Goal: Task Accomplishment & Management: Complete application form

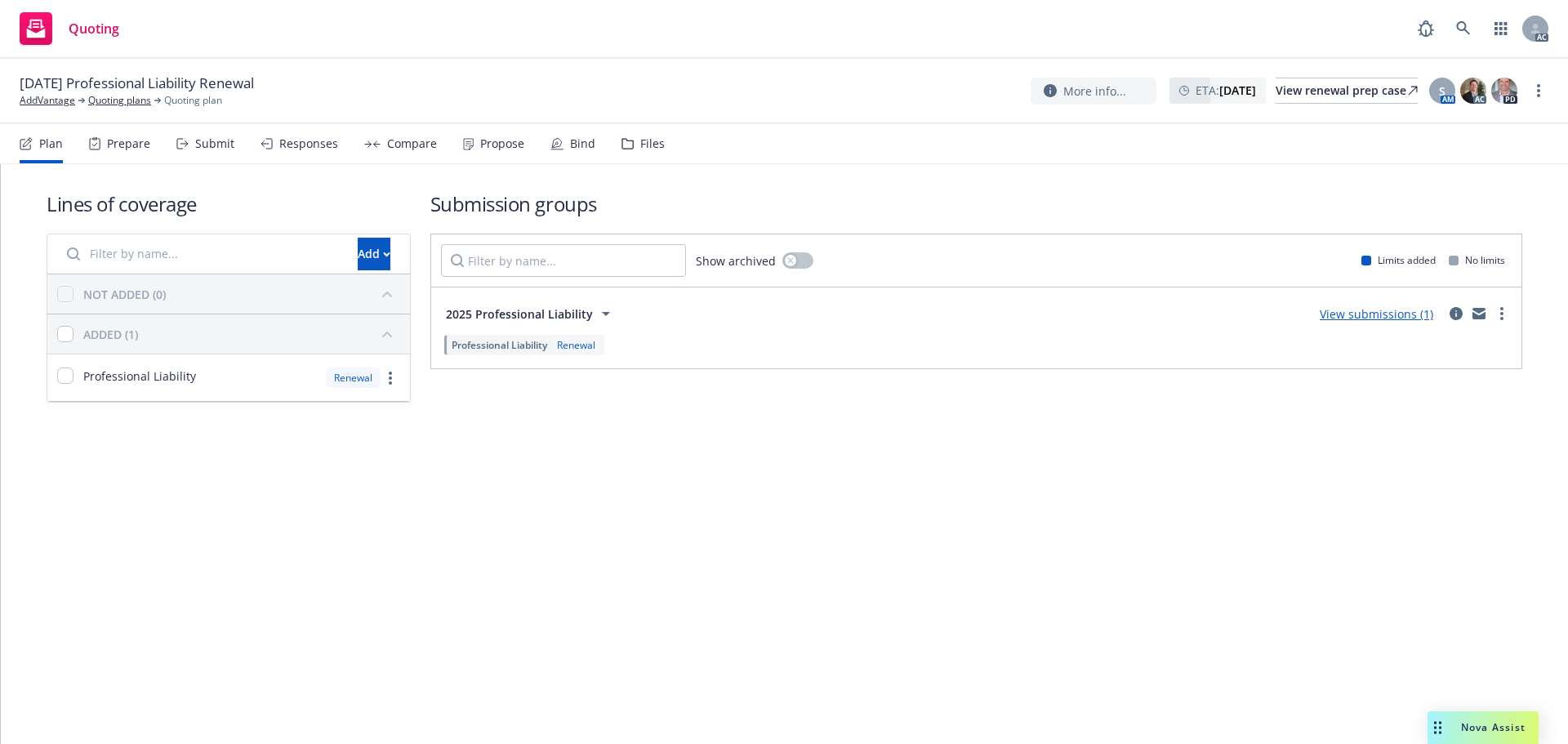
click at [208, 145] on div "Submit" at bounding box center [215, 144] width 40 height 13
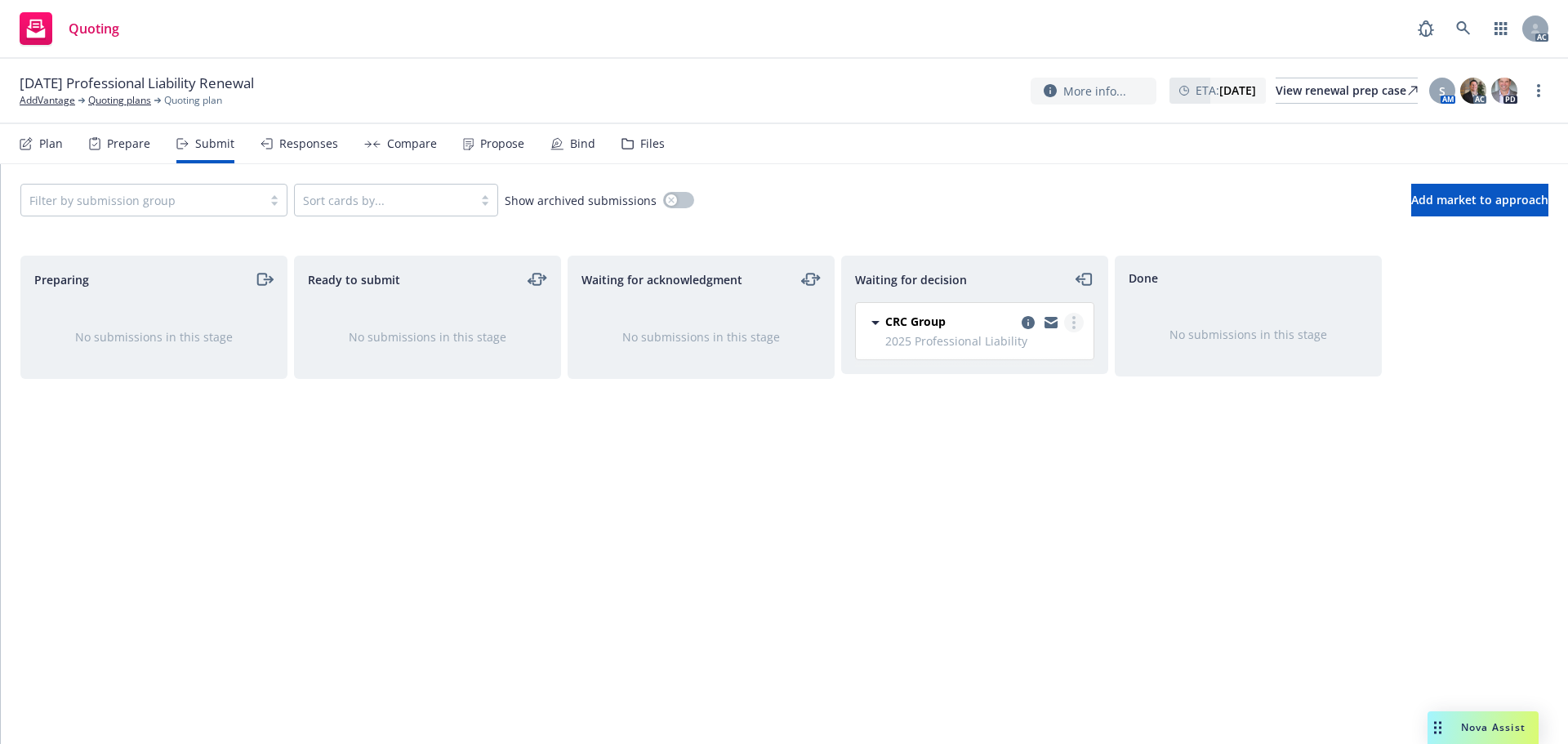
click at [1078, 323] on link "more" at bounding box center [1074, 323] width 20 height 20
click at [995, 424] on span "Add accepted decision" at bounding box center [1000, 421] width 163 height 16
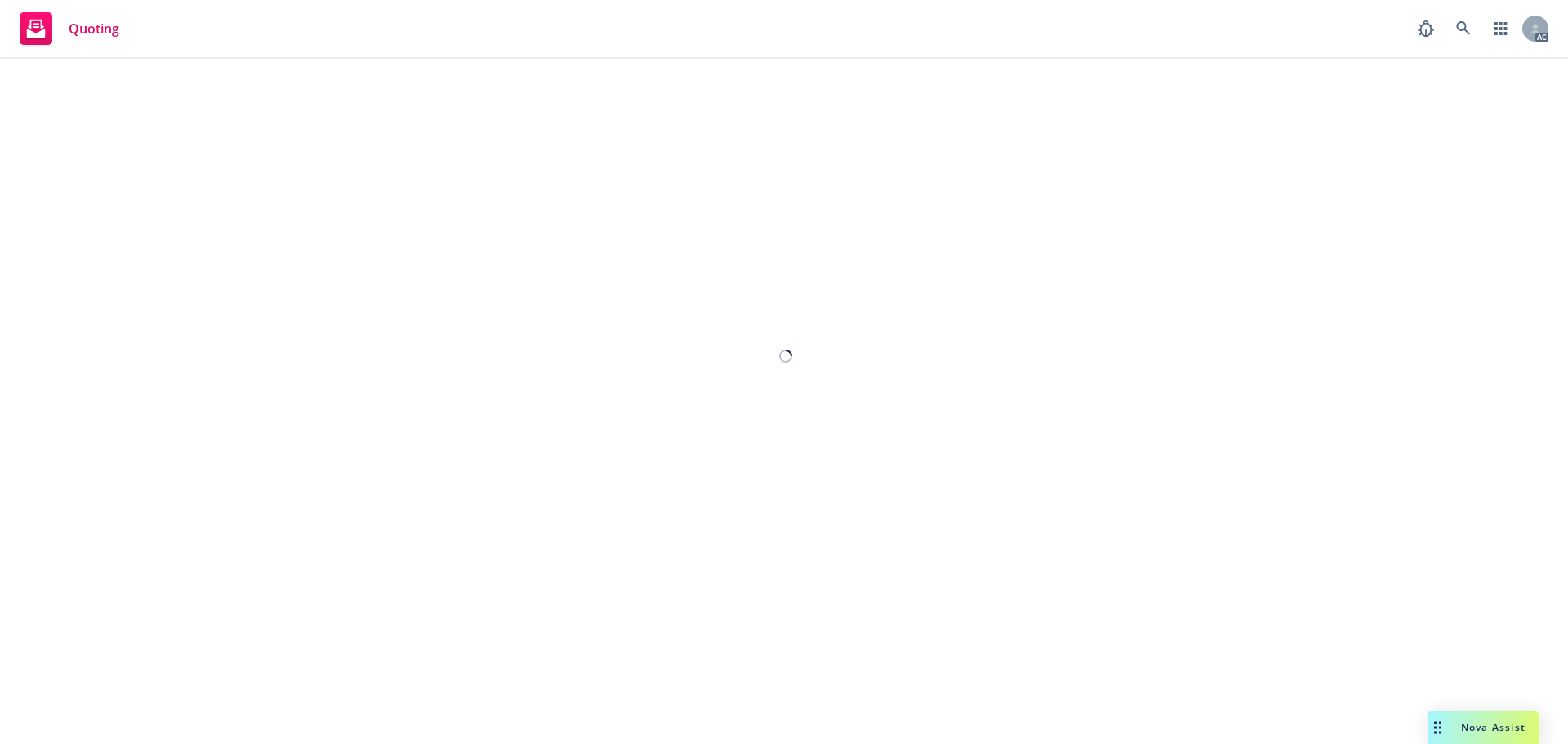
select select "12"
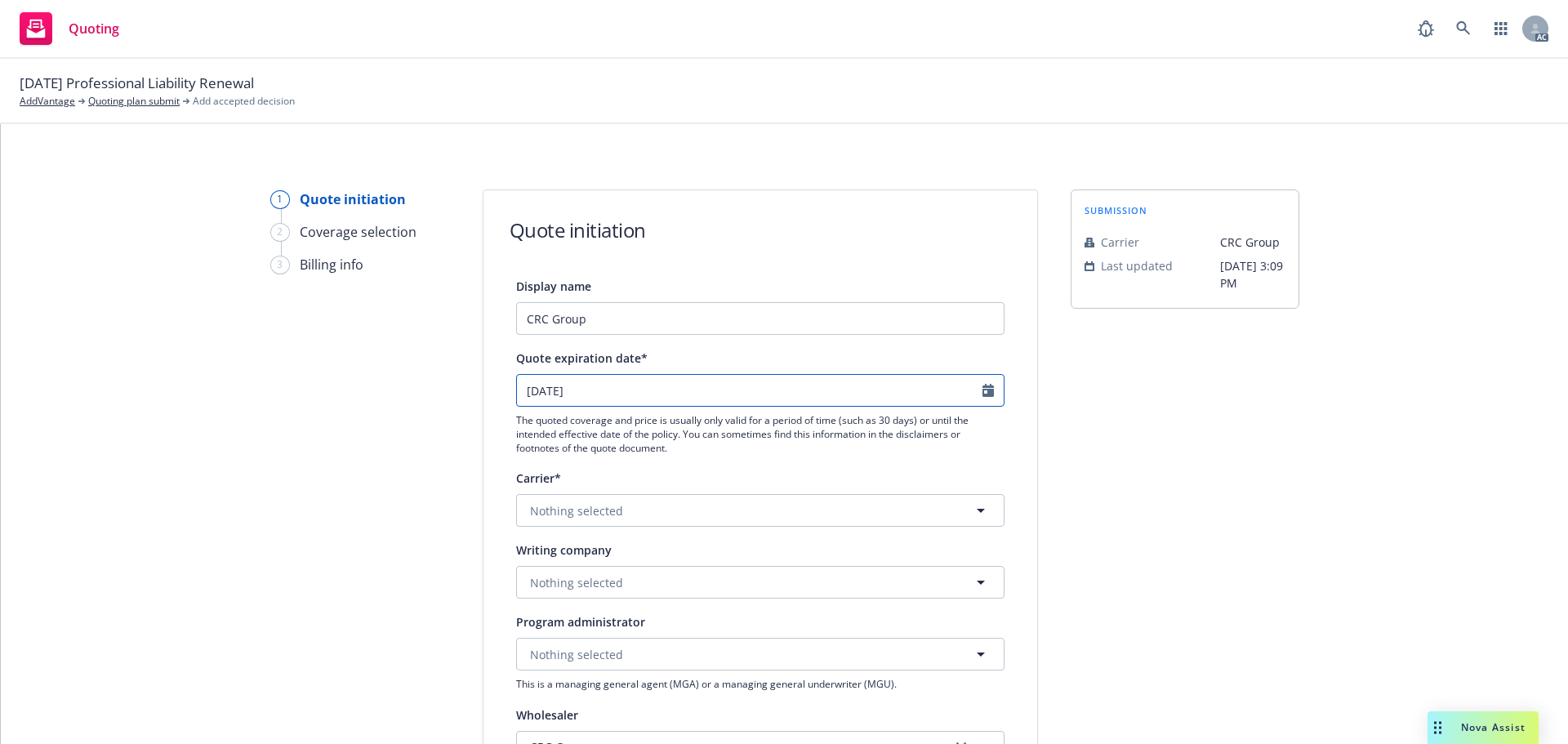
click at [984, 392] on icon "Calendar" at bounding box center [989, 389] width 12 height 13
select select "10"
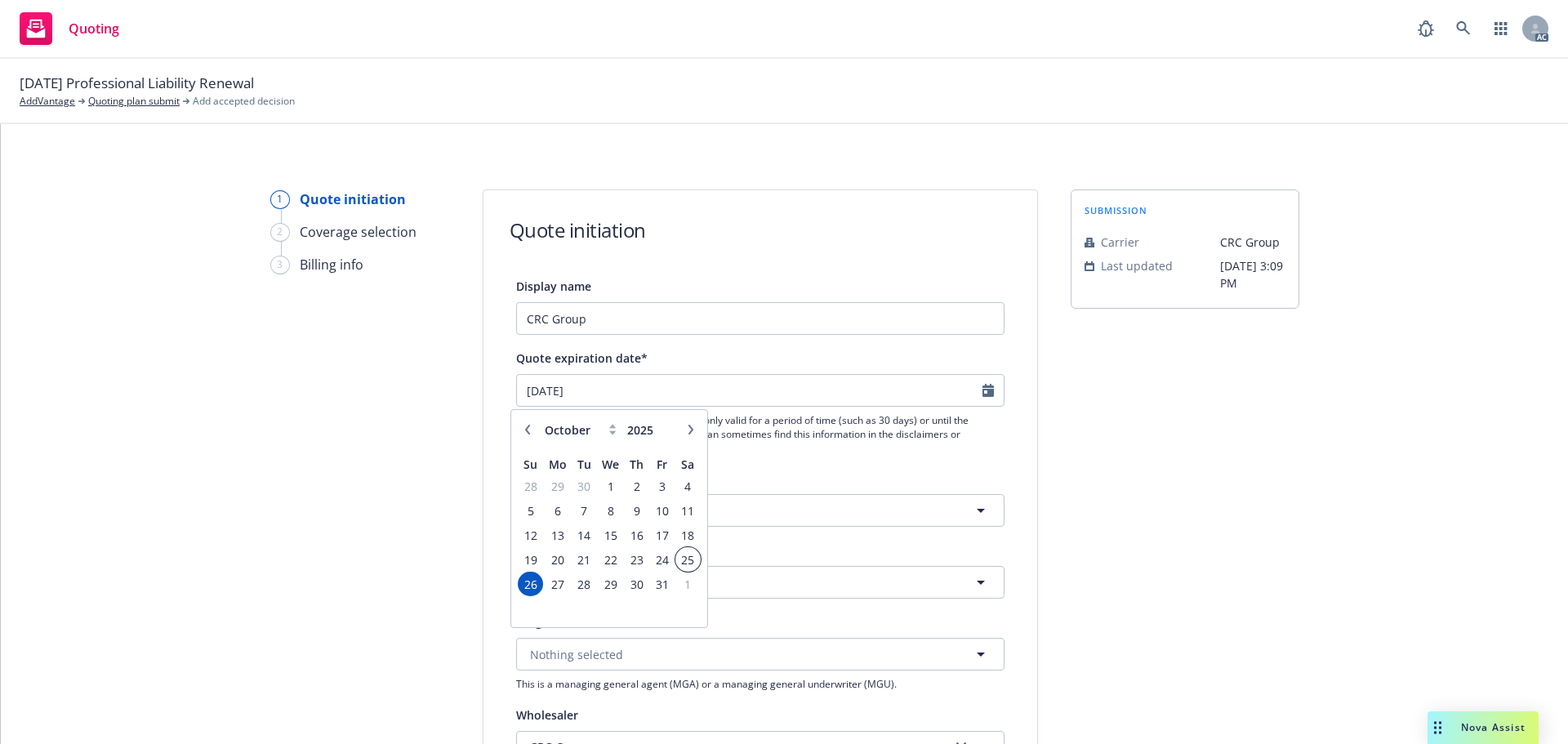
click at [679, 556] on span "25" at bounding box center [687, 560] width 22 height 21
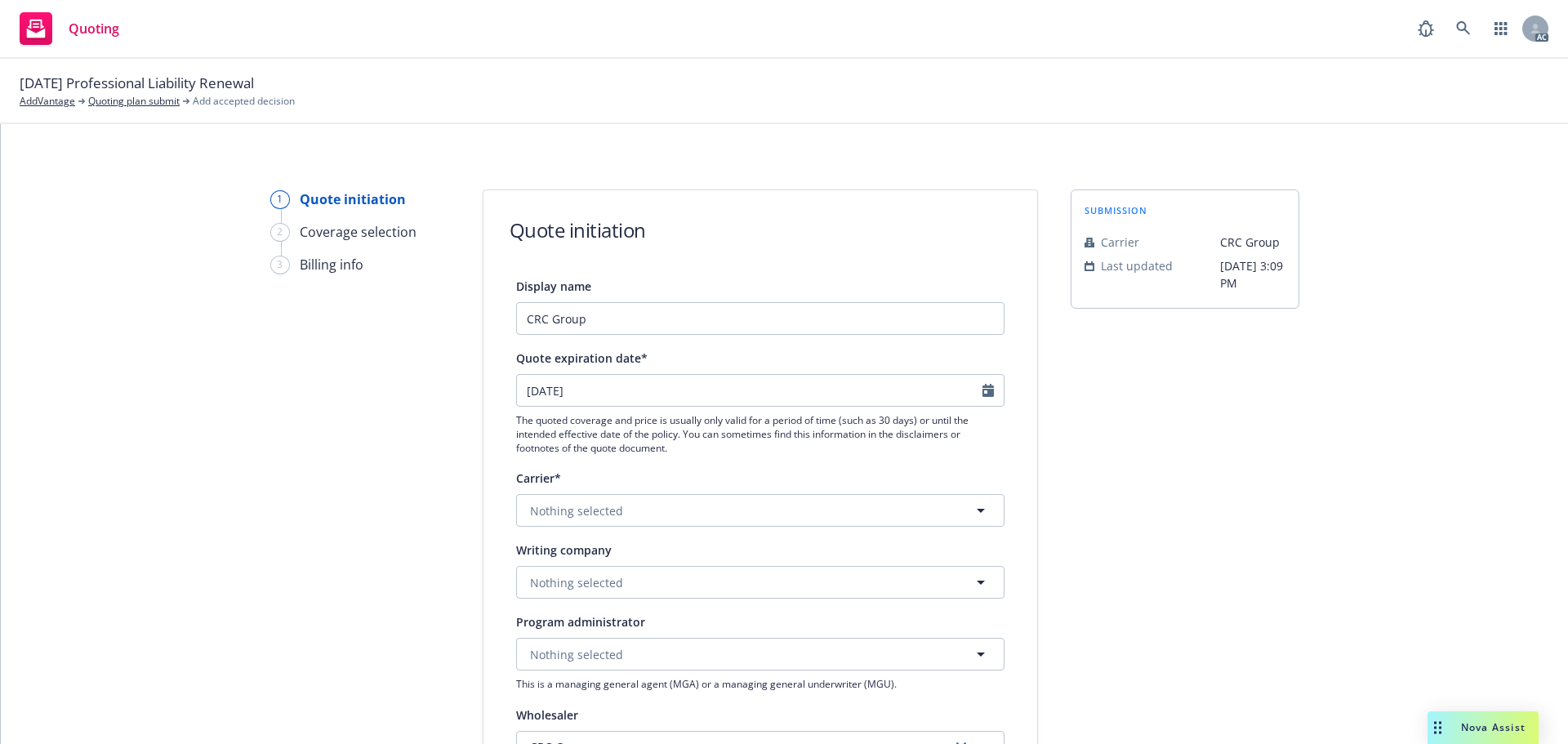
type input "25/10/2025"
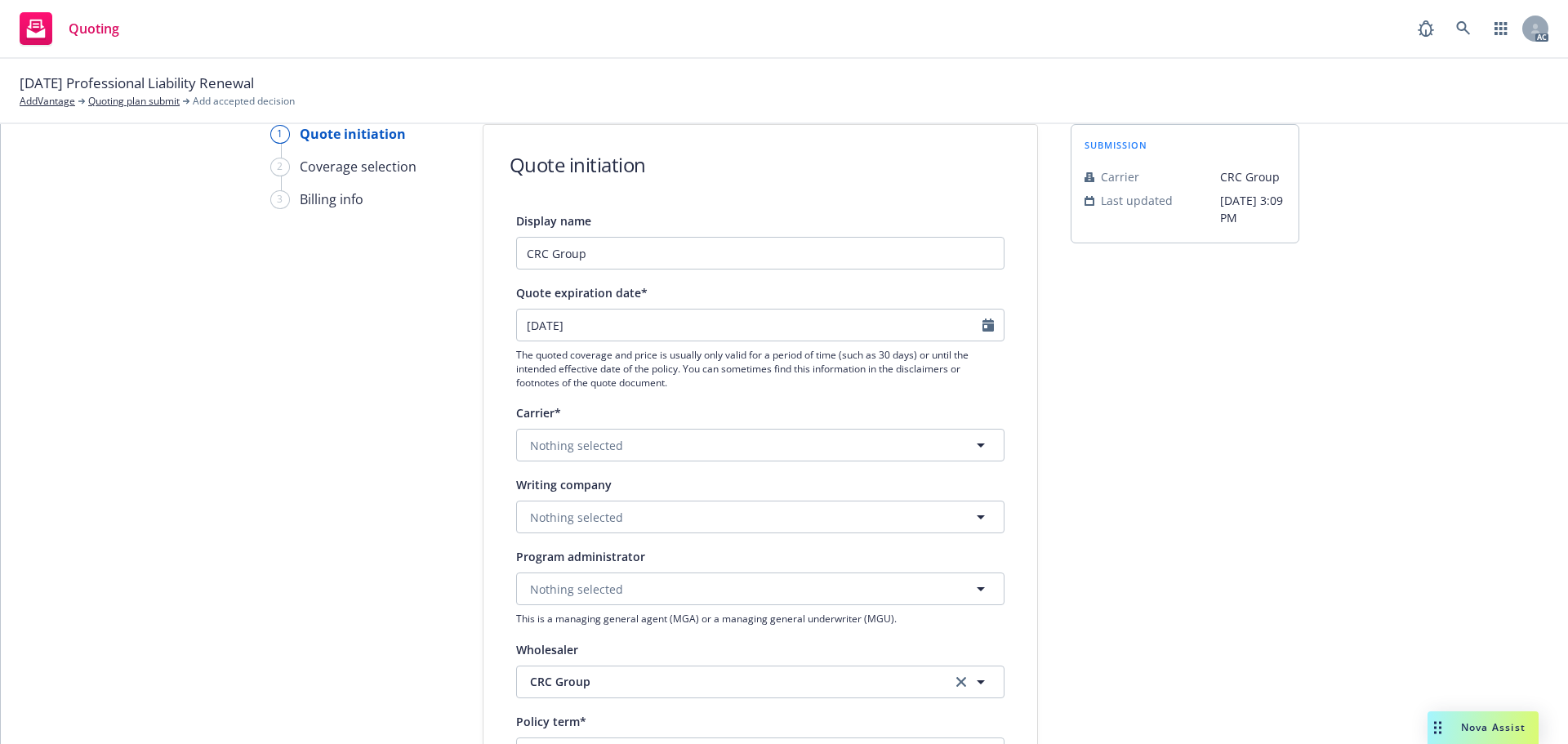
scroll to position [245, 0]
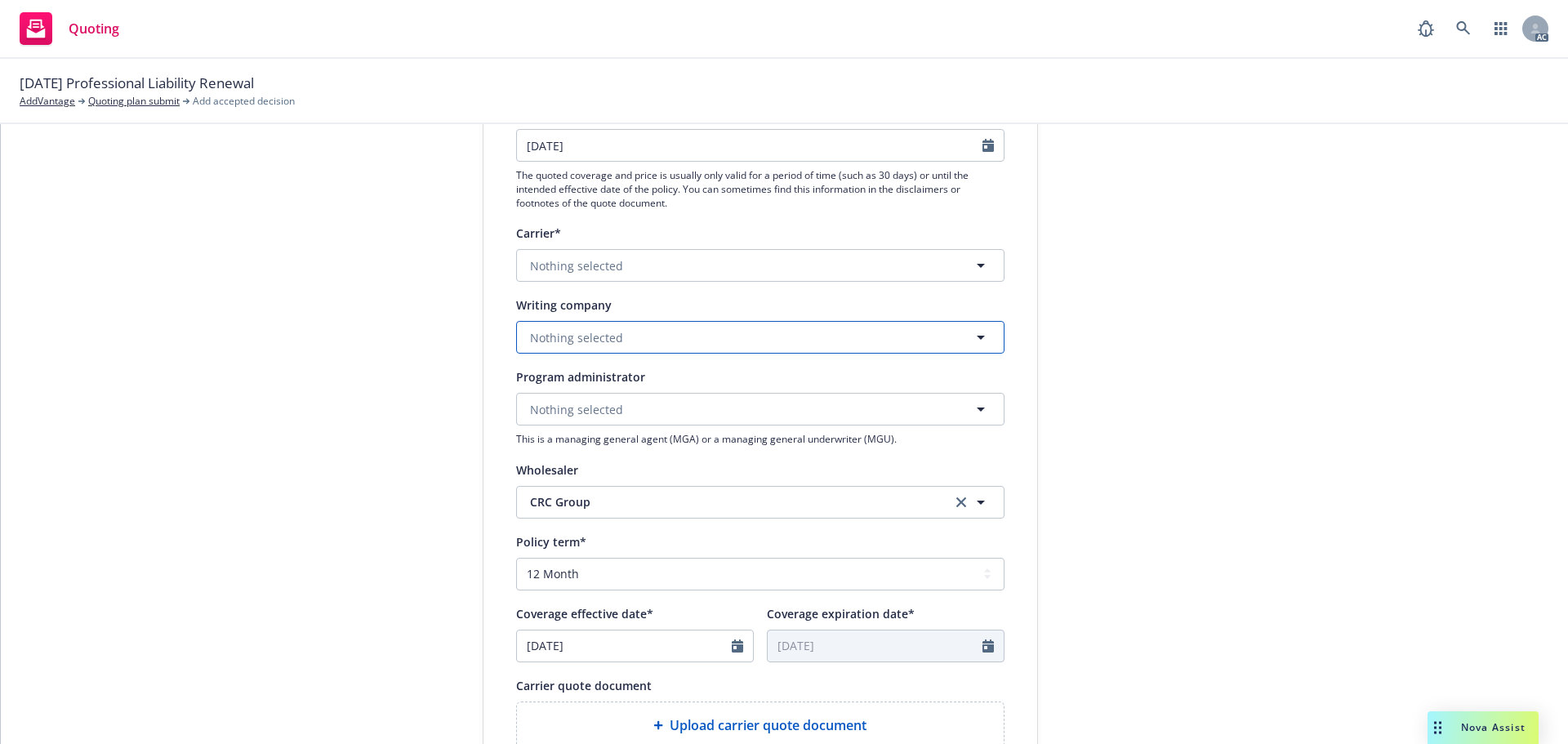
click at [630, 339] on button "Nothing selected" at bounding box center [760, 337] width 488 height 33
paste input "Navigators Specialty Insurance Company"
type input "Navigators Specialty Insurance Company"
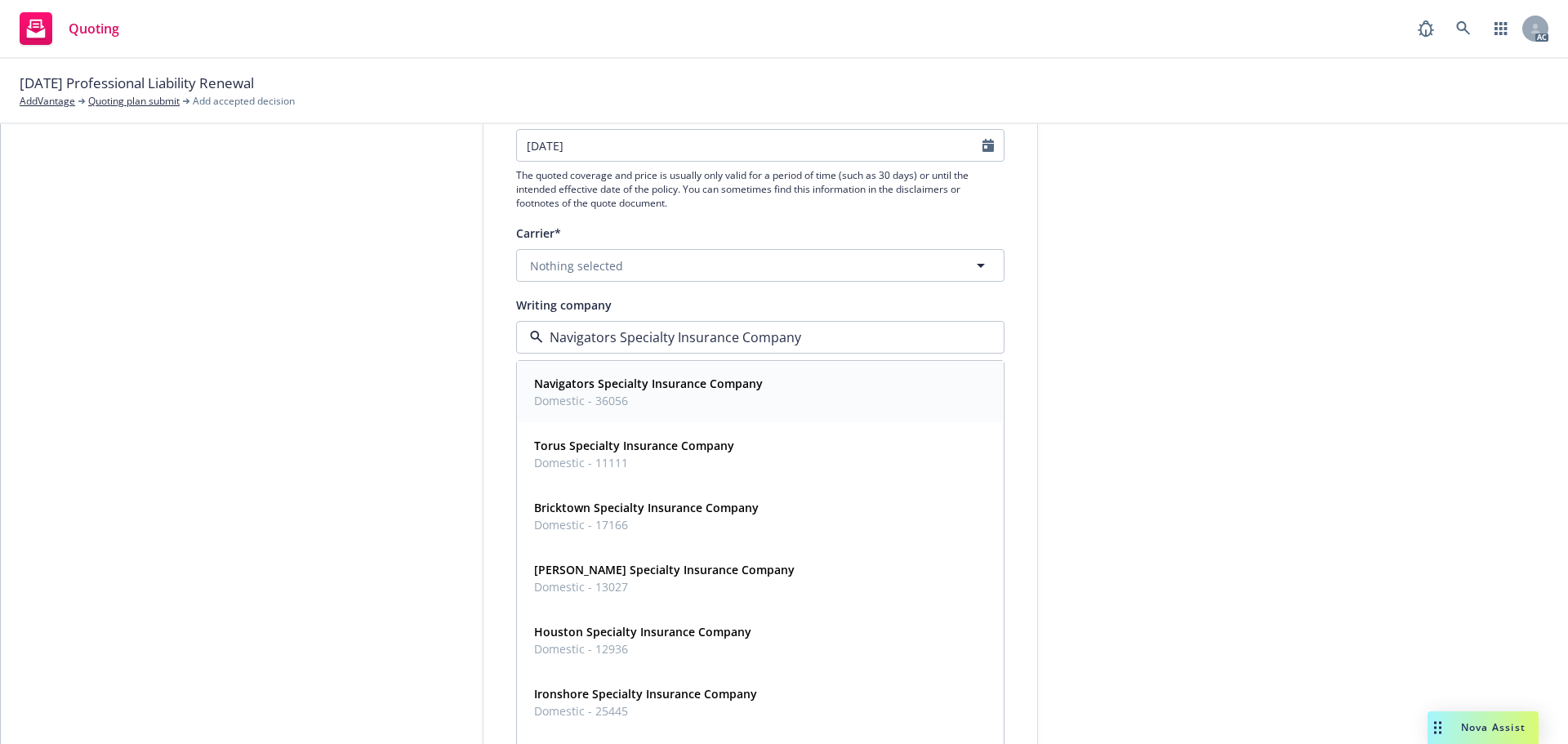
click at [625, 385] on strong "Navigators Specialty Insurance Company" at bounding box center [648, 383] width 229 height 16
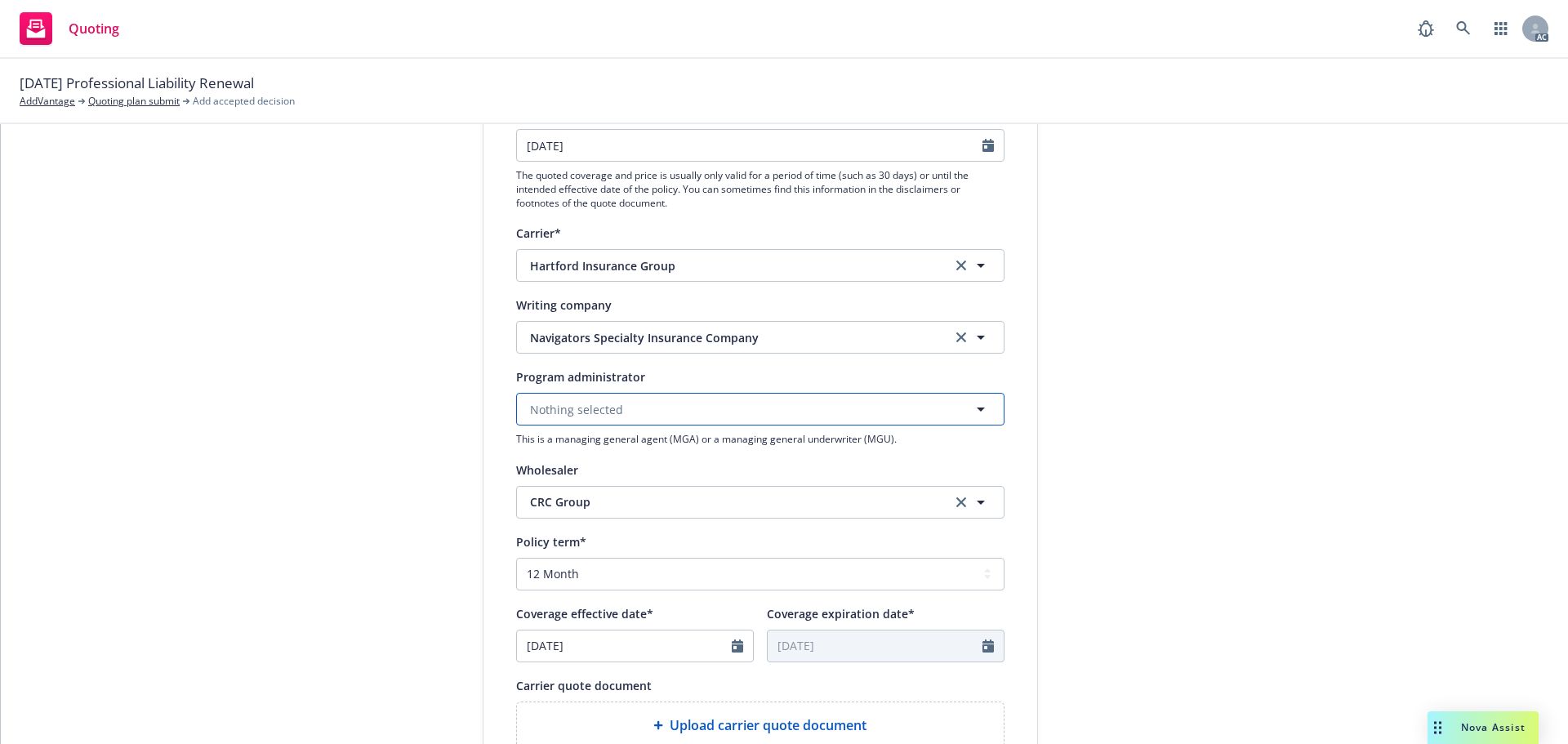
click at [547, 404] on span "Nothing selected" at bounding box center [576, 409] width 93 height 17
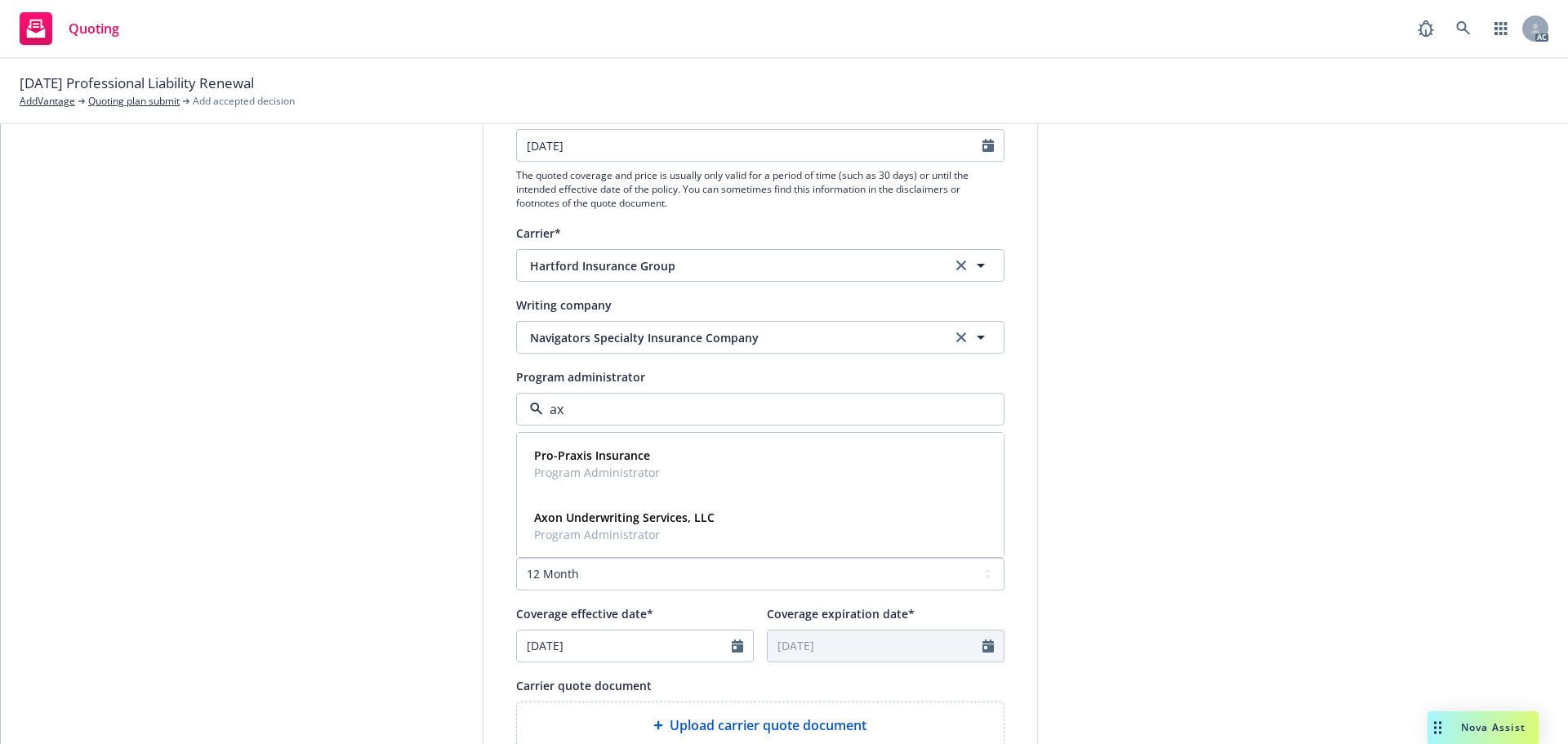
type input "axo"
click at [586, 472] on span "Program Administrator" at bounding box center [624, 472] width 180 height 17
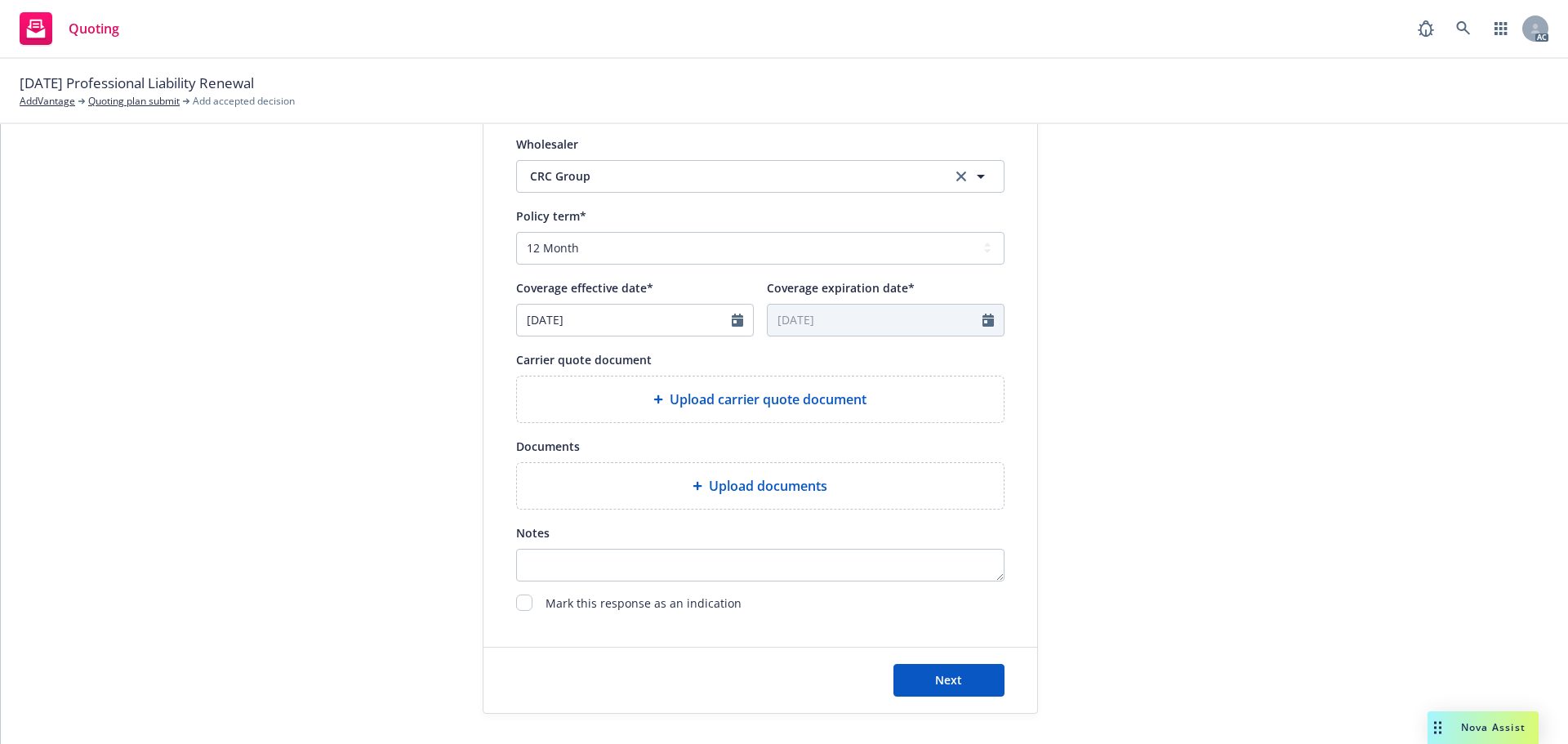
scroll to position [572, 0]
click at [672, 399] on span "Upload carrier quote document" at bounding box center [768, 398] width 197 height 20
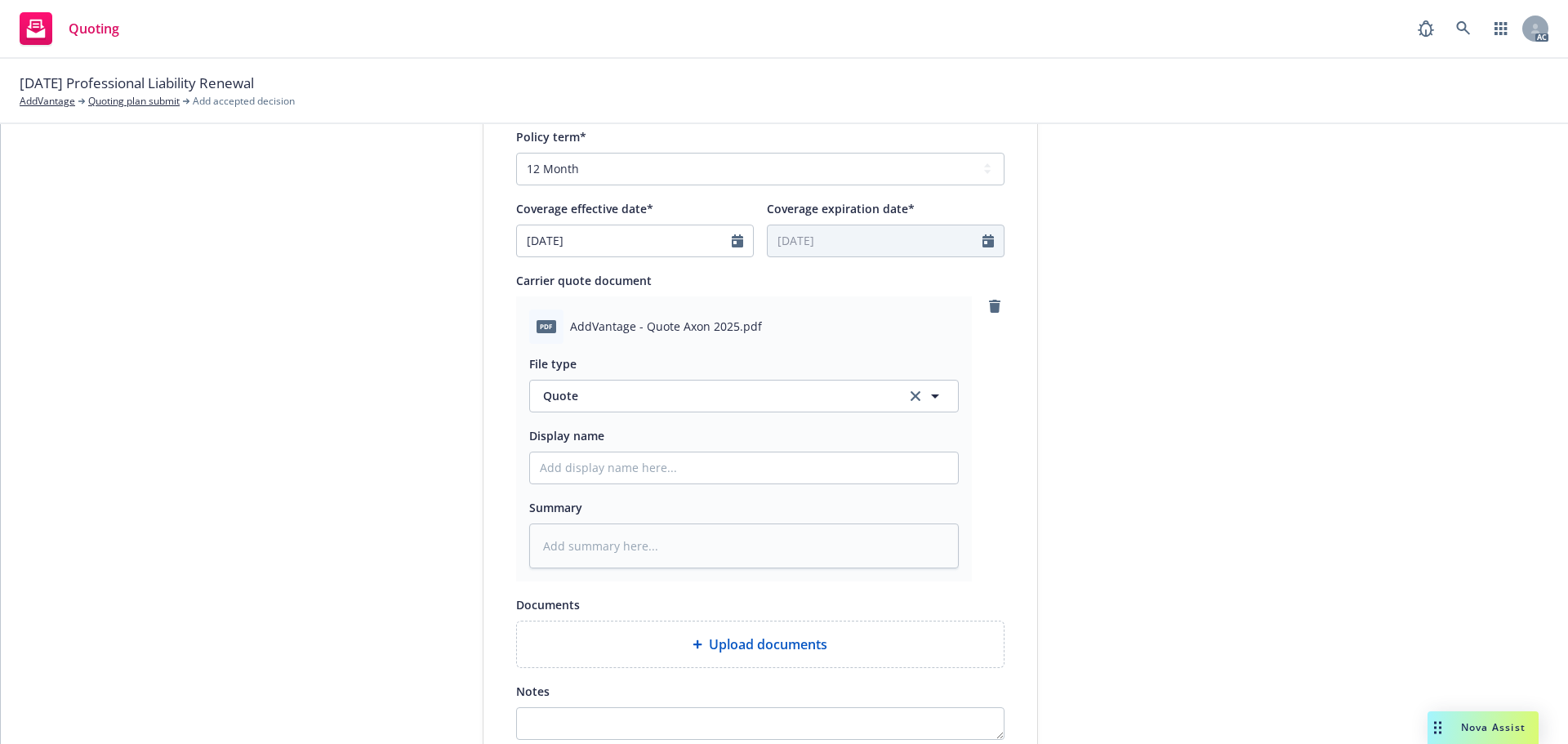
scroll to position [735, 0]
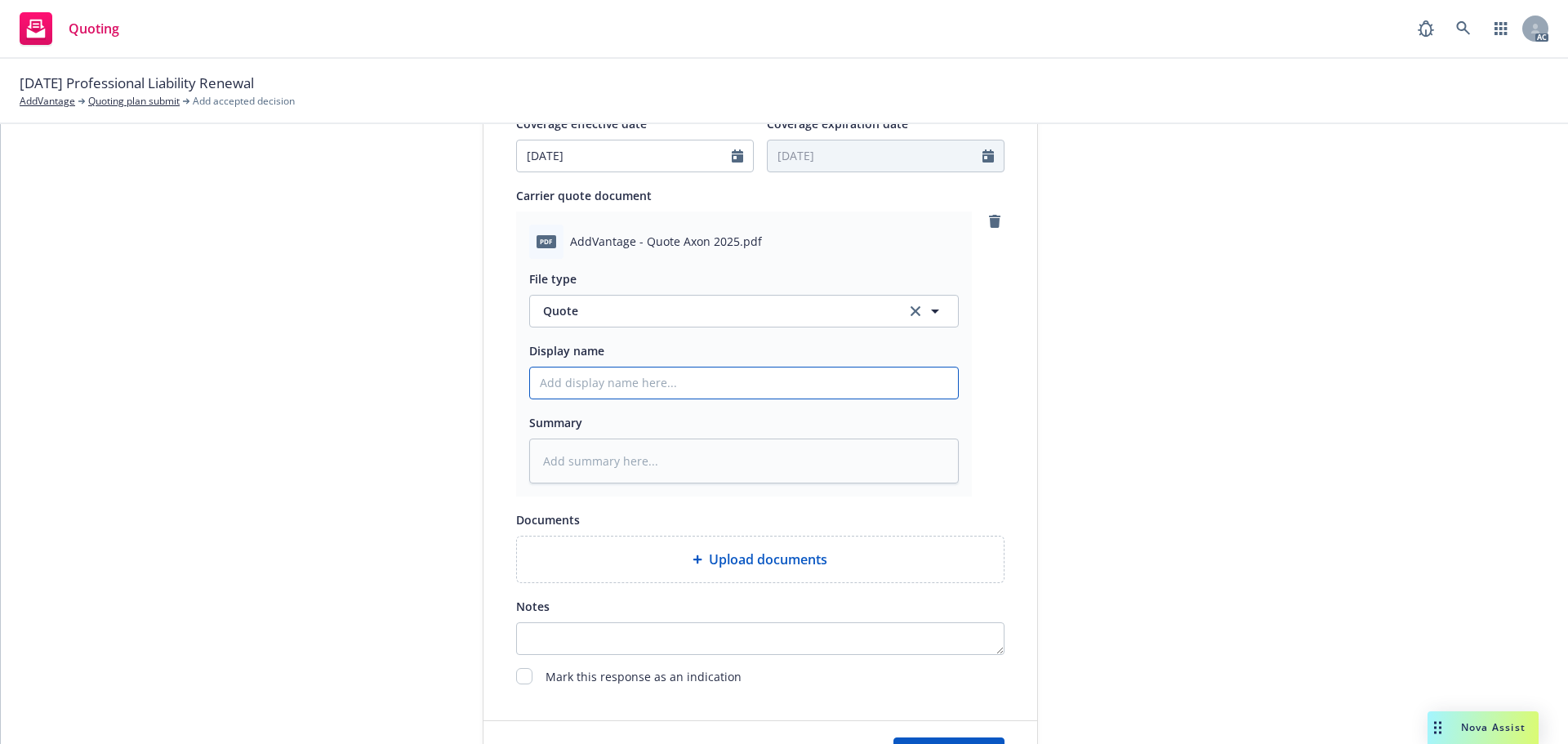
click at [667, 389] on input "Display name" at bounding box center [744, 382] width 428 height 31
type textarea "x"
type input "2"
type textarea "x"
type input "25"
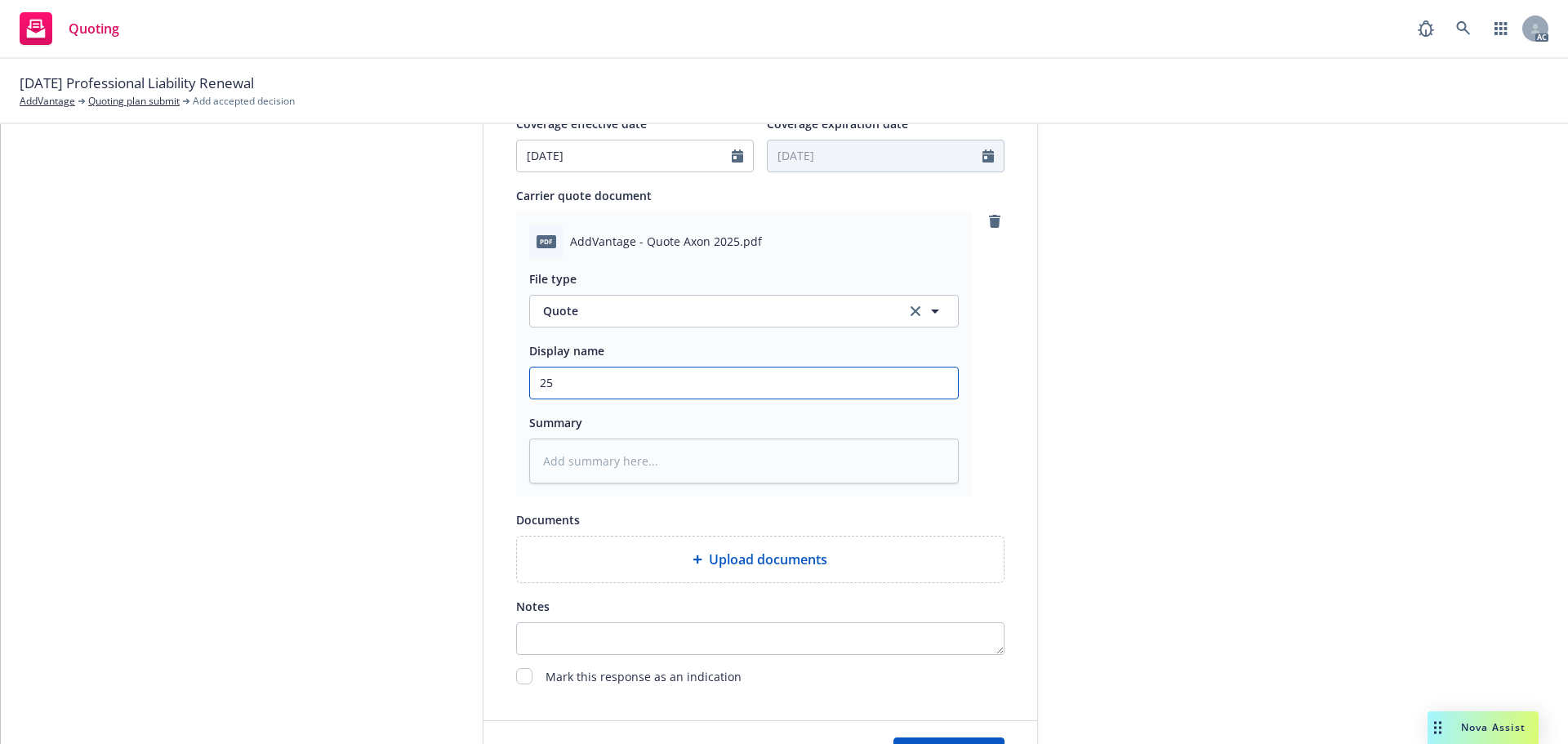
type textarea "x"
type input "25-"
type textarea "x"
type input "25-2"
type textarea "x"
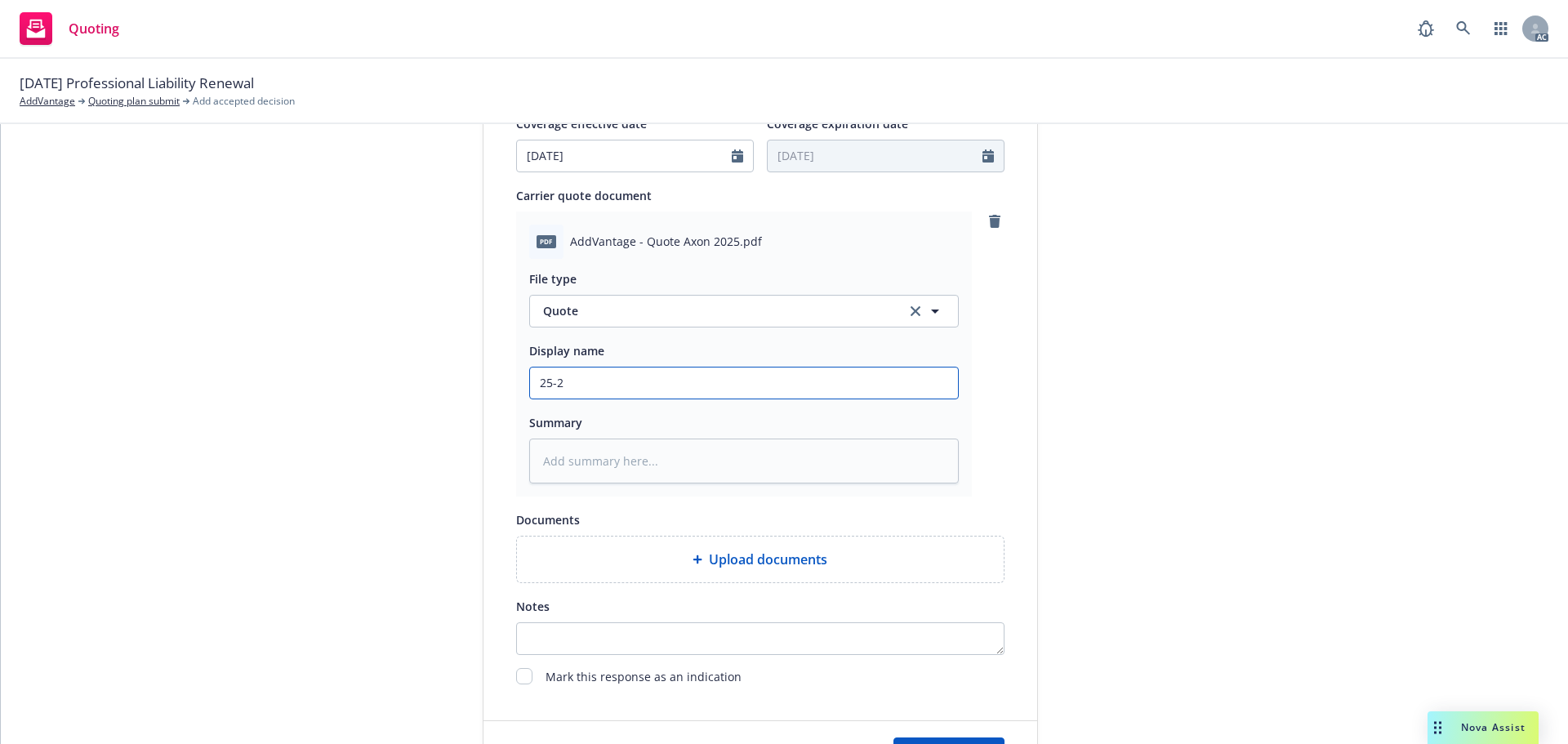
type input "25-26"
type textarea "x"
type input "25-26"
type textarea "x"
type input "25-26 Professional Liability Quote"
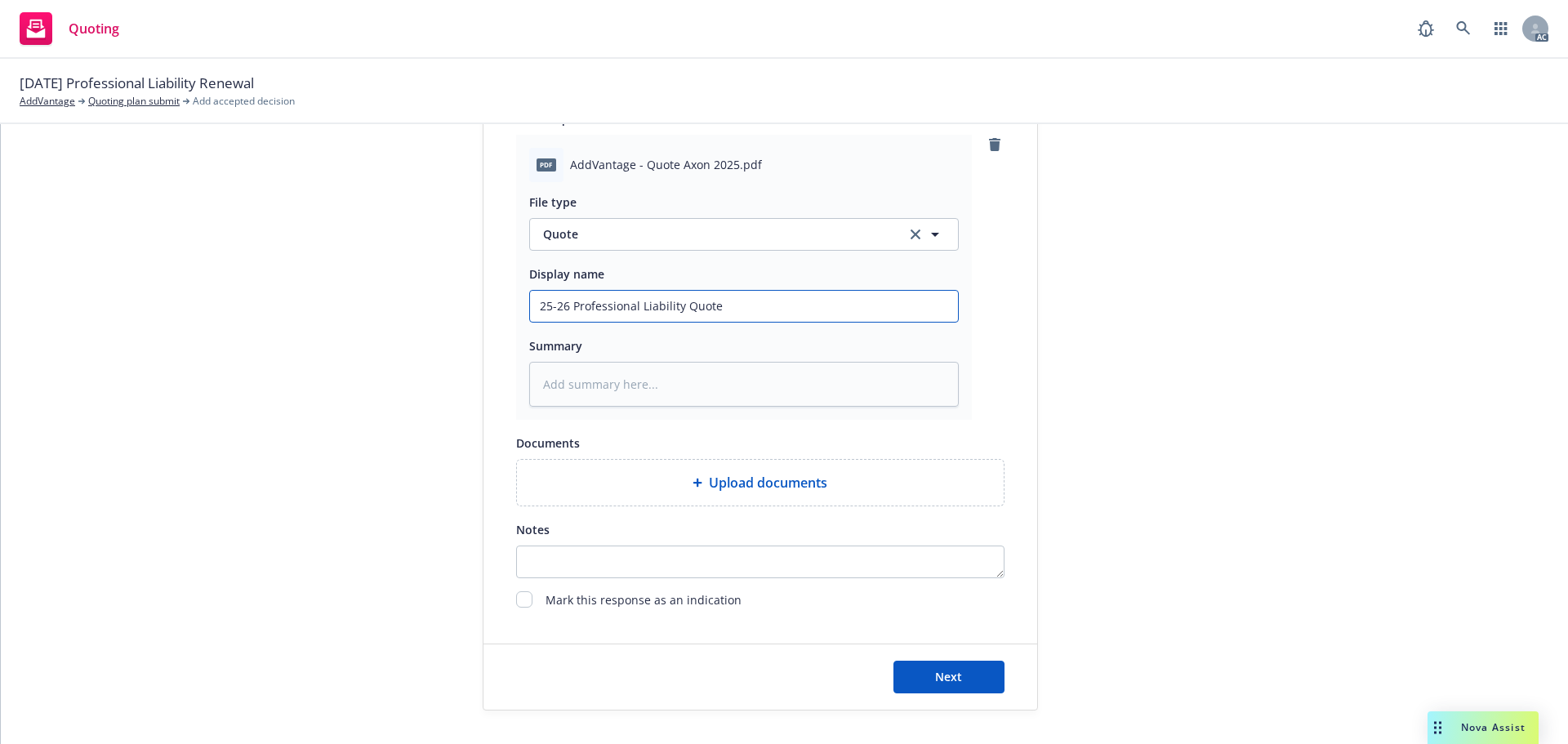
scroll to position [844, 0]
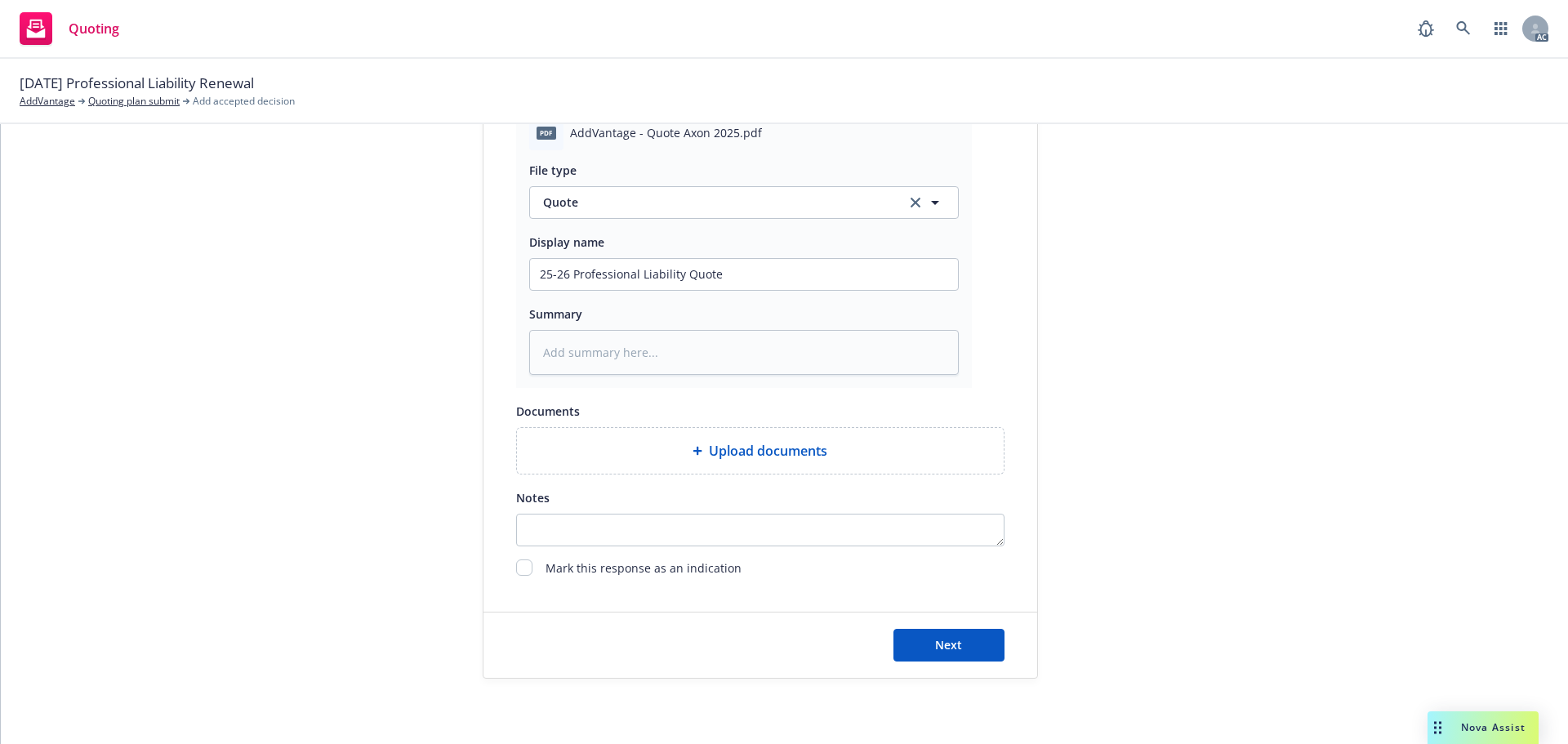
click at [969, 625] on div "Next" at bounding box center [760, 645] width 554 height 65
click at [968, 630] on button "Next" at bounding box center [949, 645] width 111 height 33
type textarea "x"
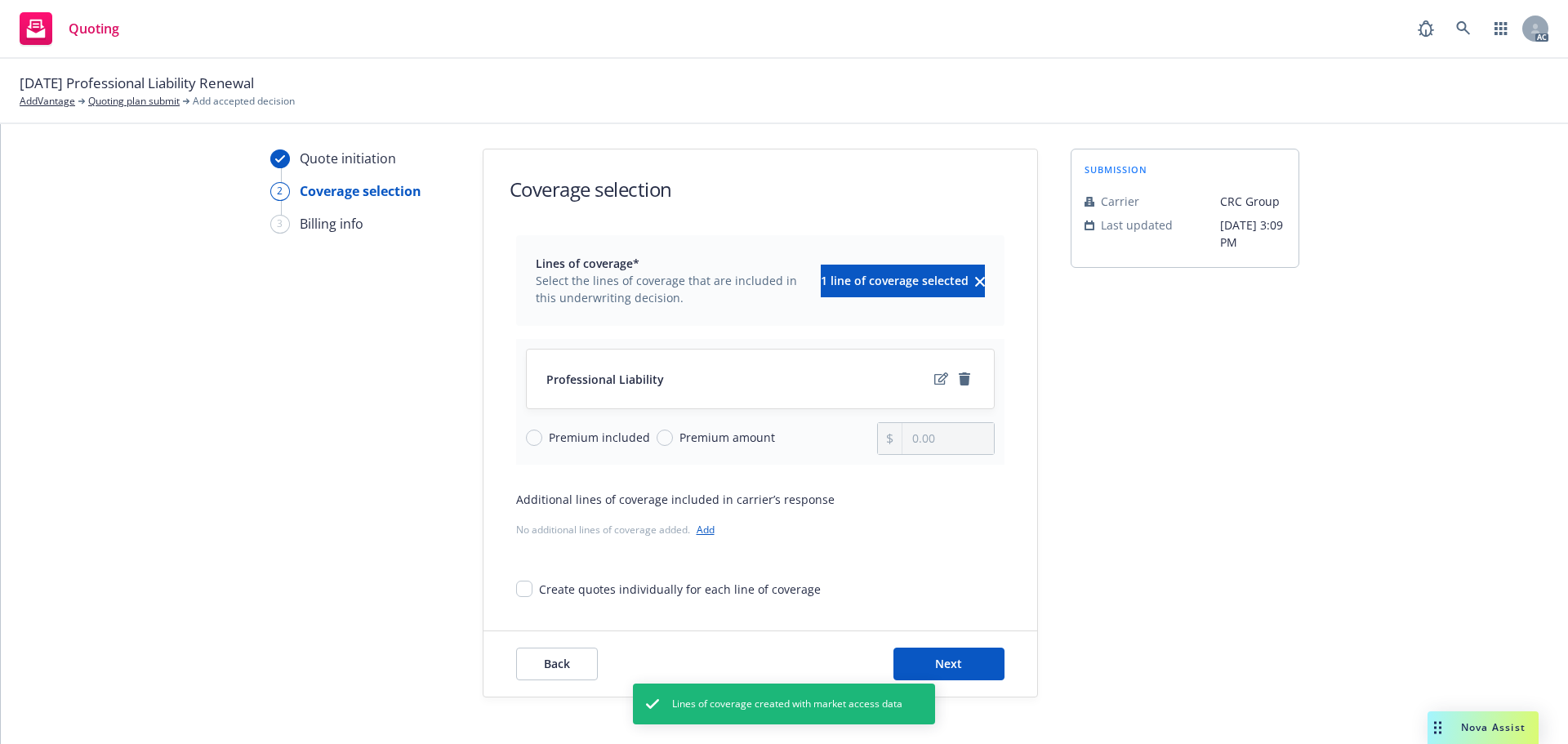
scroll to position [59, 0]
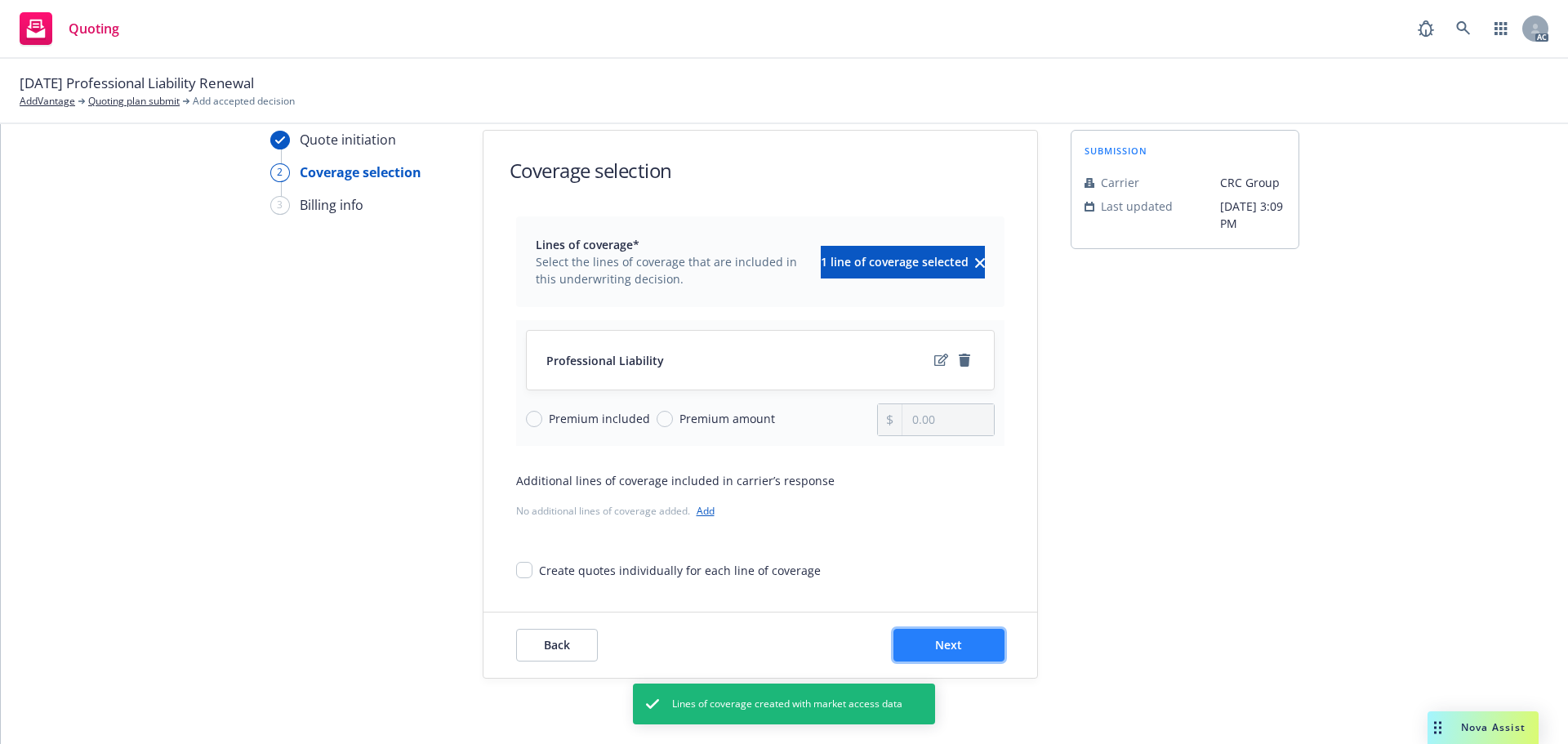
click at [970, 646] on button "Next" at bounding box center [949, 645] width 111 height 33
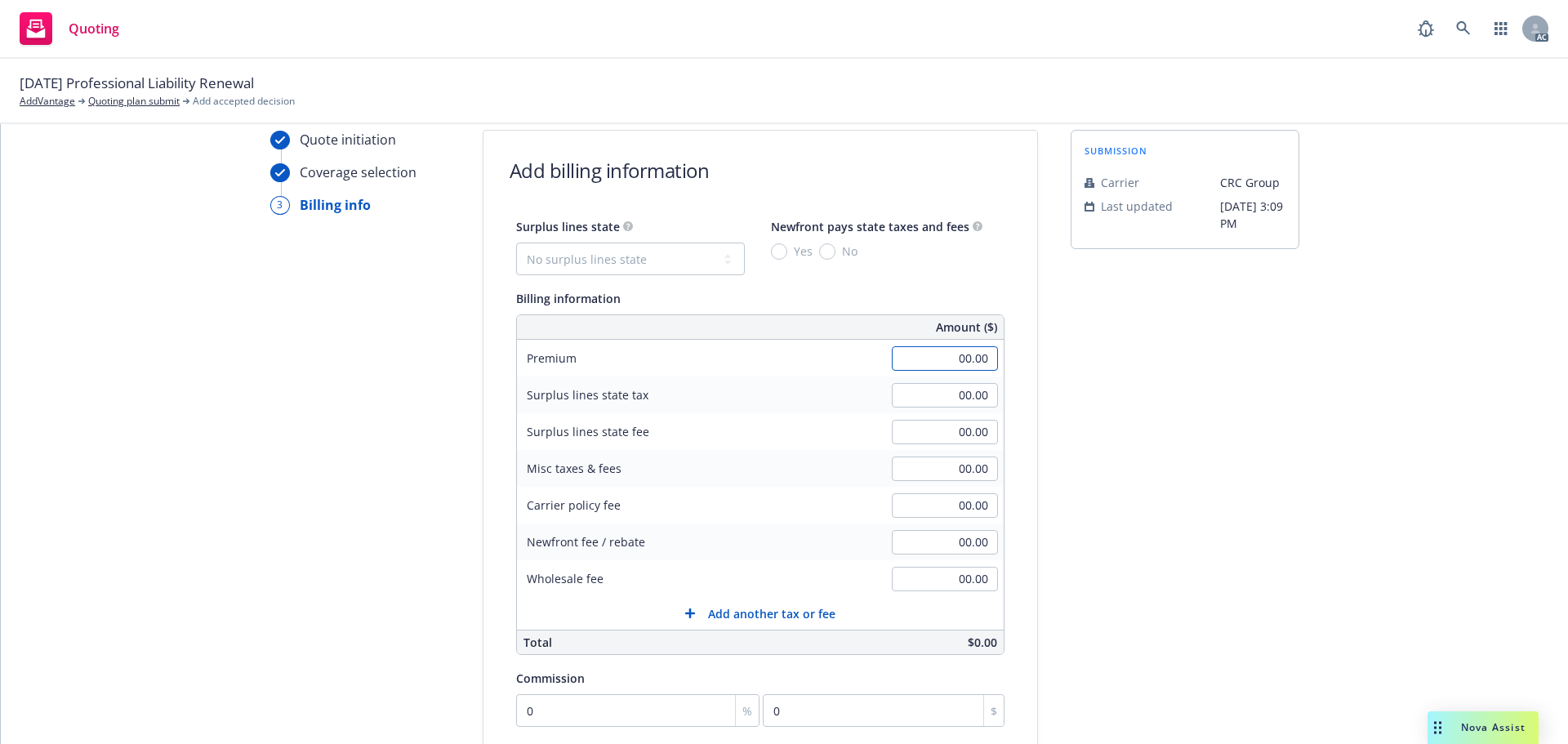
click at [918, 356] on input "00.00" at bounding box center [944, 359] width 106 height 25
type input "2,200.00"
click at [1195, 364] on div "submission Carrier CRC Group Last updated 7/11, 3:09 PM" at bounding box center [1185, 547] width 229 height 835
click at [611, 250] on select "No surplus lines state Alaska Alabama Arkansas Arizona California Colorado Conn…" at bounding box center [630, 259] width 229 height 33
select select "CA"
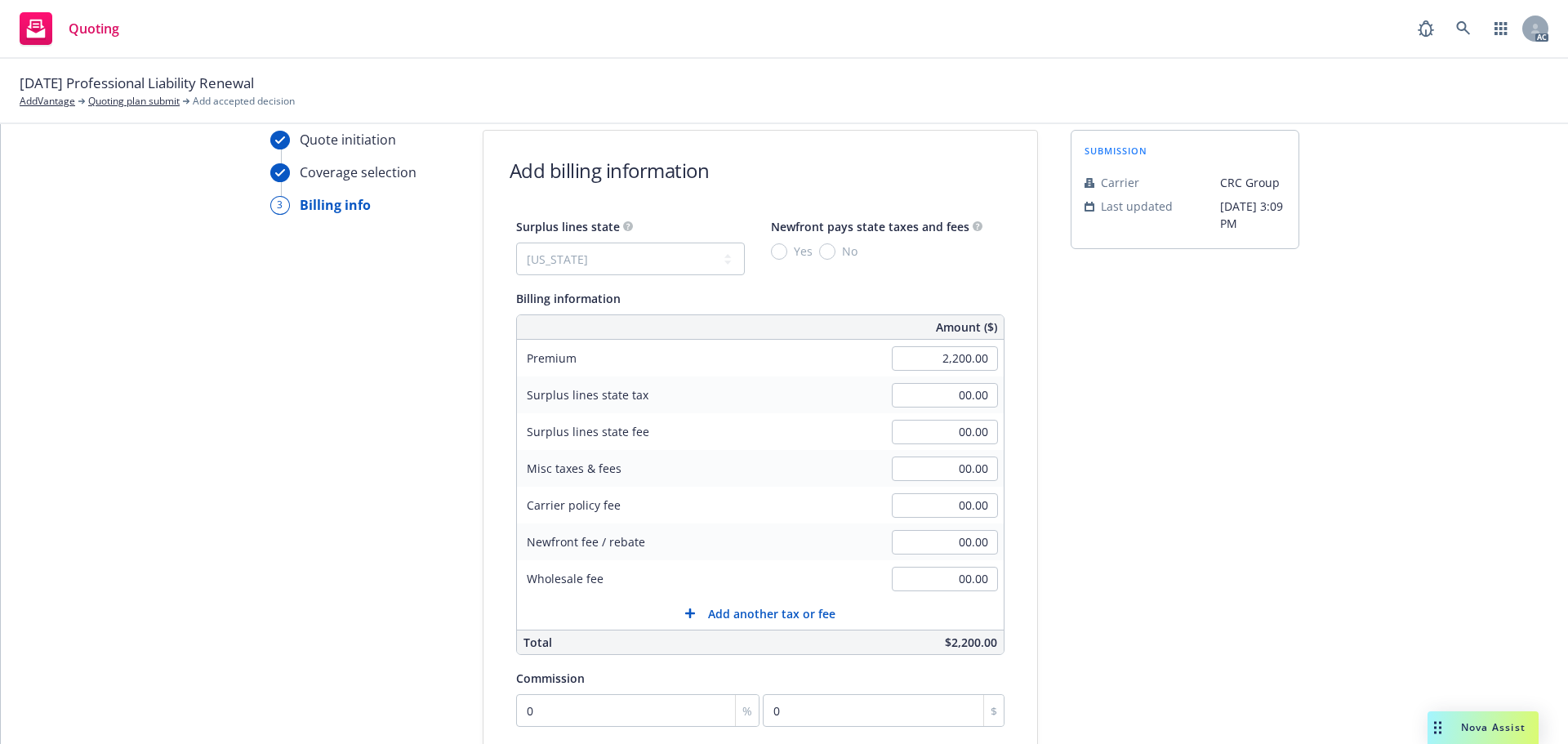
type input "66.00"
type input "3.96"
click at [927, 502] on input "00.00" at bounding box center [944, 505] width 106 height 25
type input "150"
type input "70.50"
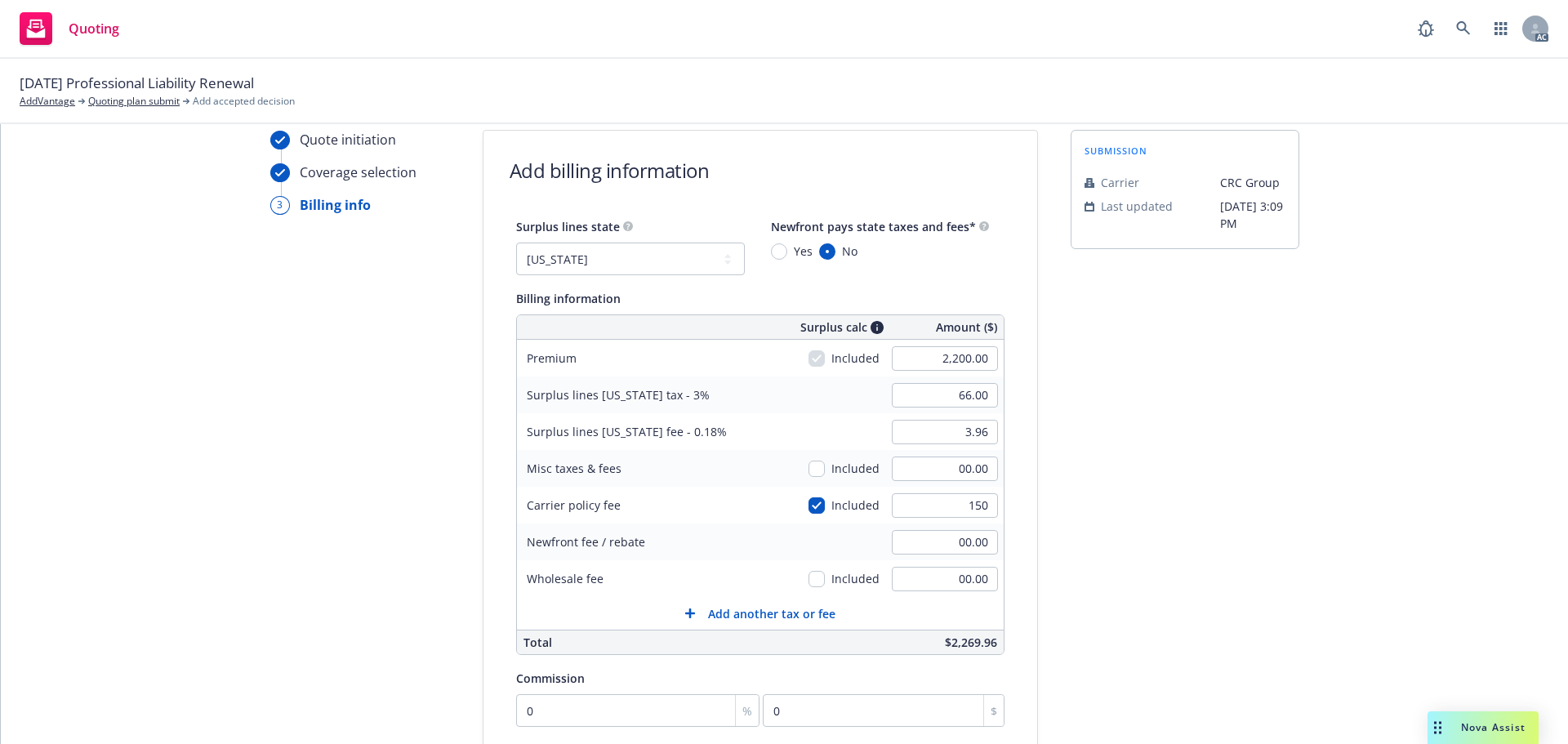
type input "4.23"
type input "150.00"
click at [1131, 440] on div "submission Carrier CRC Group Last updated 7/11, 3:09 PM" at bounding box center [1185, 547] width 229 height 835
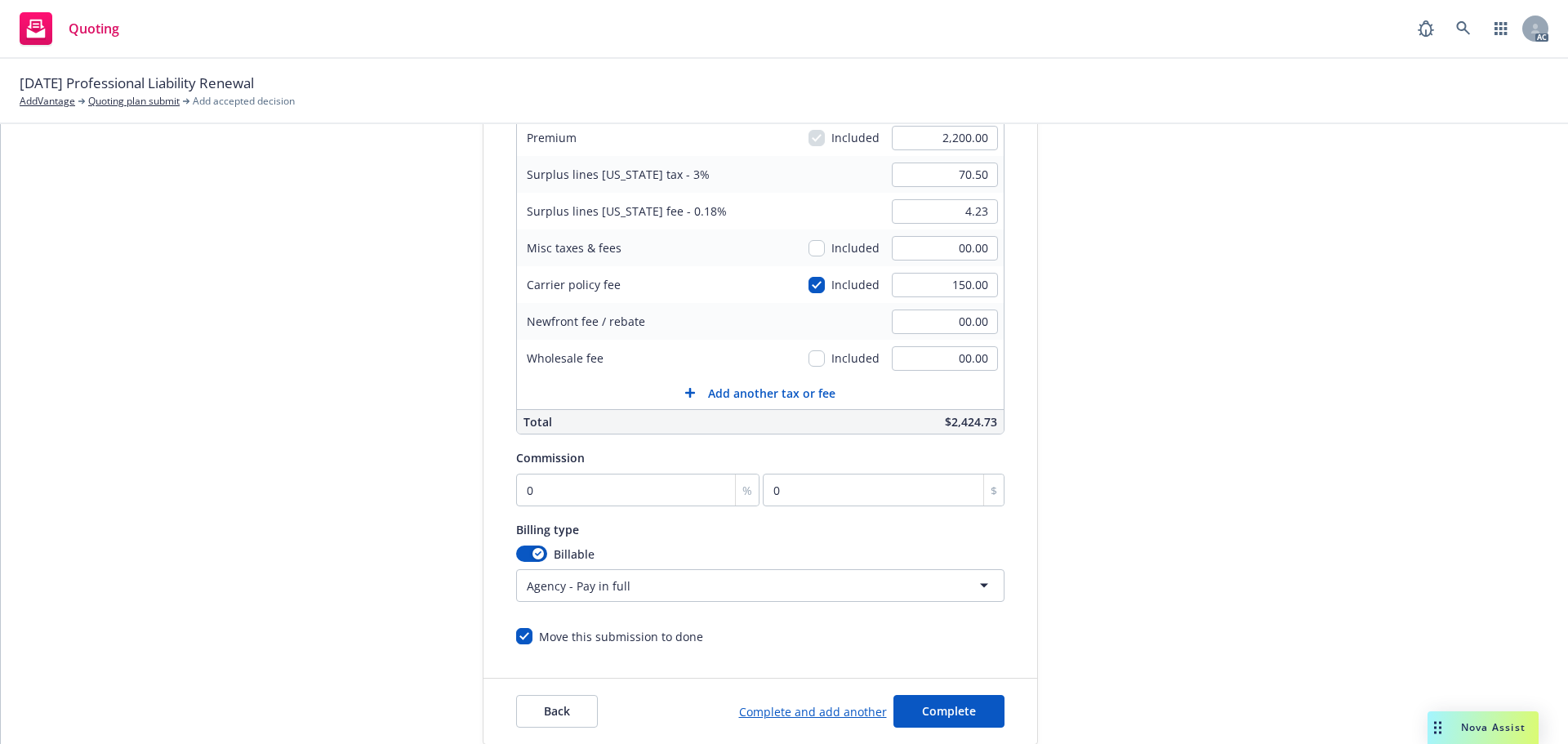
scroll to position [305, 0]
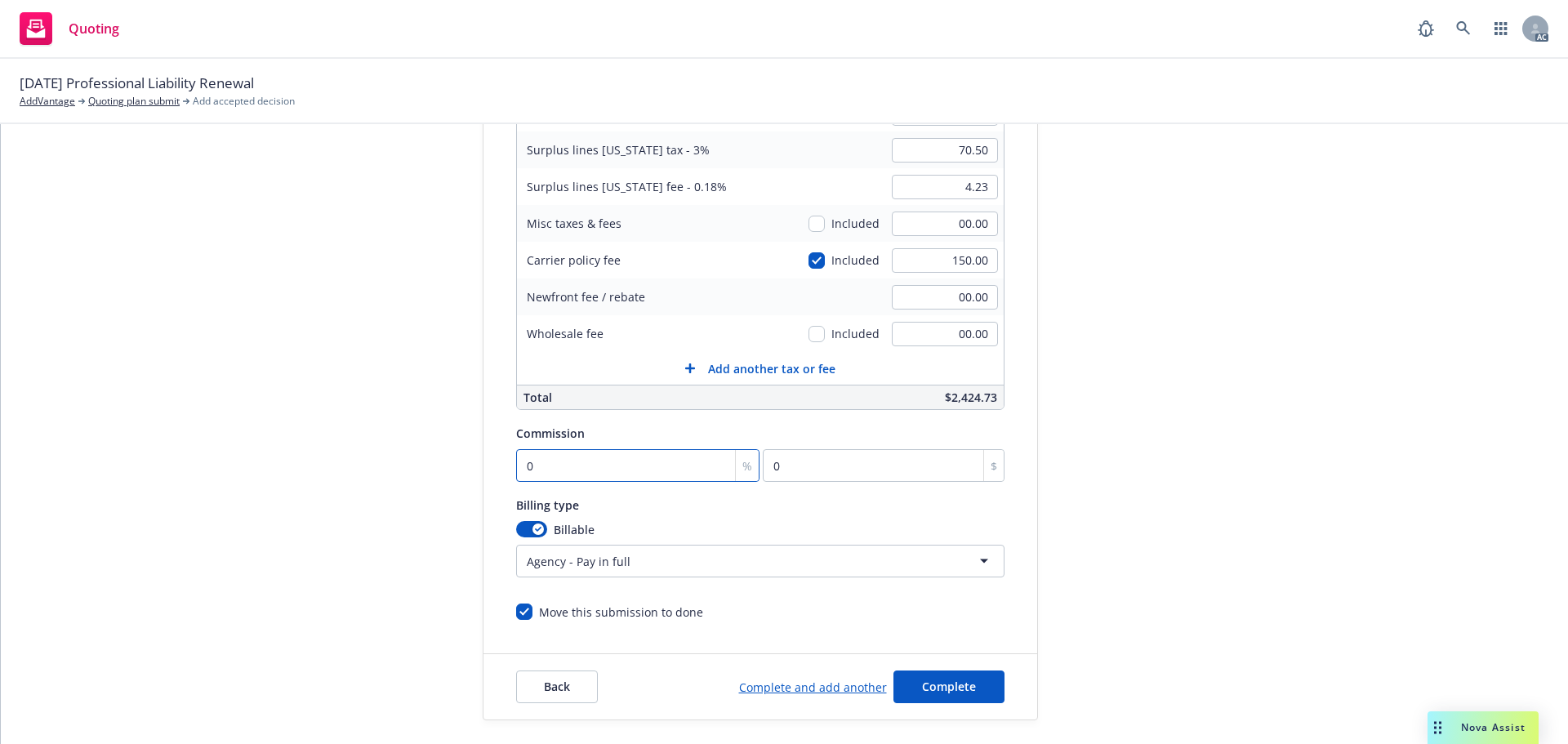
click at [588, 473] on input "0" at bounding box center [638, 465] width 245 height 33
type input "1"
type input "22"
type input "12"
type input "264"
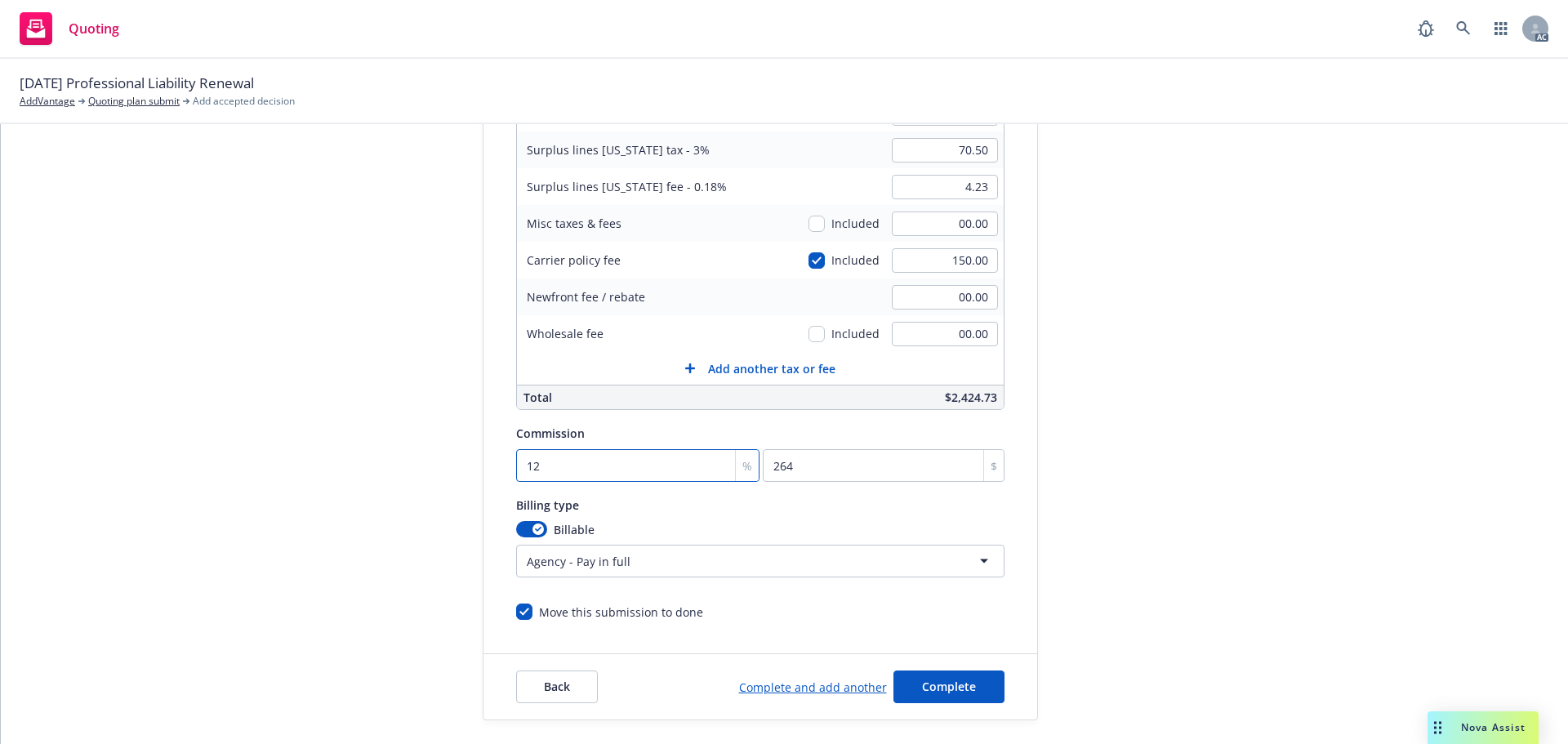
type input "12"
click at [1151, 426] on div "submission Carrier CRC Group Last updated 7/11, 3:09 PM" at bounding box center [1185, 302] width 229 height 835
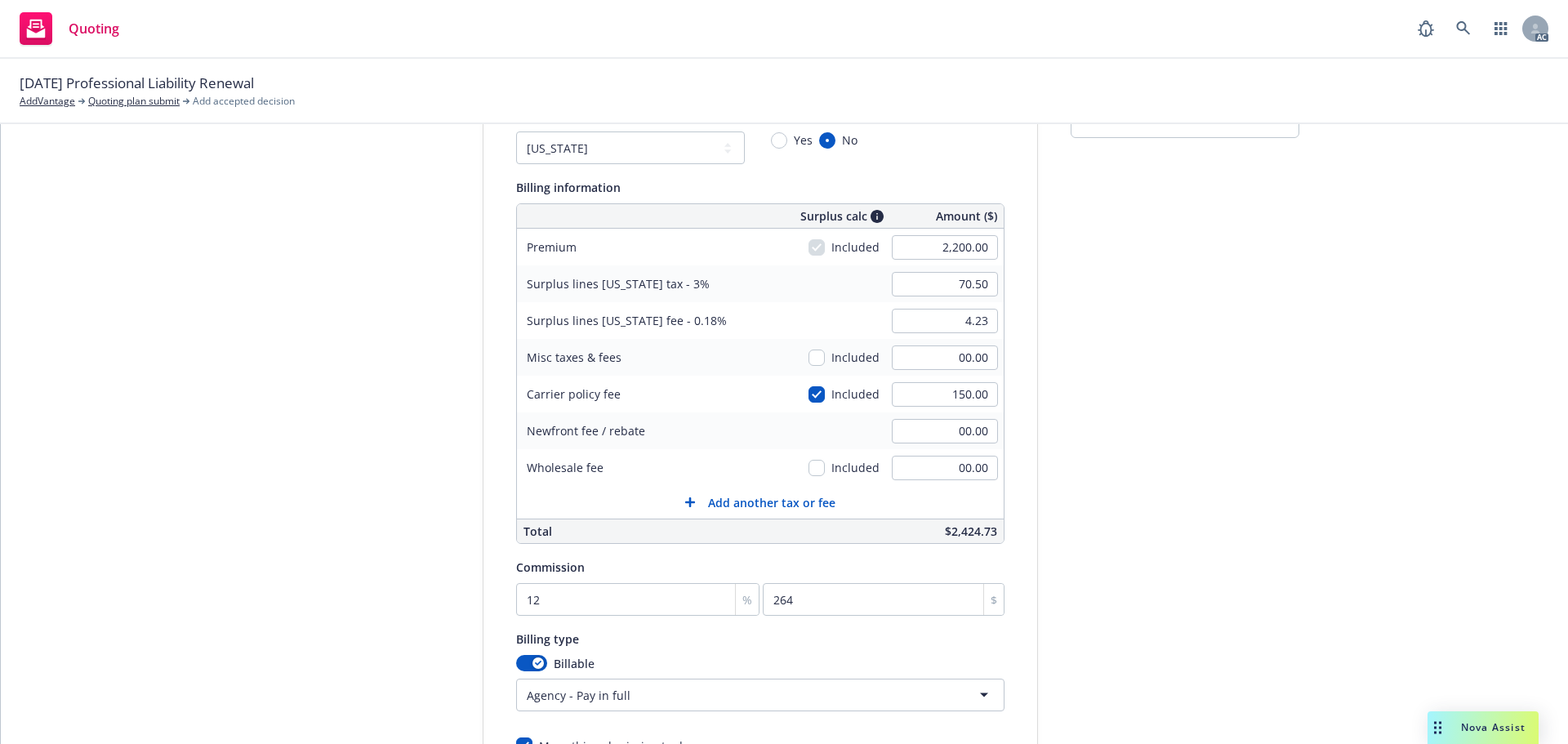
scroll to position [347, 0]
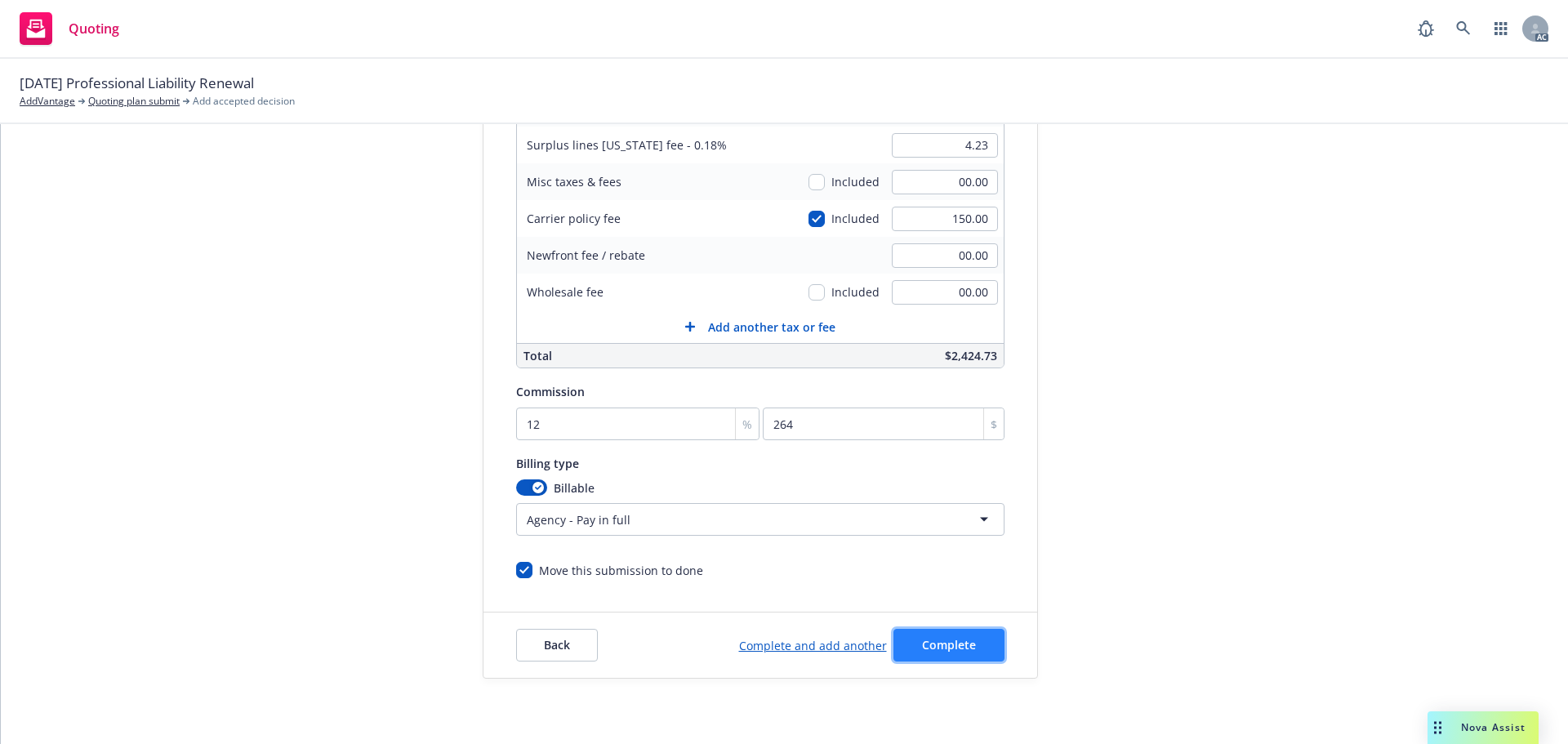
click at [931, 640] on span "Complete" at bounding box center [949, 645] width 53 height 16
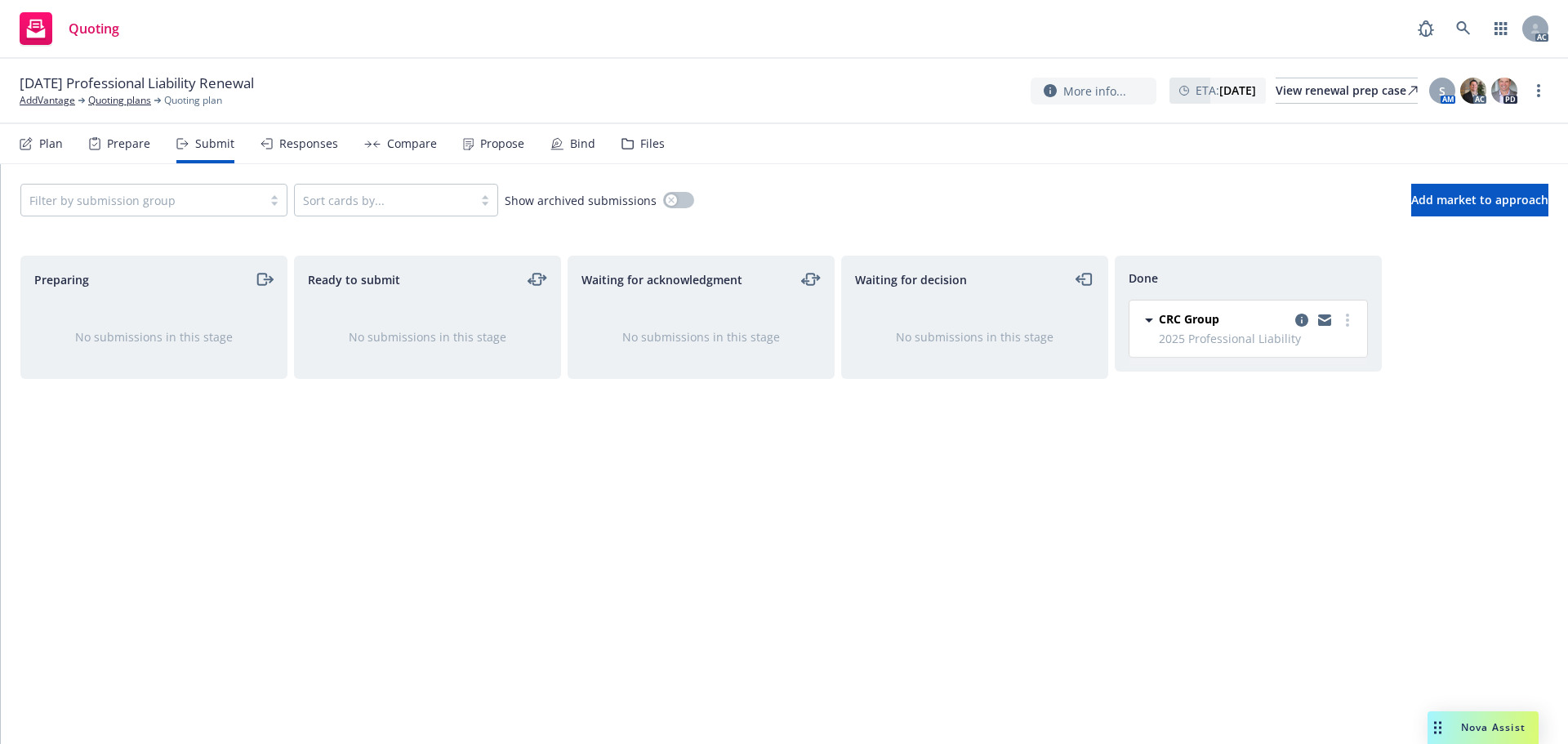
click at [480, 143] on div "Propose" at bounding box center [502, 144] width 45 height 13
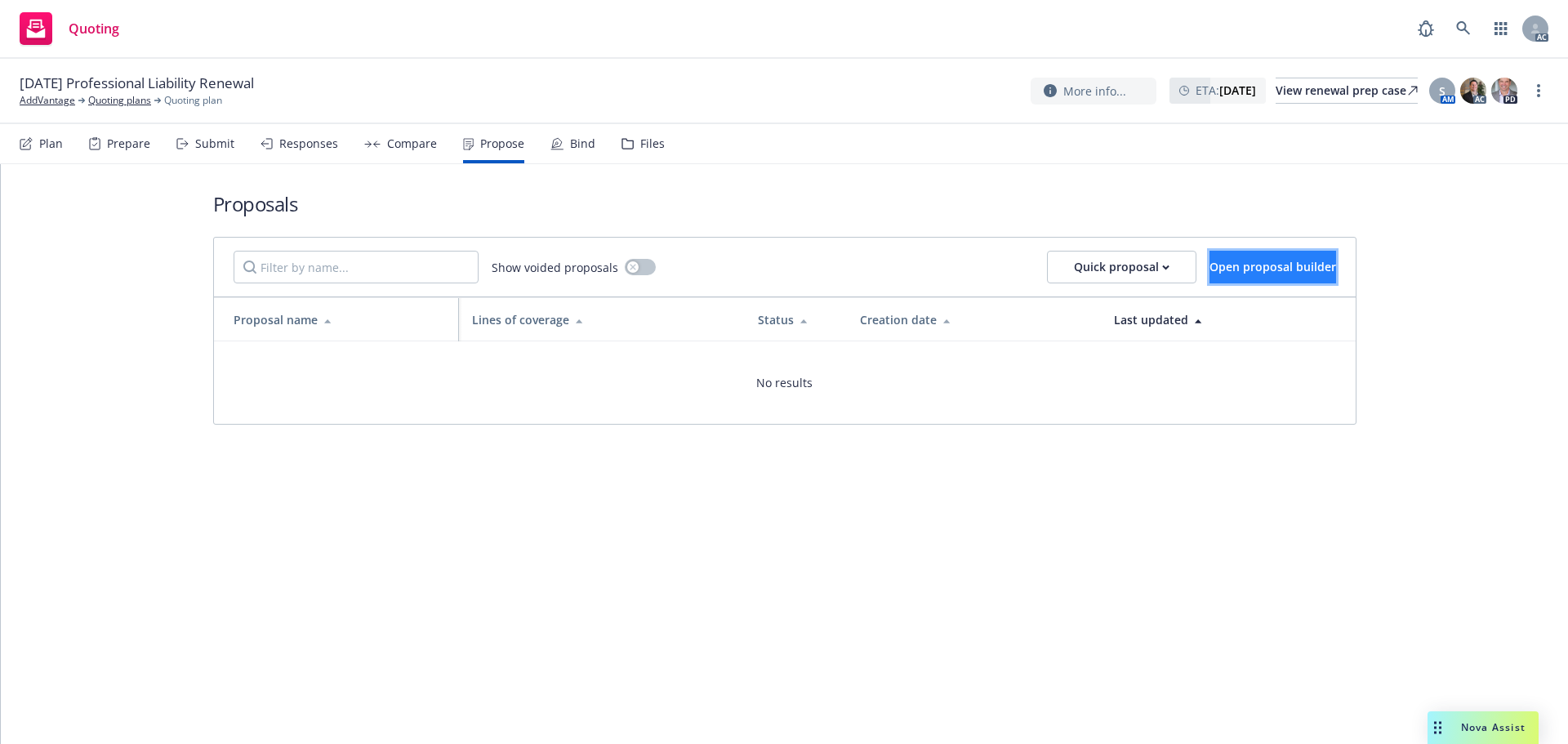
click at [1238, 267] on span "Open proposal builder" at bounding box center [1273, 266] width 127 height 16
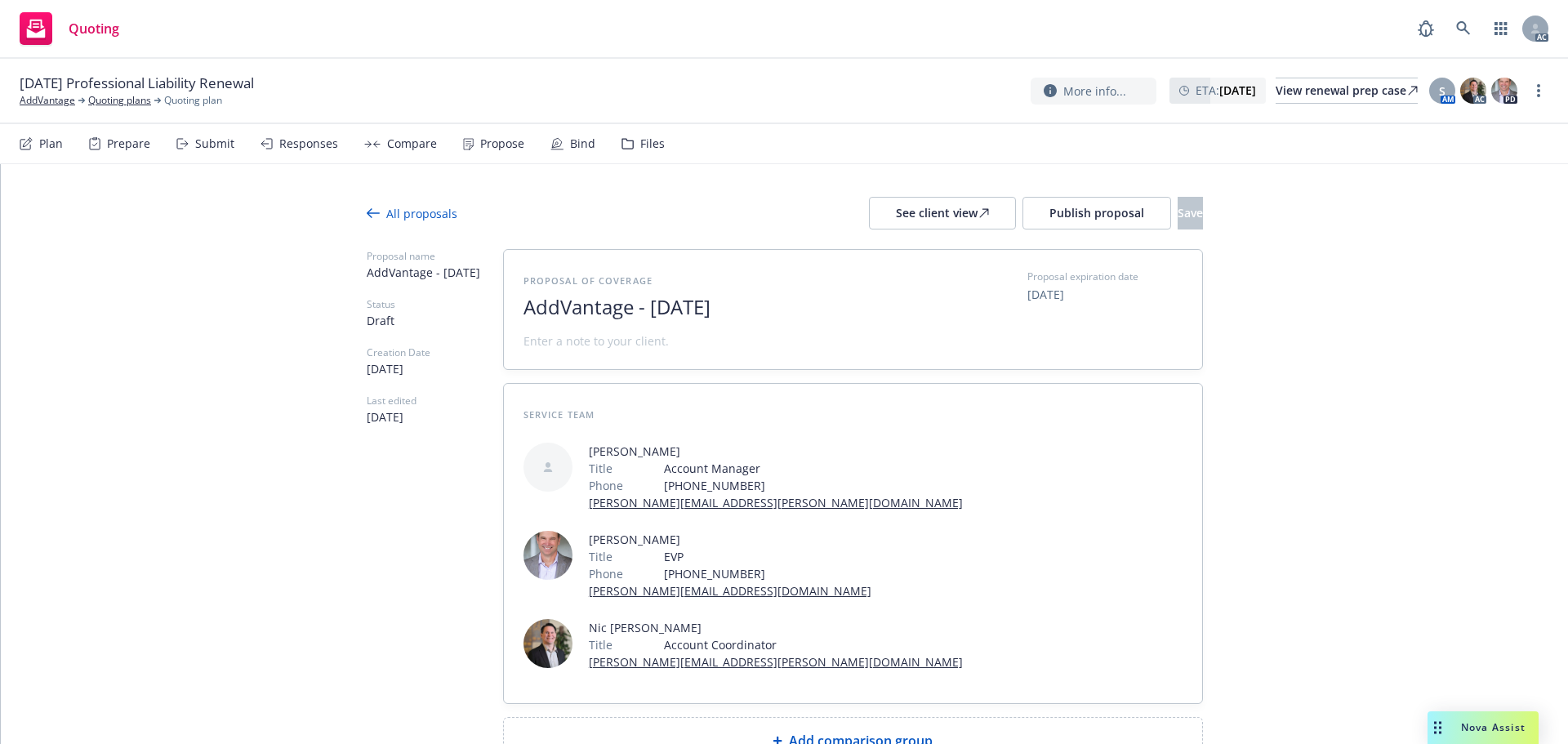
drag, startPoint x: 736, startPoint y: 308, endPoint x: 416, endPoint y: 297, distance: 320.2
click at [416, 298] on div "Proposal name AddVantage - September 2025 Status Draft Creation Date 09/26/2025…" at bounding box center [784, 506] width 836 height 515
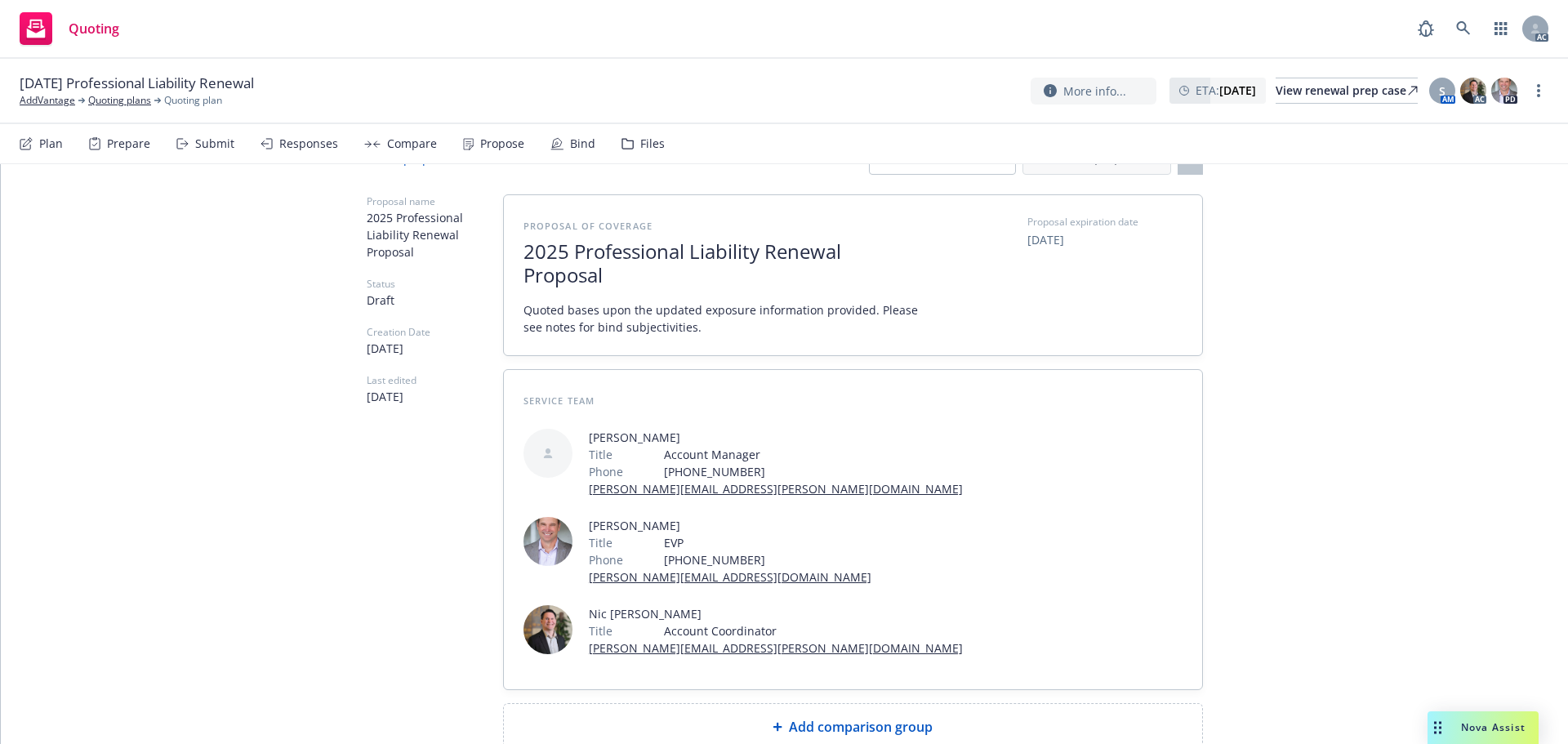
scroll to position [71, 0]
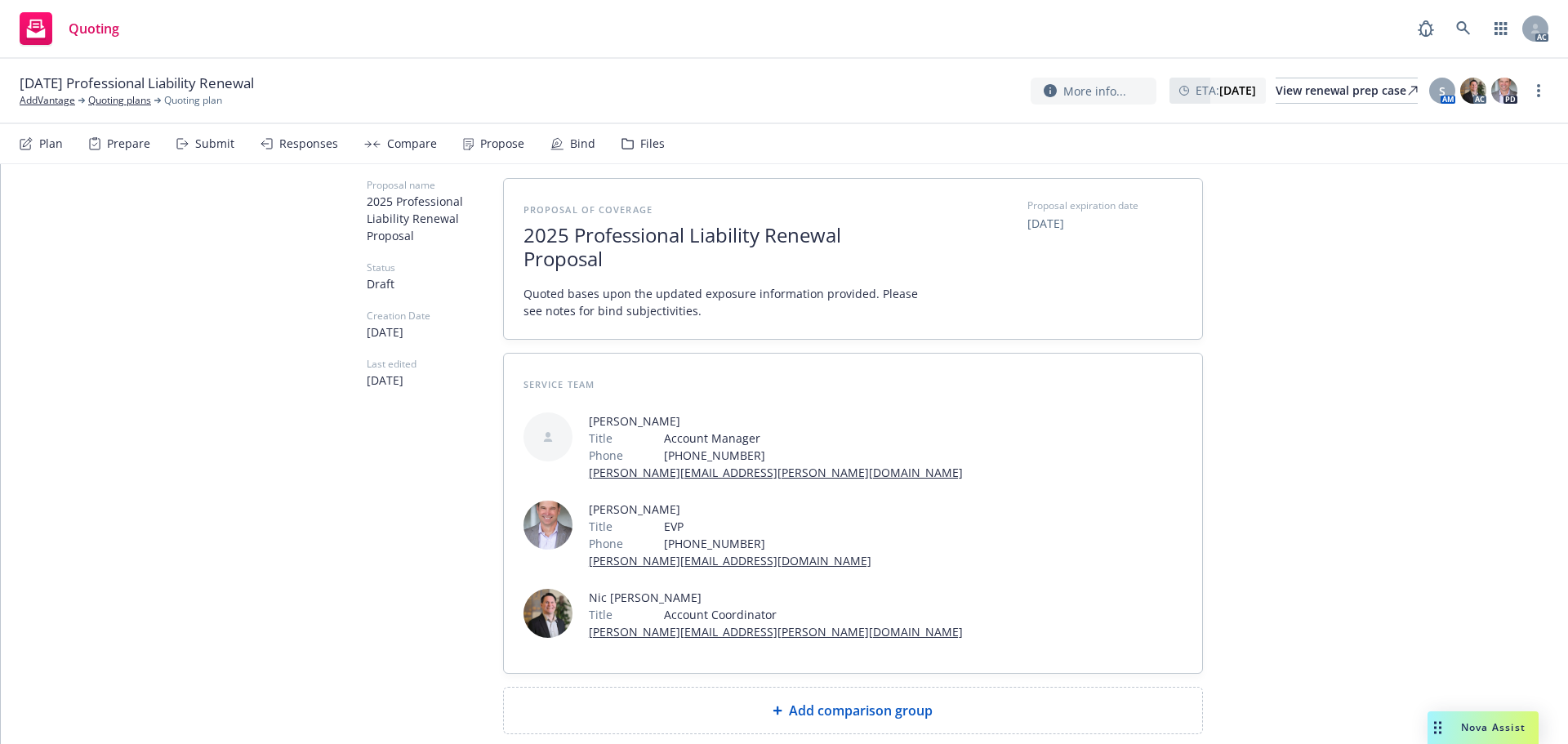
click at [837, 700] on span "Add comparison group" at bounding box center [860, 710] width 144 height 20
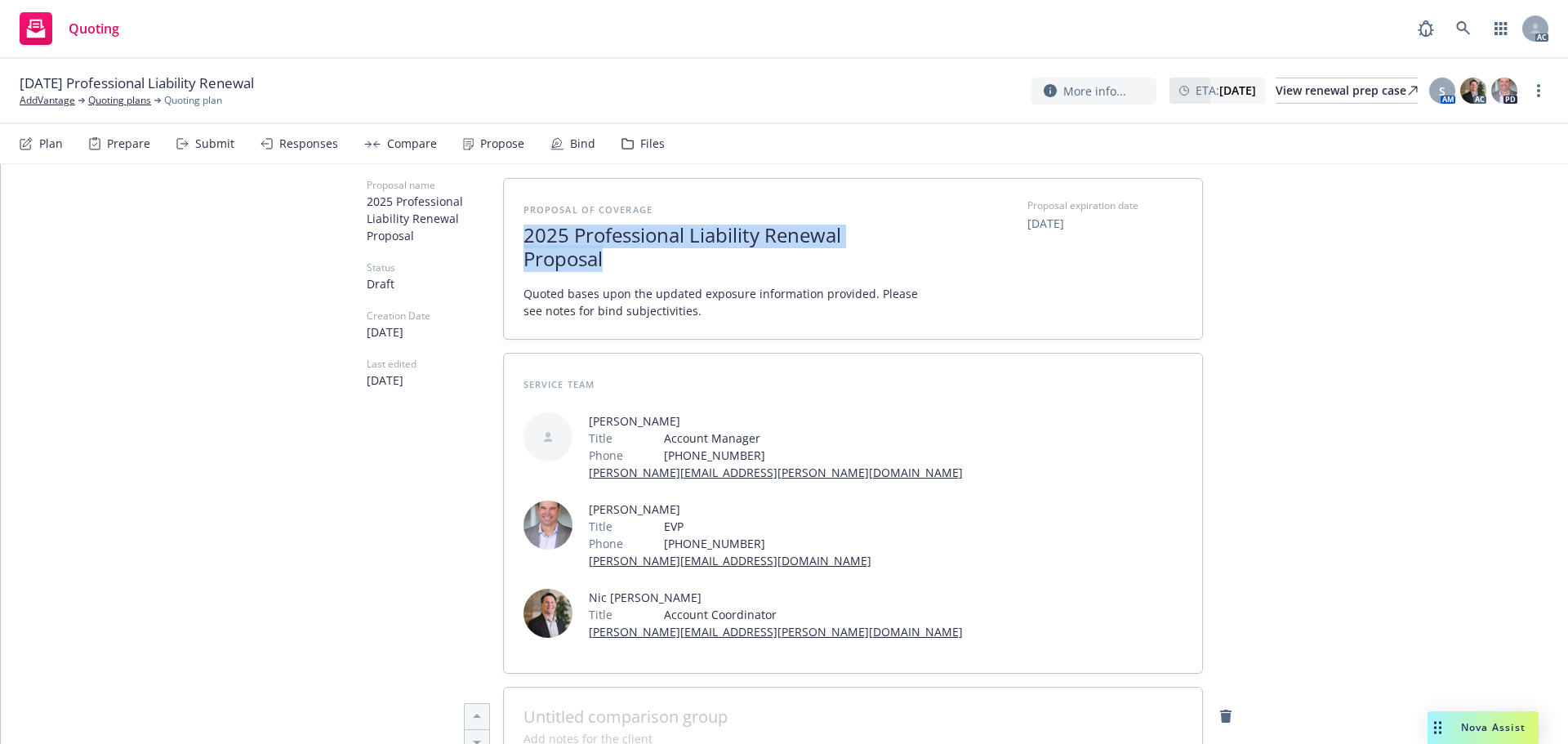
drag, startPoint x: 596, startPoint y: 257, endPoint x: 504, endPoint y: 233, distance: 95.1
click at [504, 233] on div "Proposal of coverage 2025 Professional Liability Renewal Proposal Quoted bases …" at bounding box center [853, 260] width 698 height 160
copy span "2025 Professional Liability Renewal Proposal"
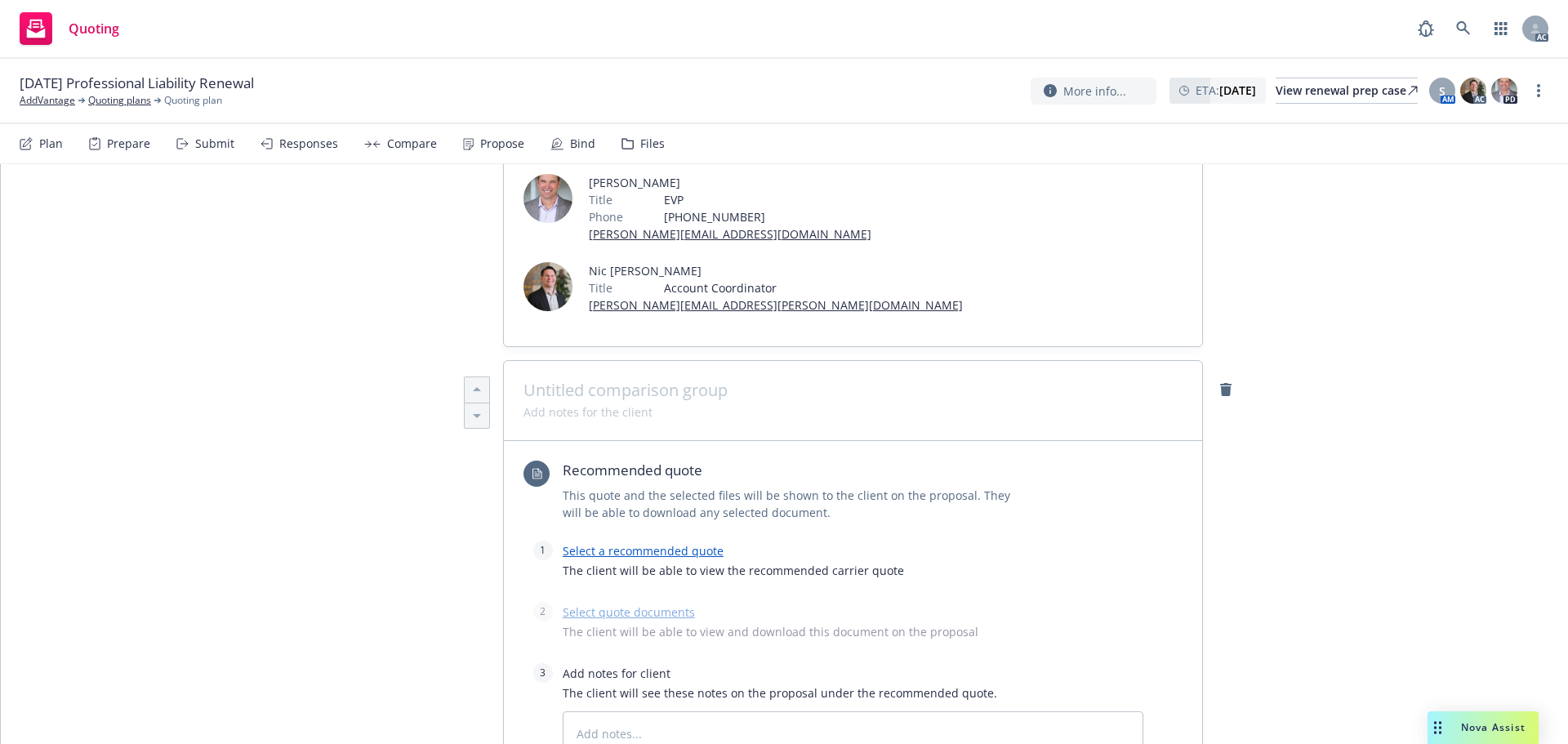
type textarea "x"
click at [586, 380] on span at bounding box center [852, 390] width 659 height 20
paste span
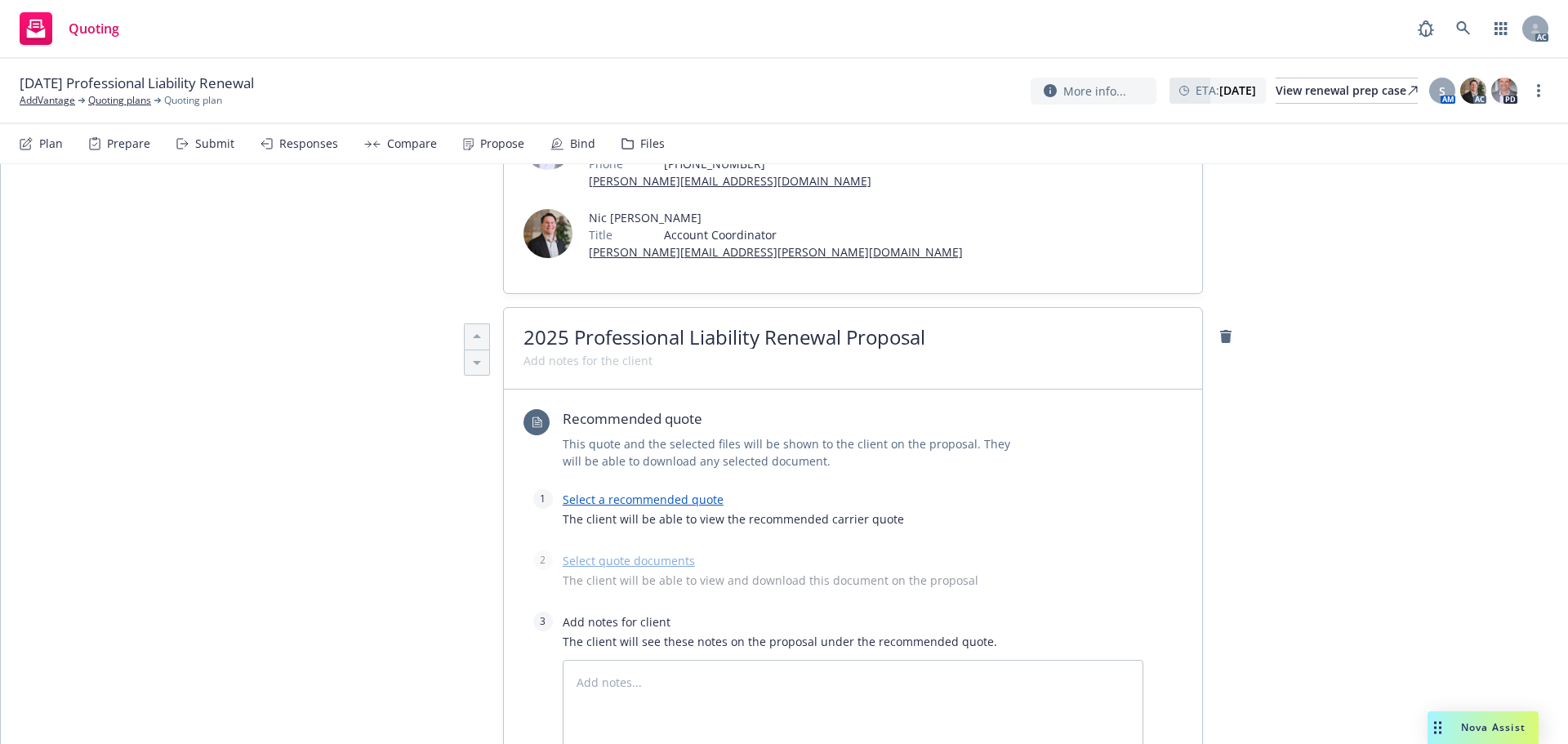
scroll to position [479, 0]
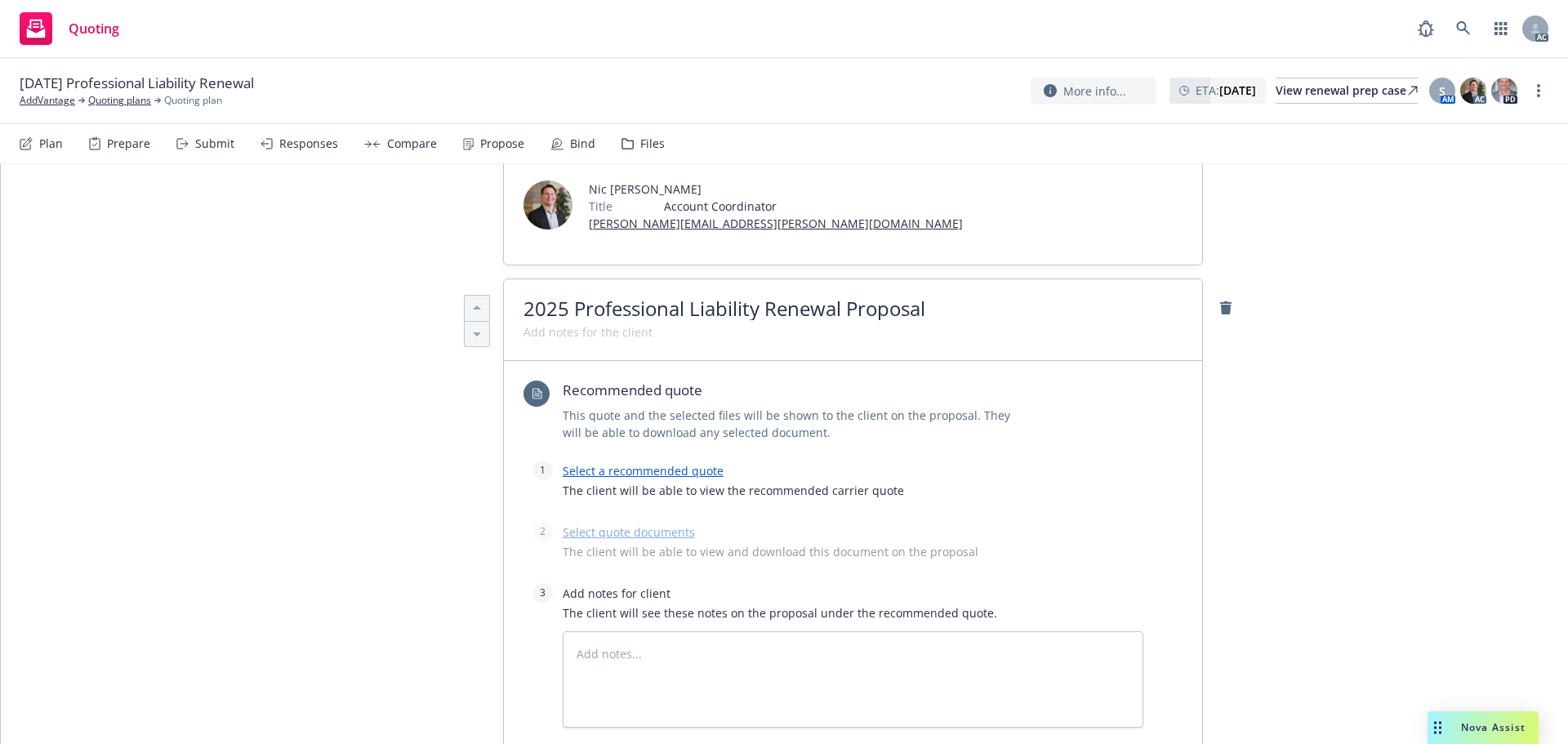
click at [598, 463] on link "Select a recommended quote" at bounding box center [643, 471] width 160 height 16
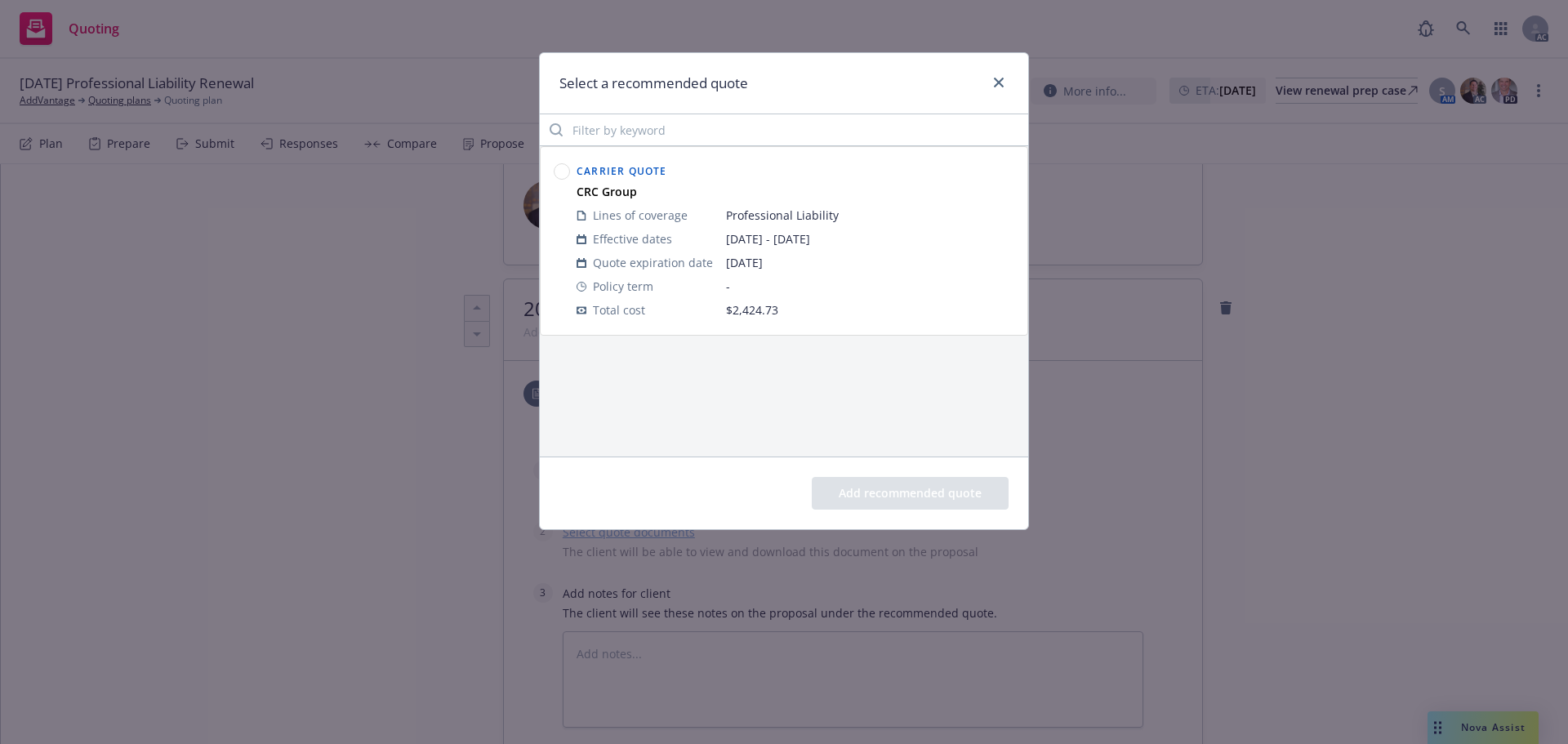
click at [566, 177] on circle at bounding box center [563, 172] width 16 height 16
click at [926, 482] on button "Add recommended quote" at bounding box center [909, 492] width 197 height 33
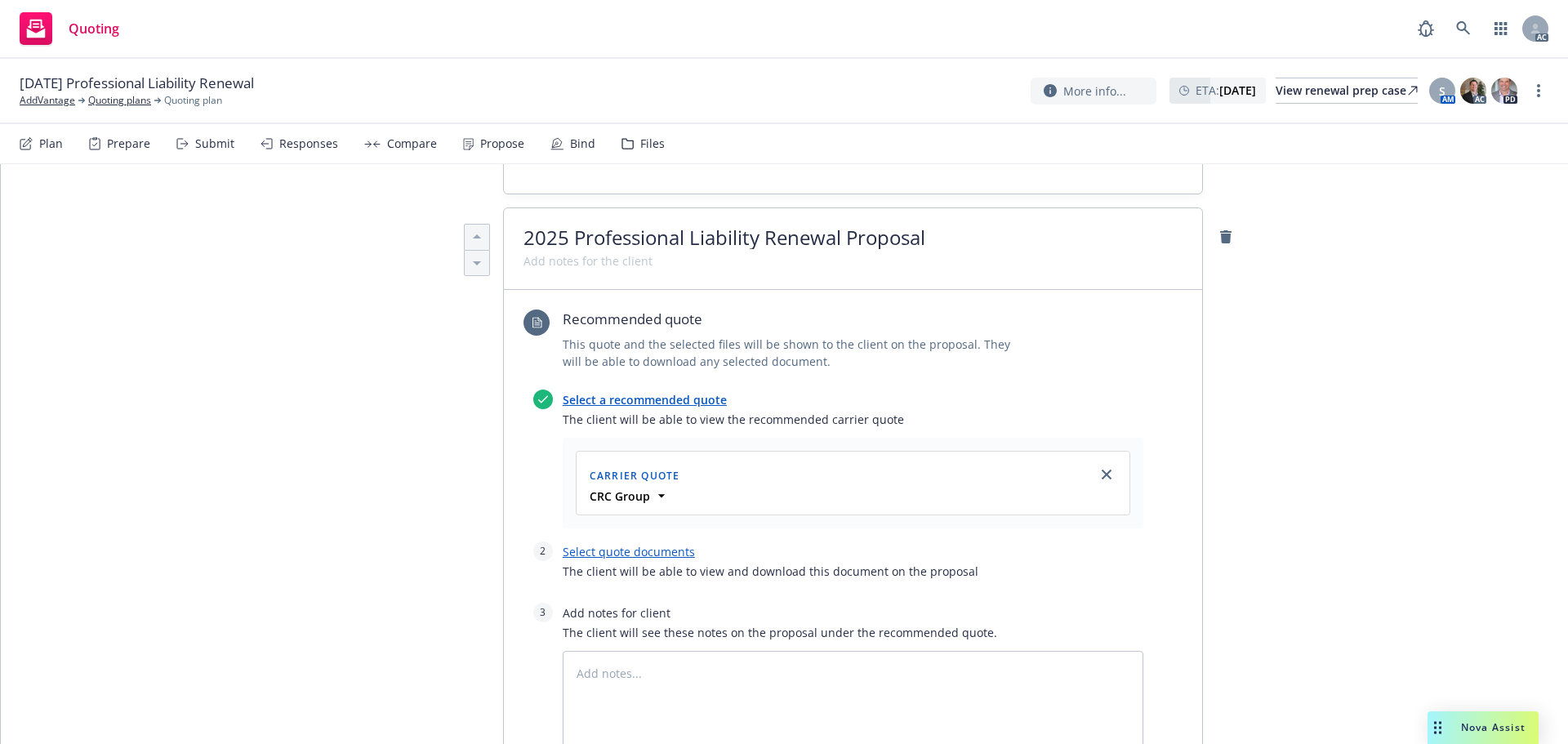
scroll to position [643, 0]
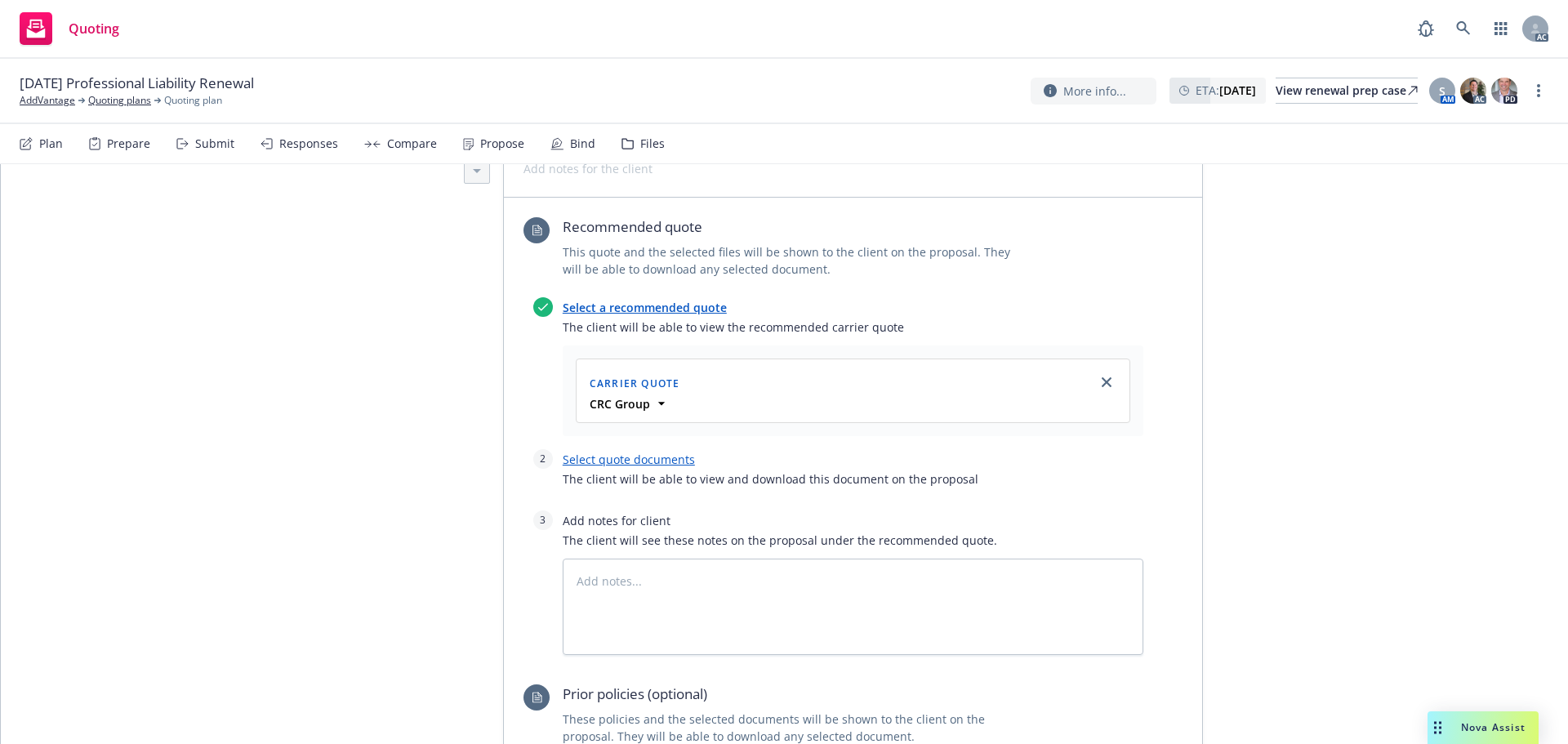
click at [616, 452] on link "Select quote documents" at bounding box center [629, 460] width 133 height 16
type textarea "x"
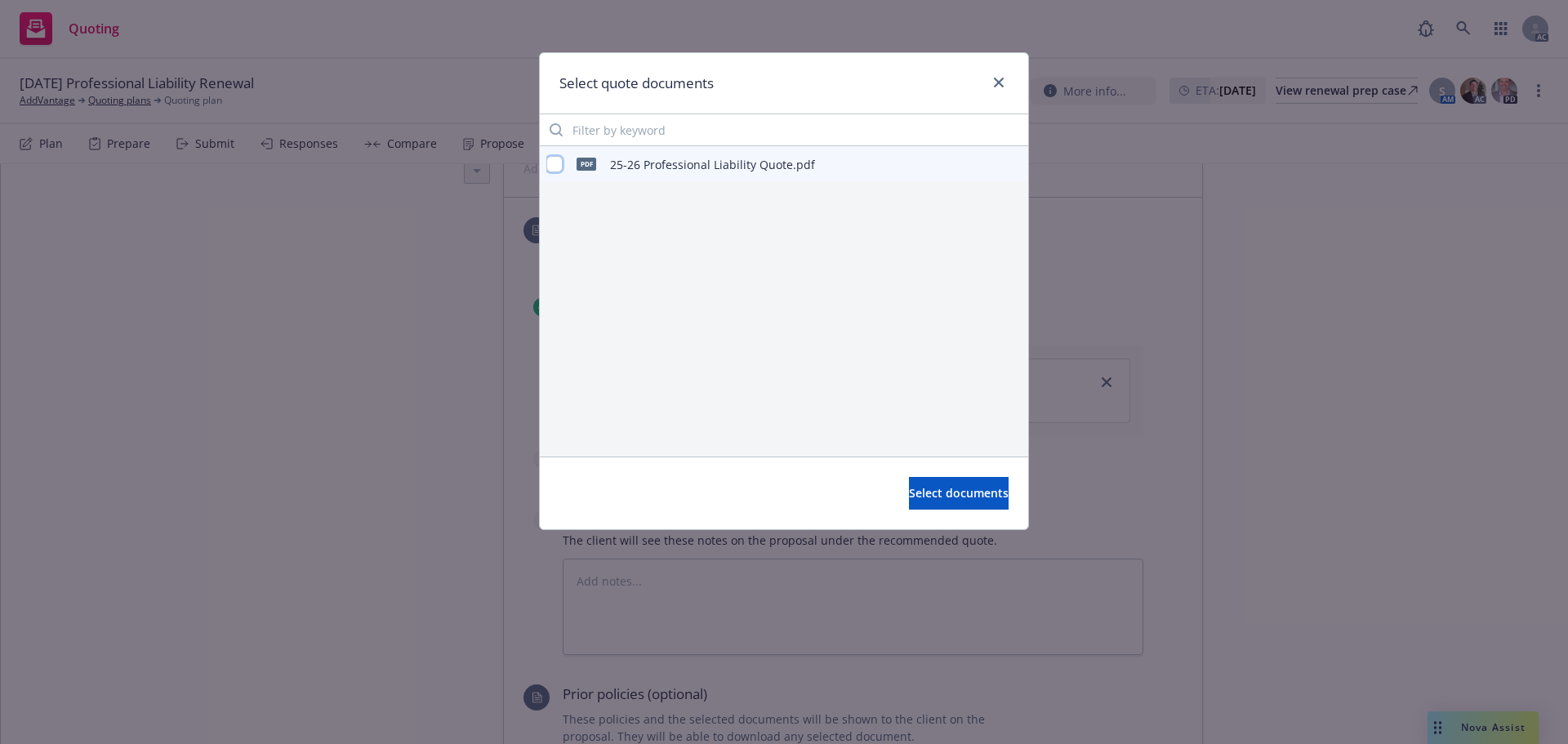
click at [556, 162] on input "checkbox" at bounding box center [555, 163] width 16 height 16
checkbox input "true"
click at [945, 493] on span "Select documents" at bounding box center [959, 493] width 100 height 16
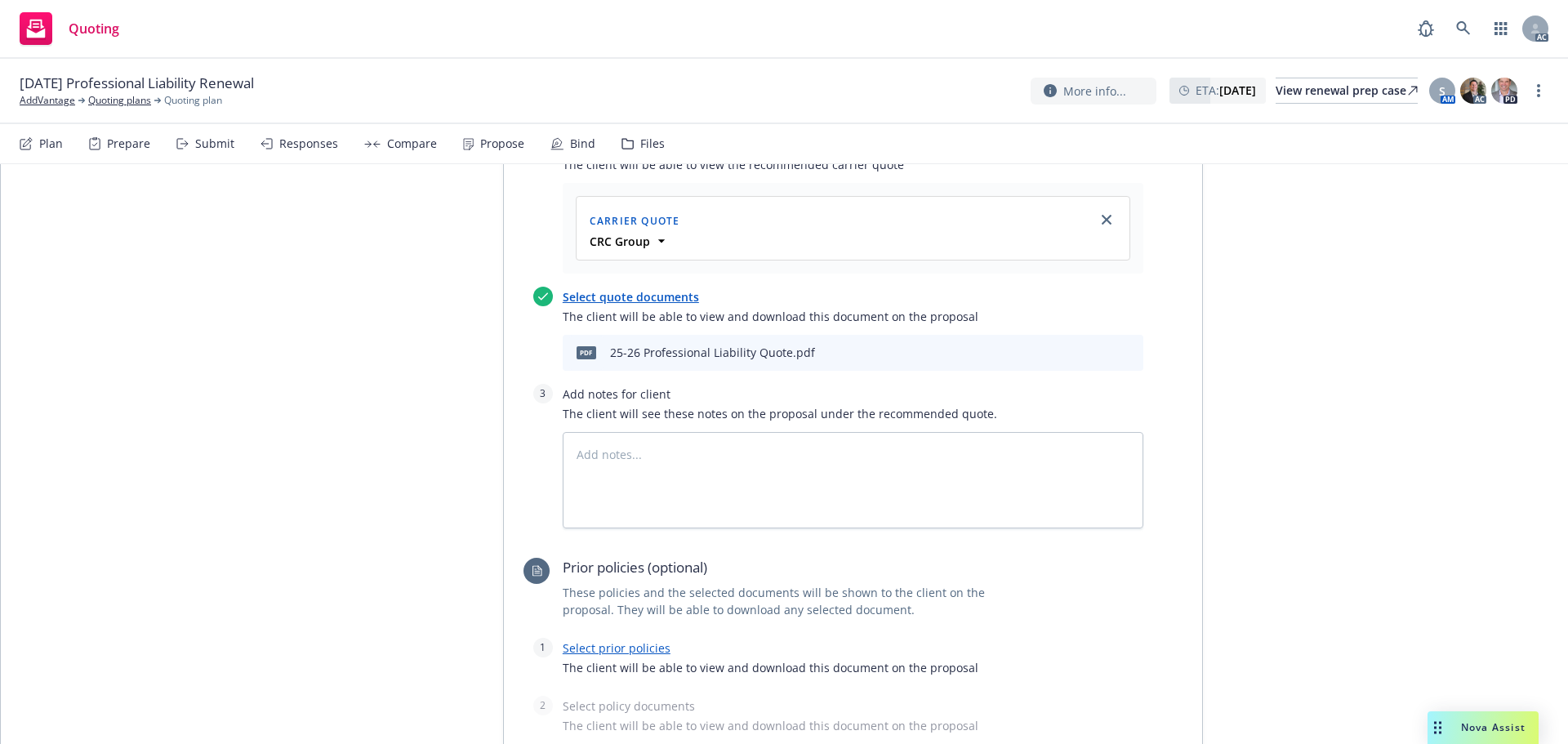
scroll to position [806, 0]
click at [668, 431] on textarea at bounding box center [853, 478] width 580 height 96
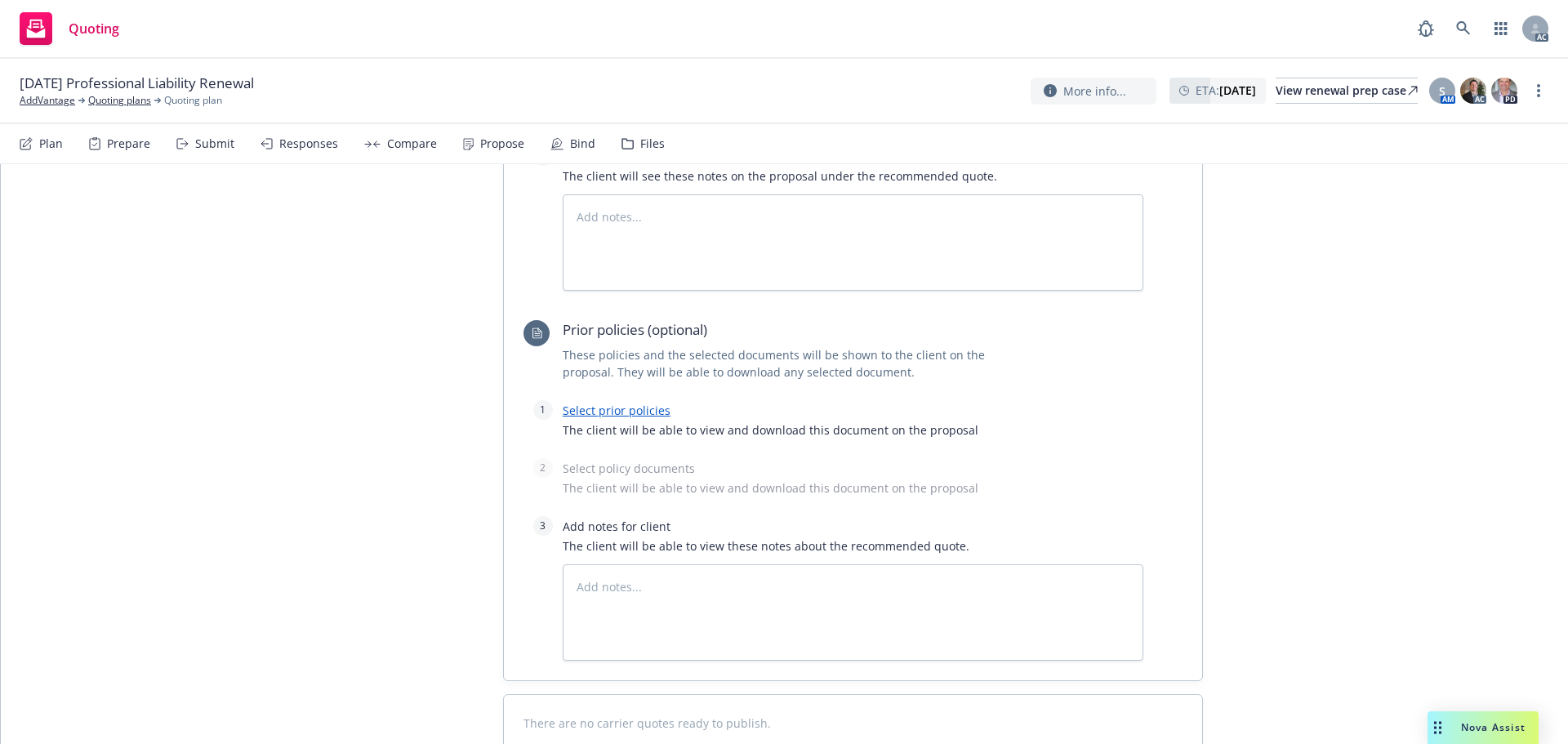
scroll to position [1051, 0]
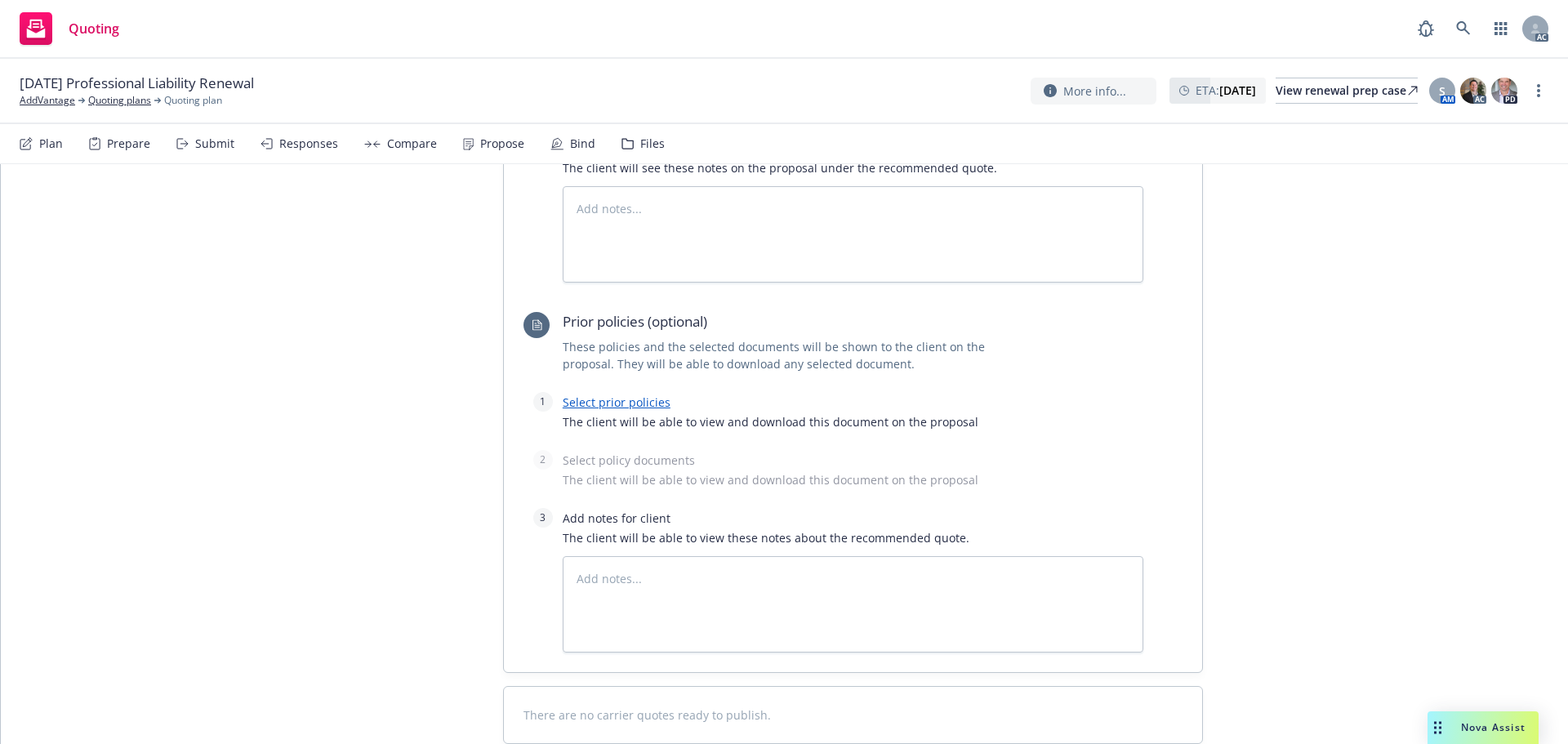
click at [578, 394] on link "Select prior policies" at bounding box center [616, 402] width 108 height 16
type textarea "x"
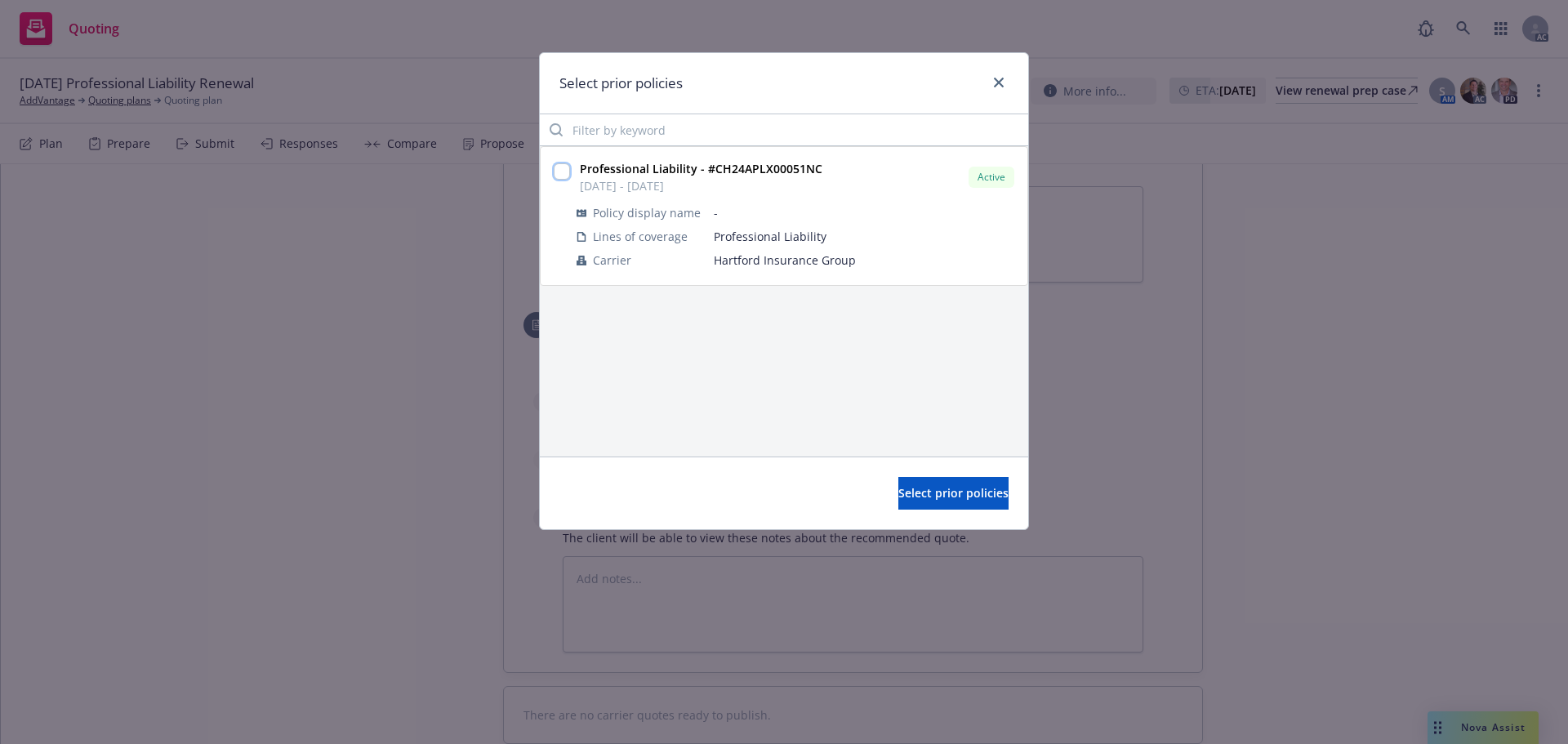
click at [565, 166] on input "checkbox" at bounding box center [562, 171] width 16 height 16
checkbox input "true"
click at [970, 503] on button "Select prior policies" at bounding box center [953, 492] width 110 height 33
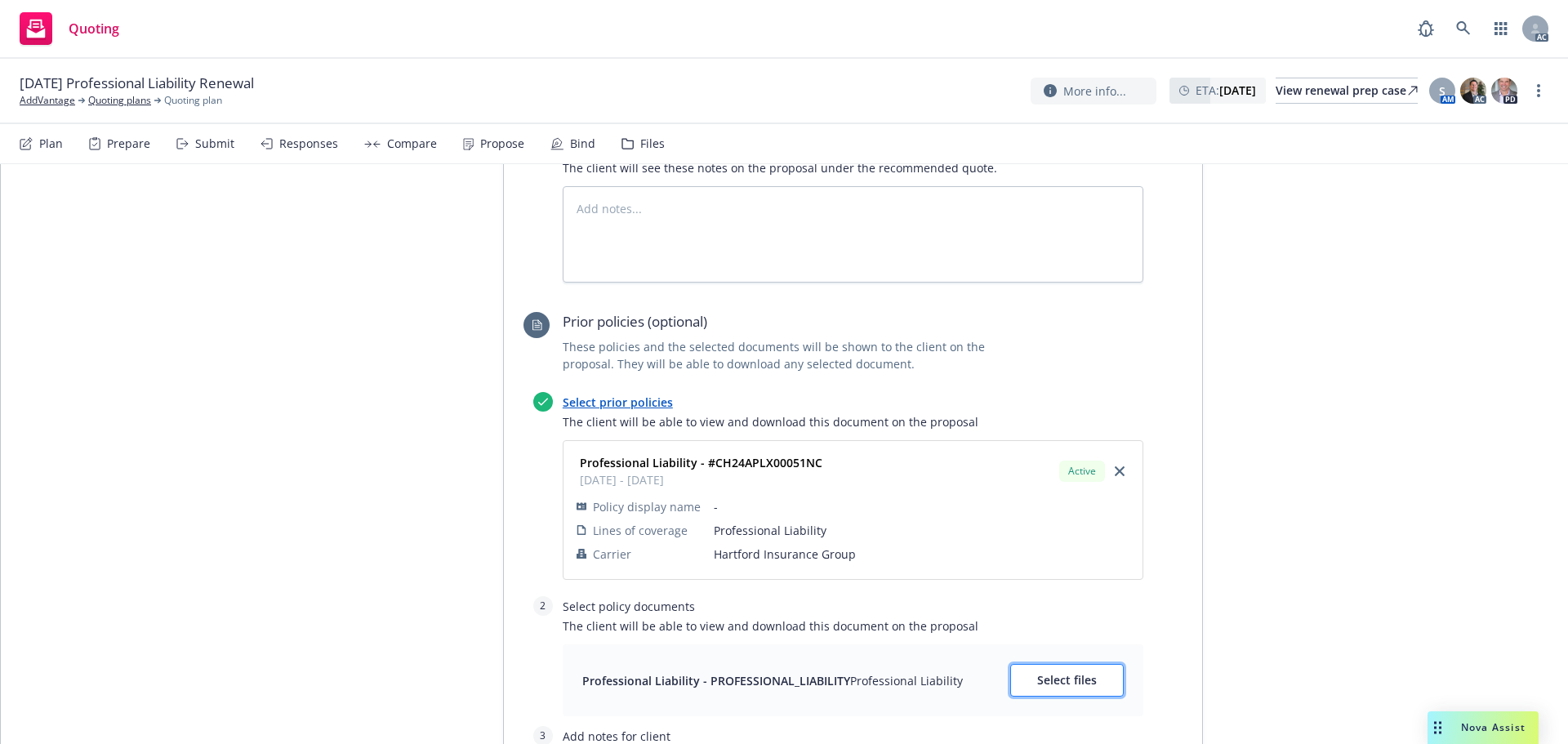
click at [1074, 673] on span "Select files" at bounding box center [1067, 681] width 59 height 16
type textarea "x"
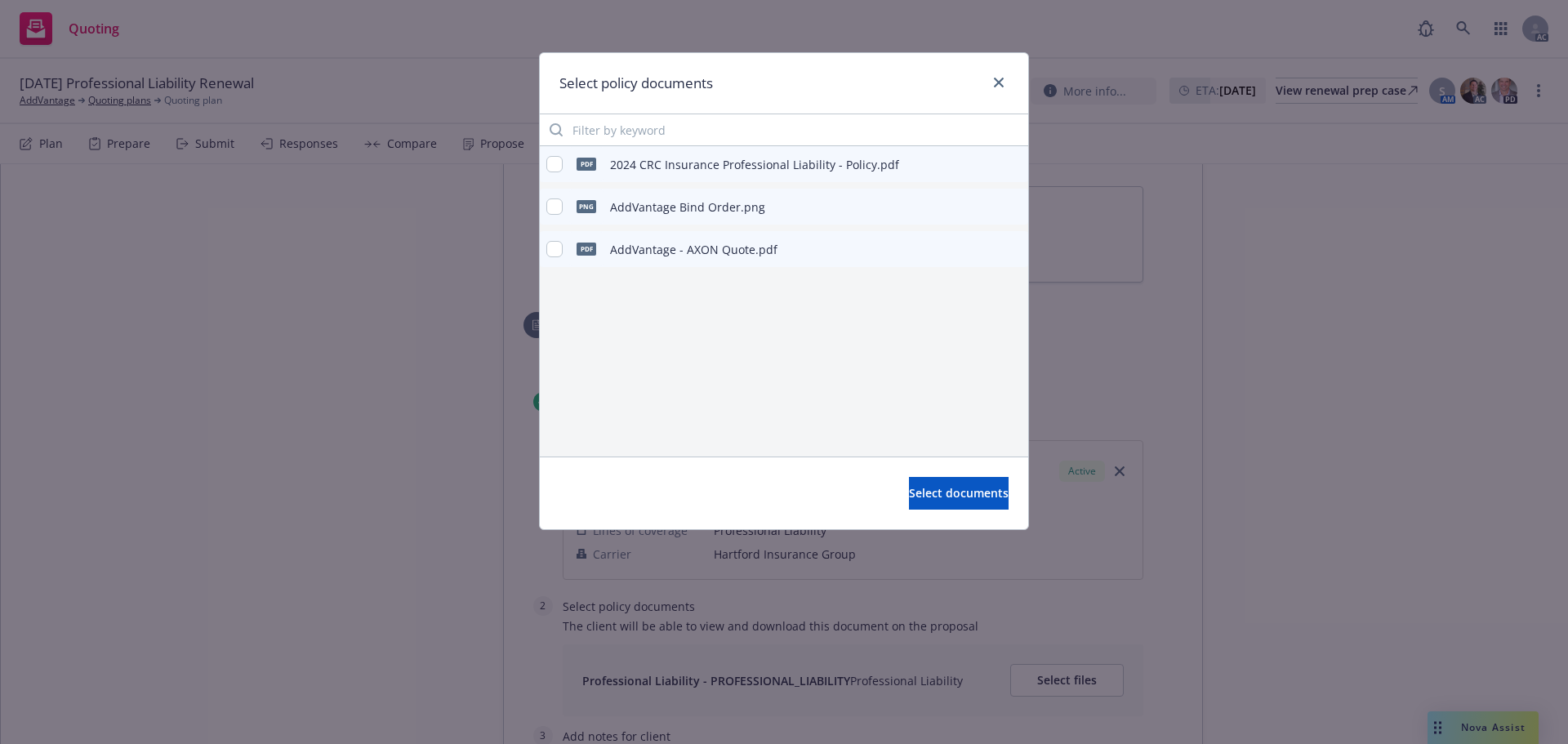
click at [564, 164] on div "pdf 2024 CRC Insurance Professional Liability - Policy.pdf" at bounding box center [723, 163] width 353 height 35
click at [562, 169] on input "checkbox" at bounding box center [555, 163] width 16 height 16
checkbox input "true"
click at [955, 496] on span "Select documents" at bounding box center [959, 493] width 100 height 16
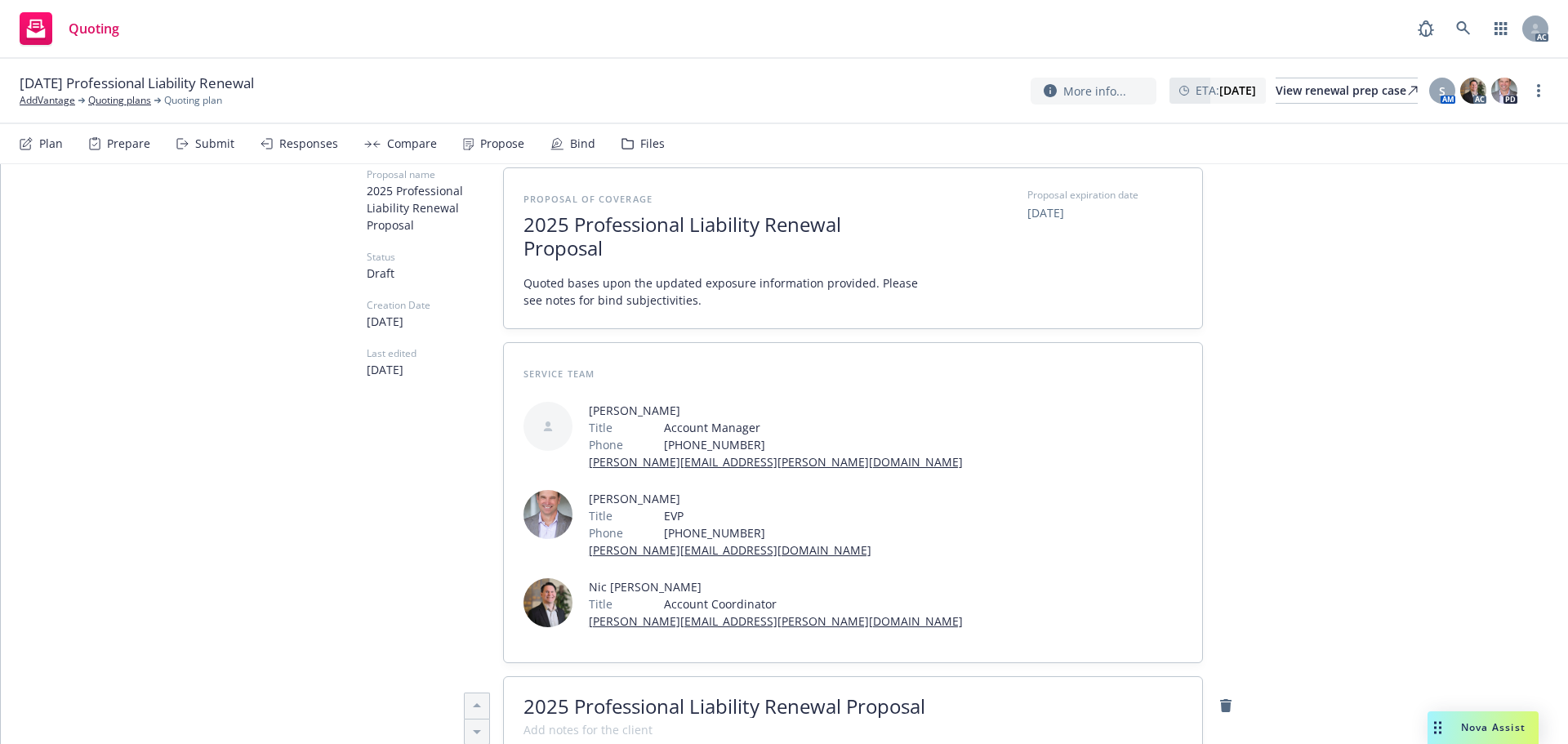
scroll to position [0, 0]
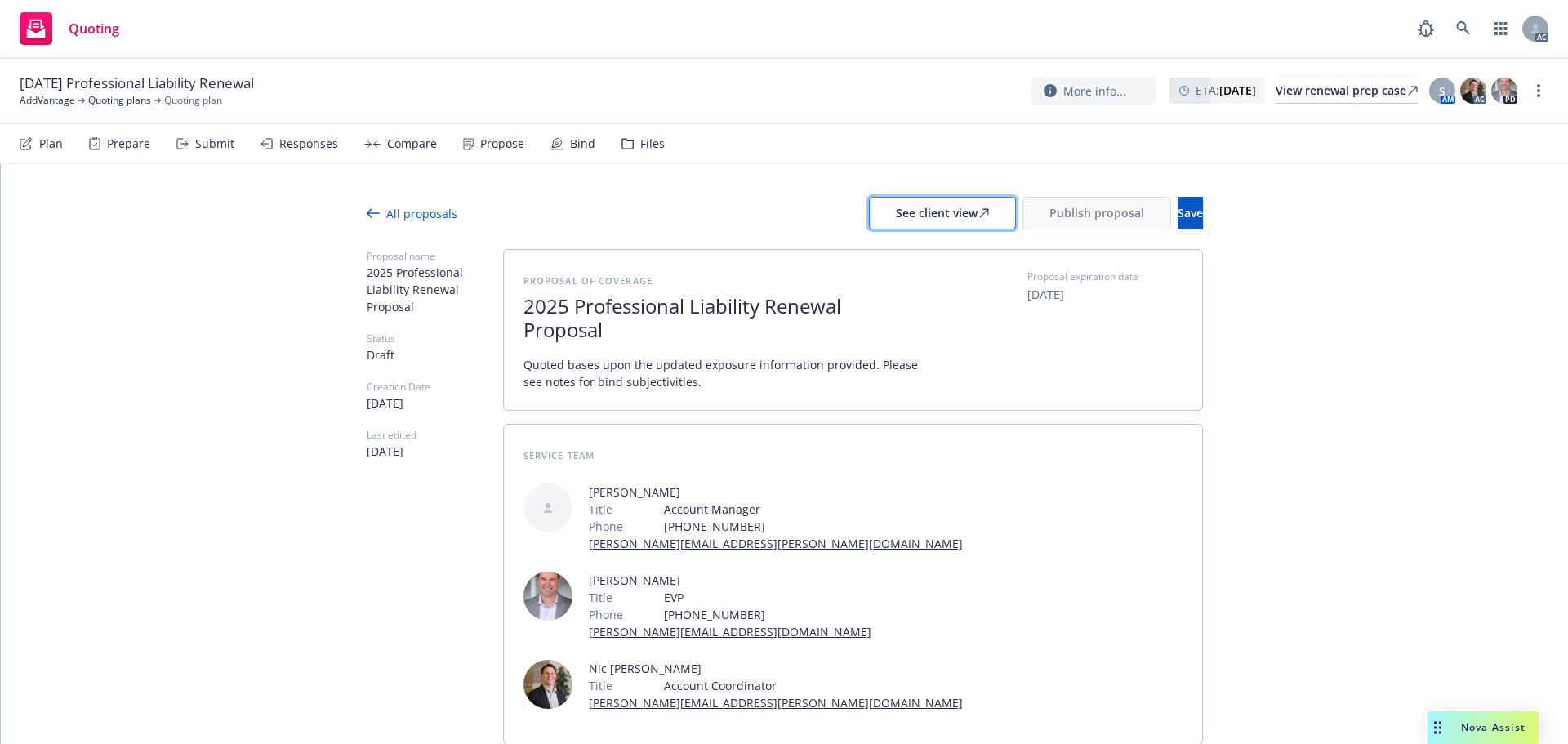
click at [895, 207] on div "See client view" at bounding box center [942, 213] width 93 height 31
type textarea "x"
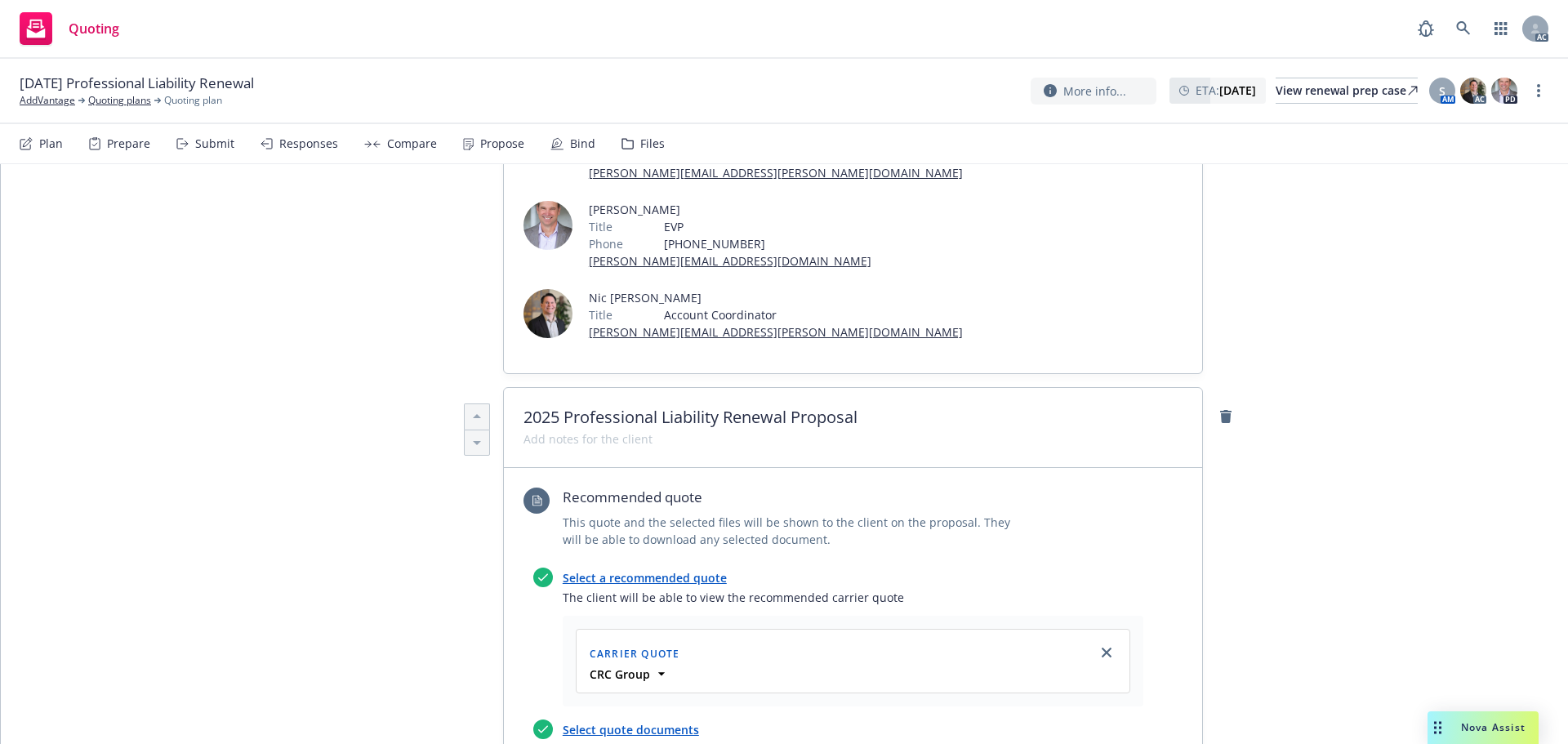
scroll to position [163, 0]
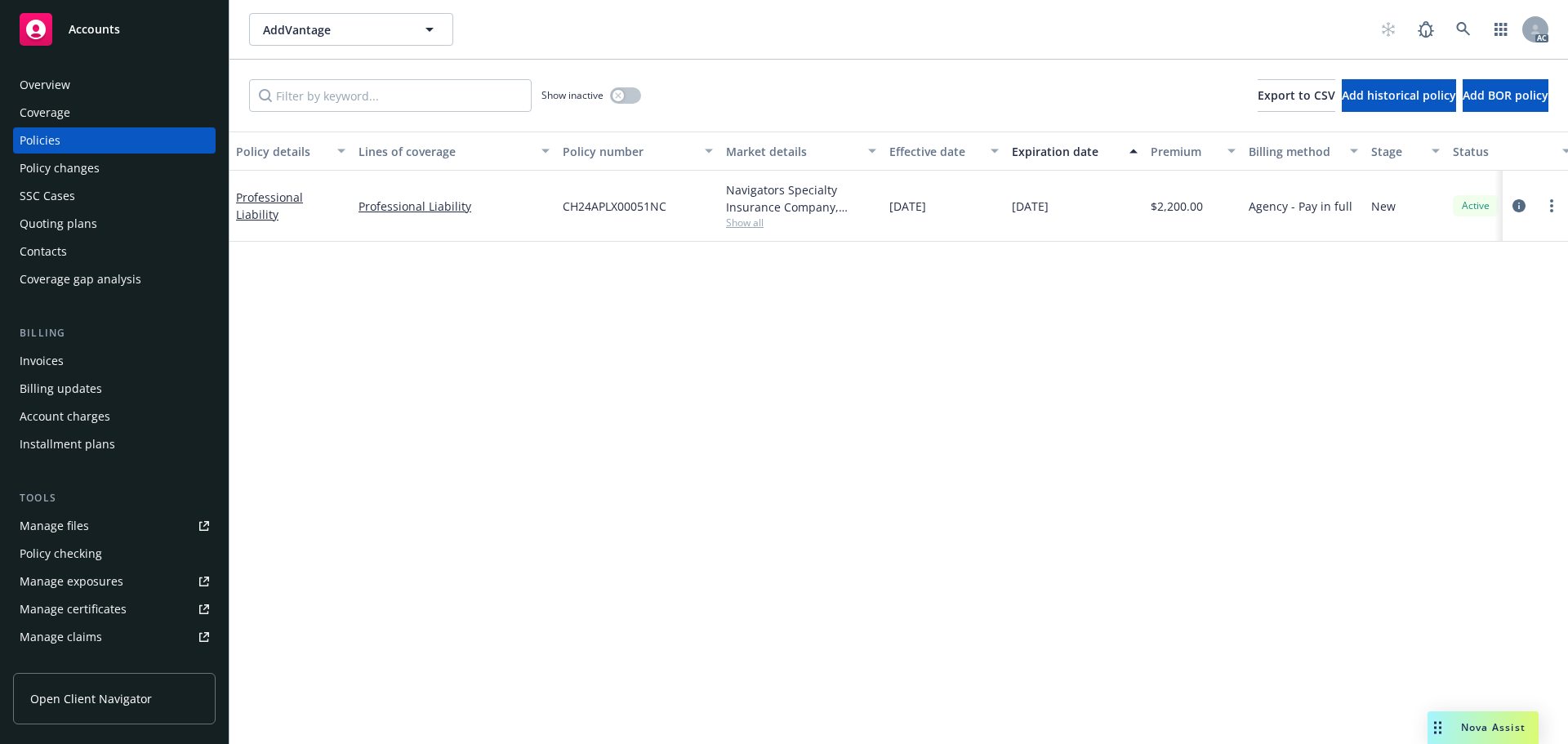
click at [734, 227] on span "Show all" at bounding box center [801, 223] width 151 height 14
click at [1517, 202] on icon "circleInformation" at bounding box center [1518, 205] width 13 height 13
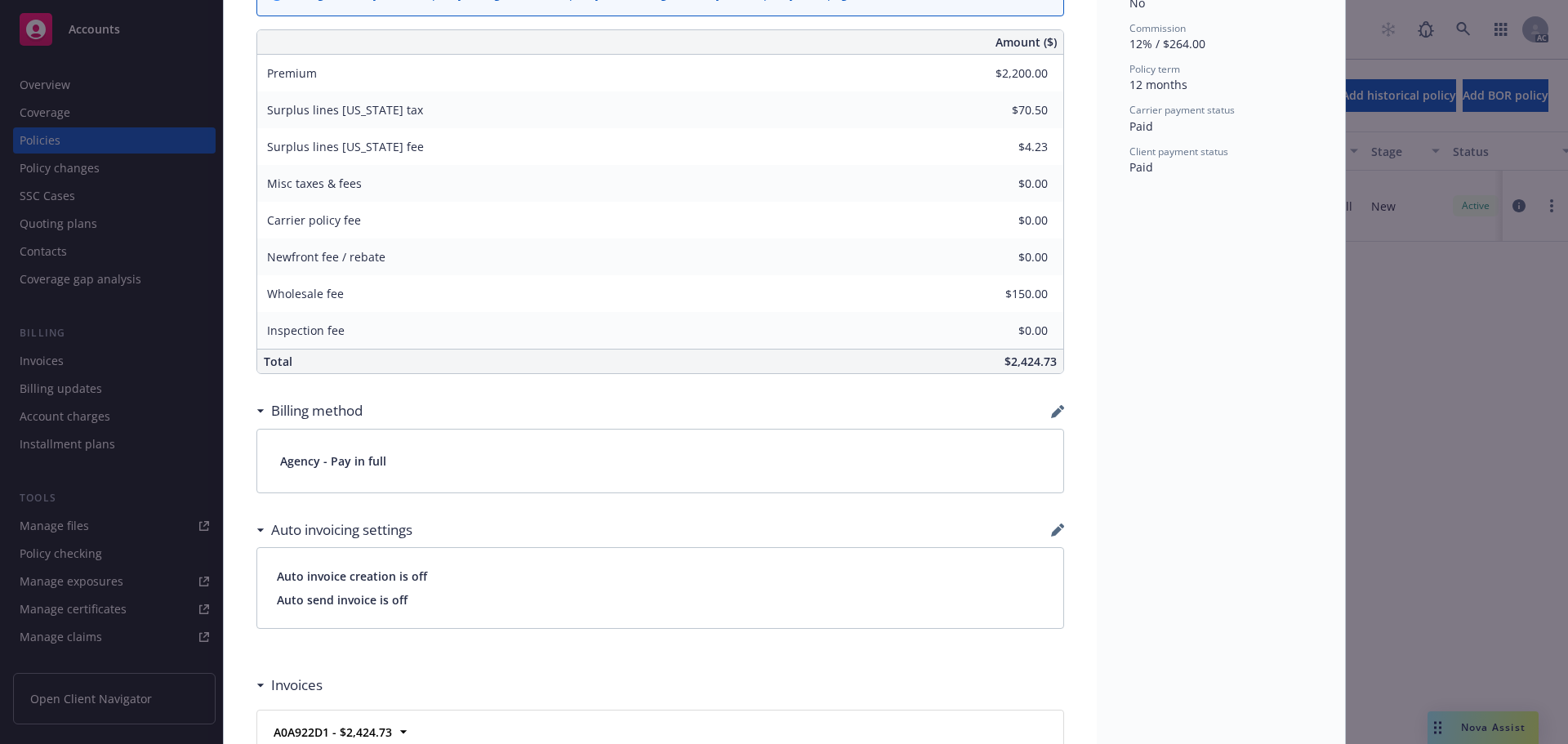
scroll to position [572, 0]
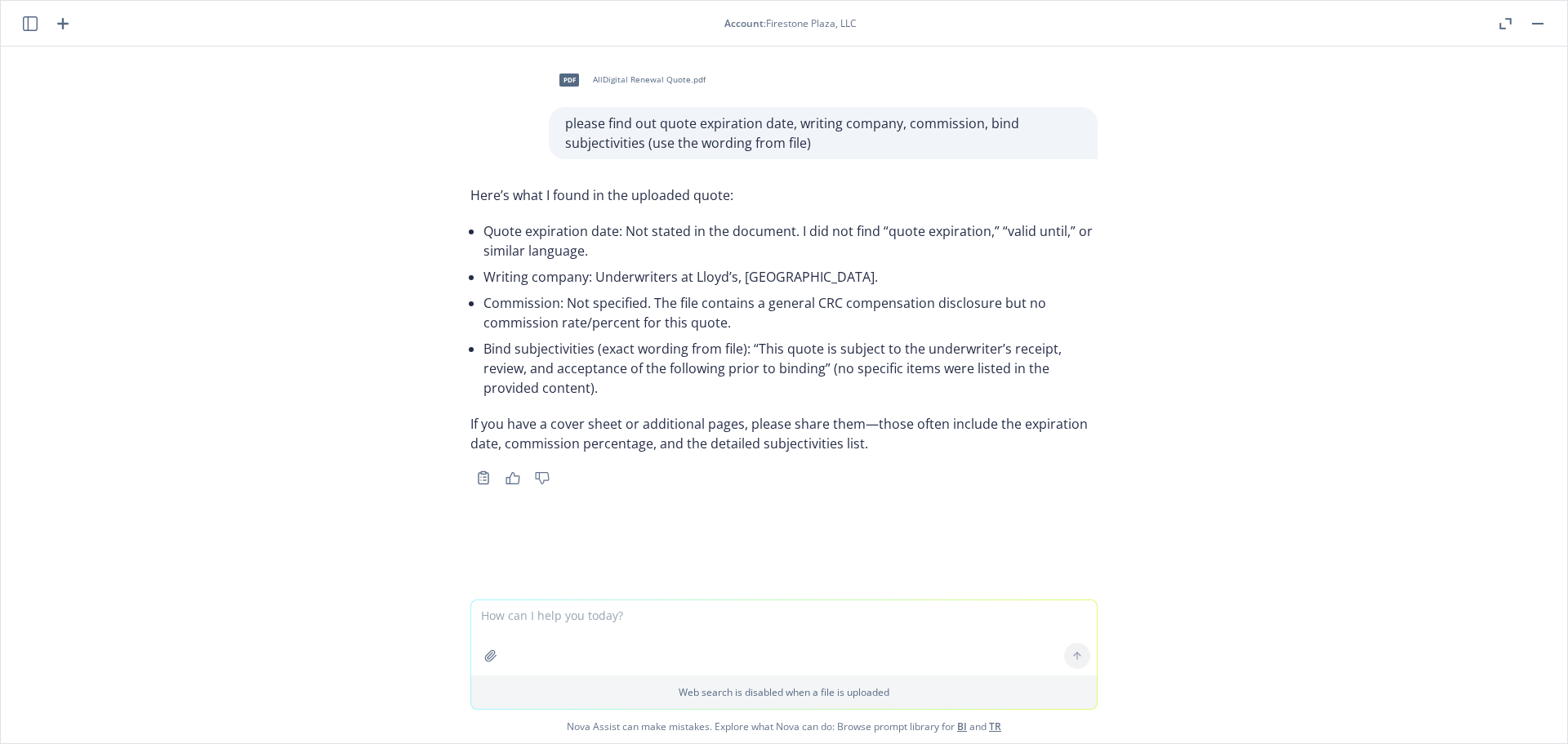
click at [486, 658] on icon "button" at bounding box center [490, 655] width 11 height 11
click at [37, 16] on icon "button" at bounding box center [30, 23] width 15 height 15
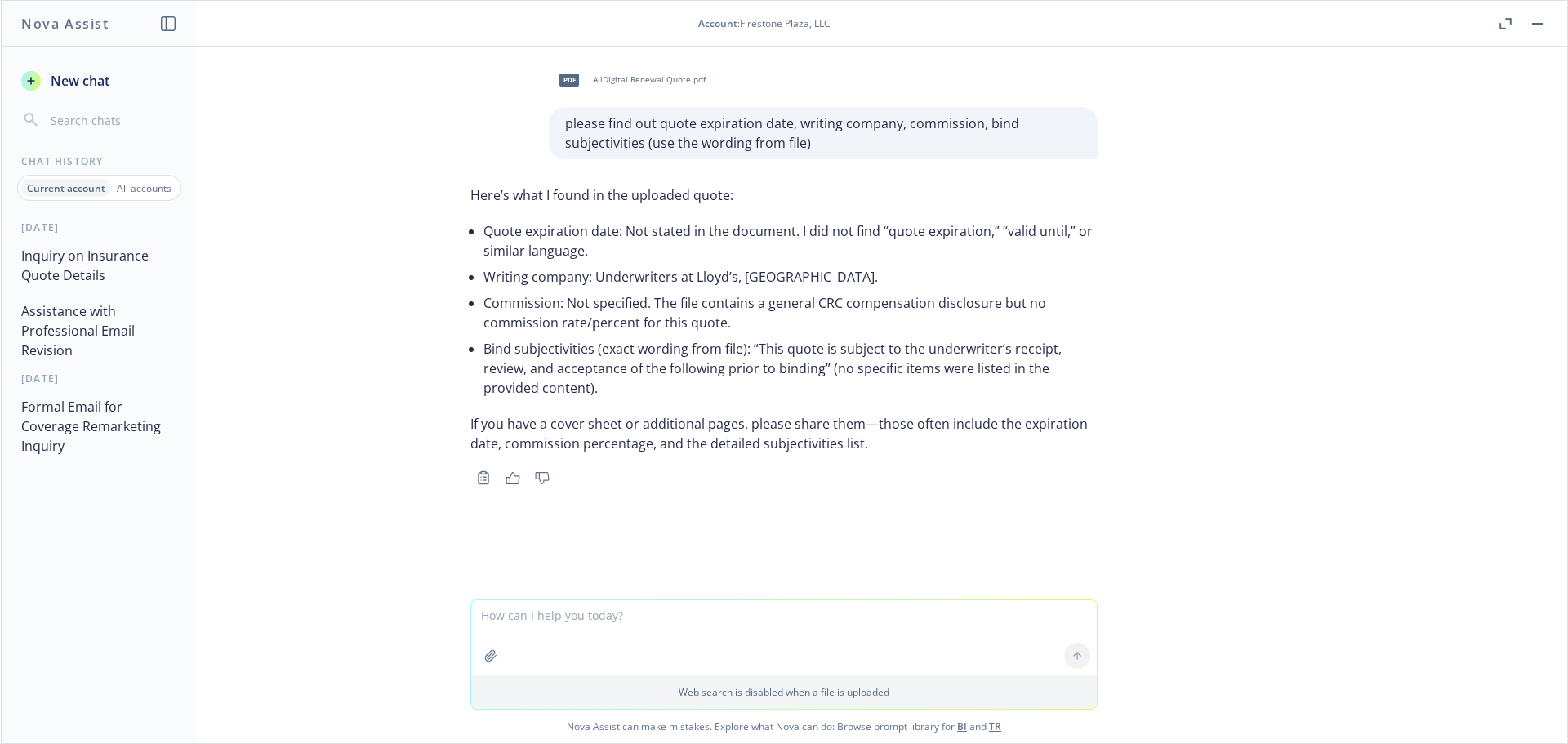
click at [141, 193] on p "All accounts" at bounding box center [144, 188] width 54 height 14
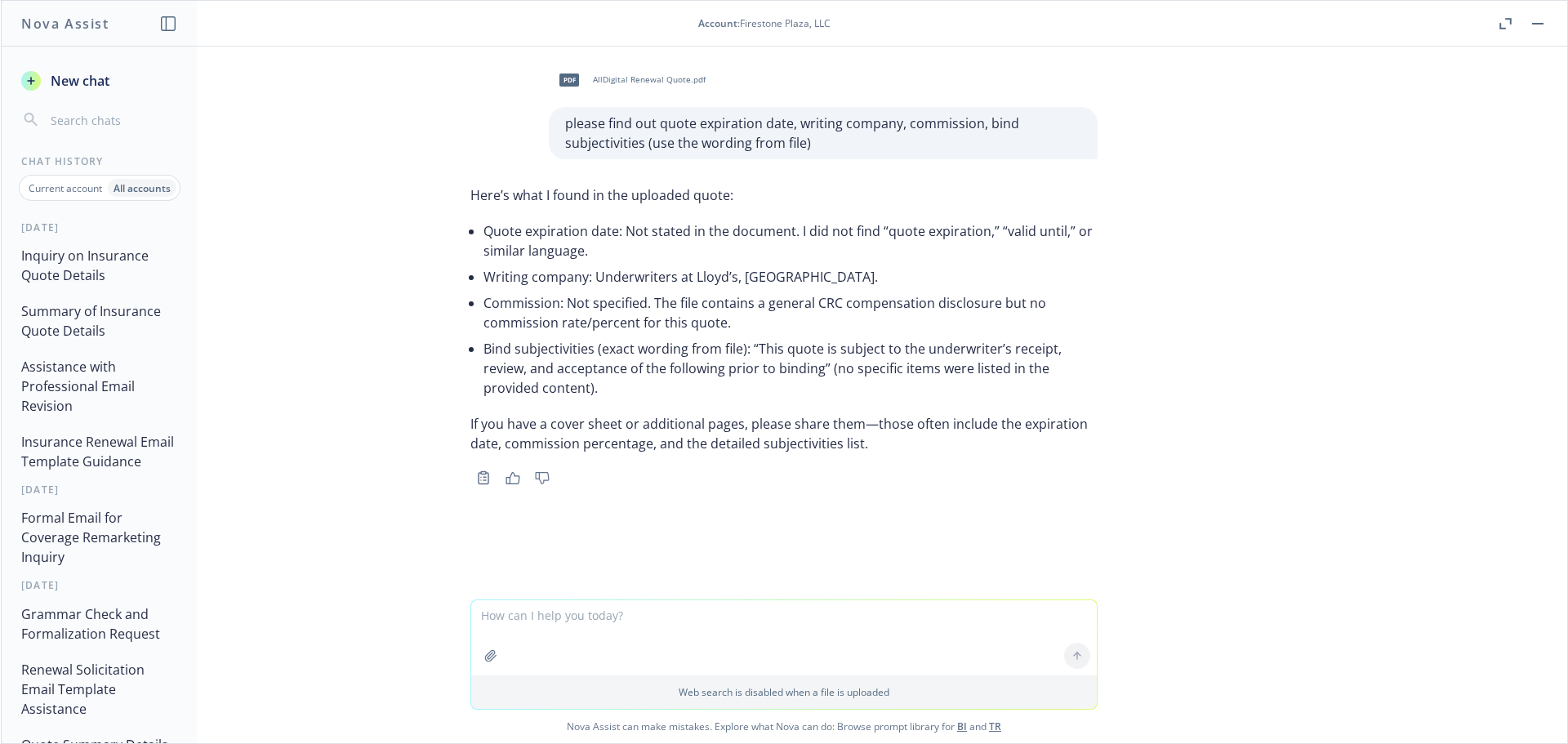
click at [114, 328] on button "Summary of Insurance Quote Details" at bounding box center [99, 320] width 169 height 49
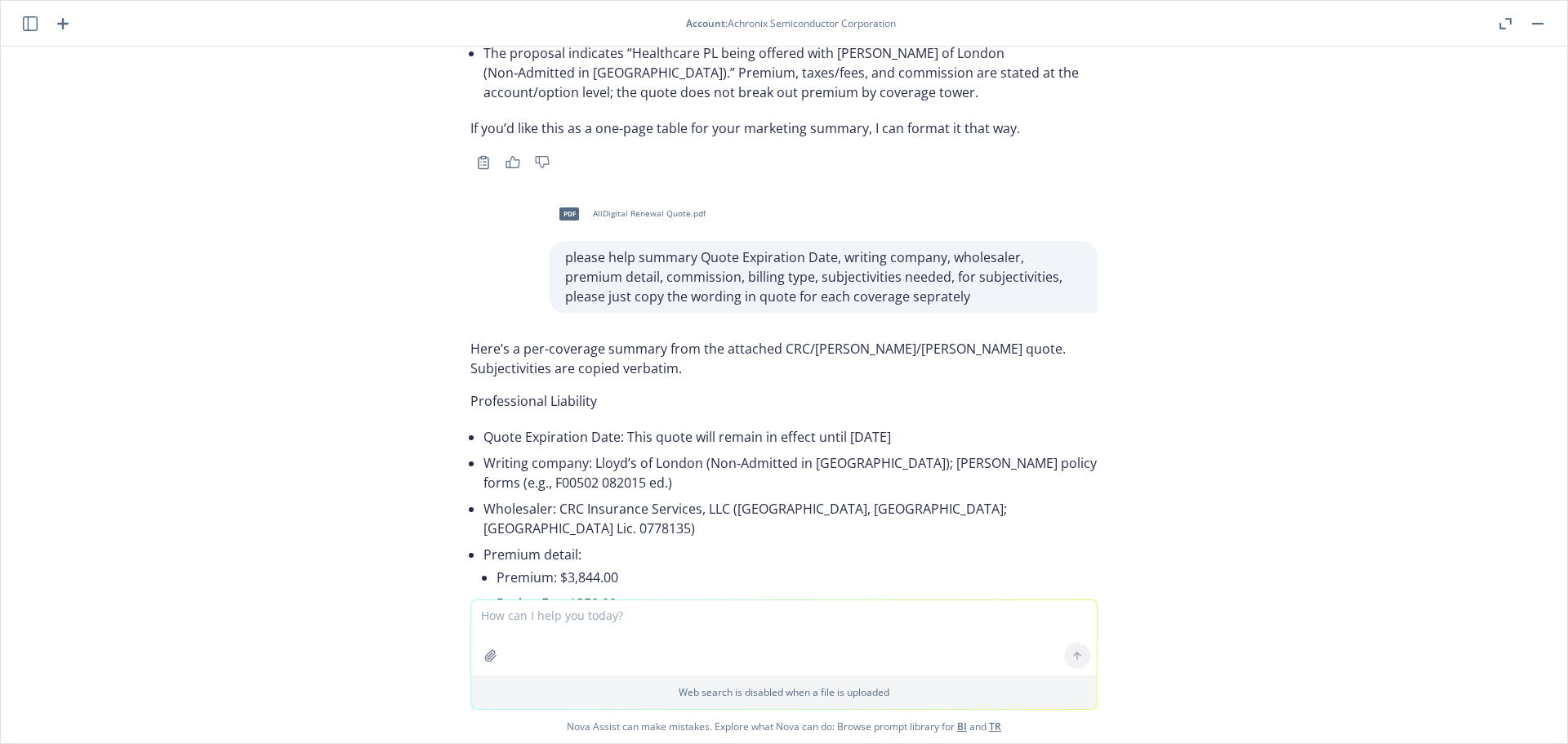
scroll to position [6696, 0]
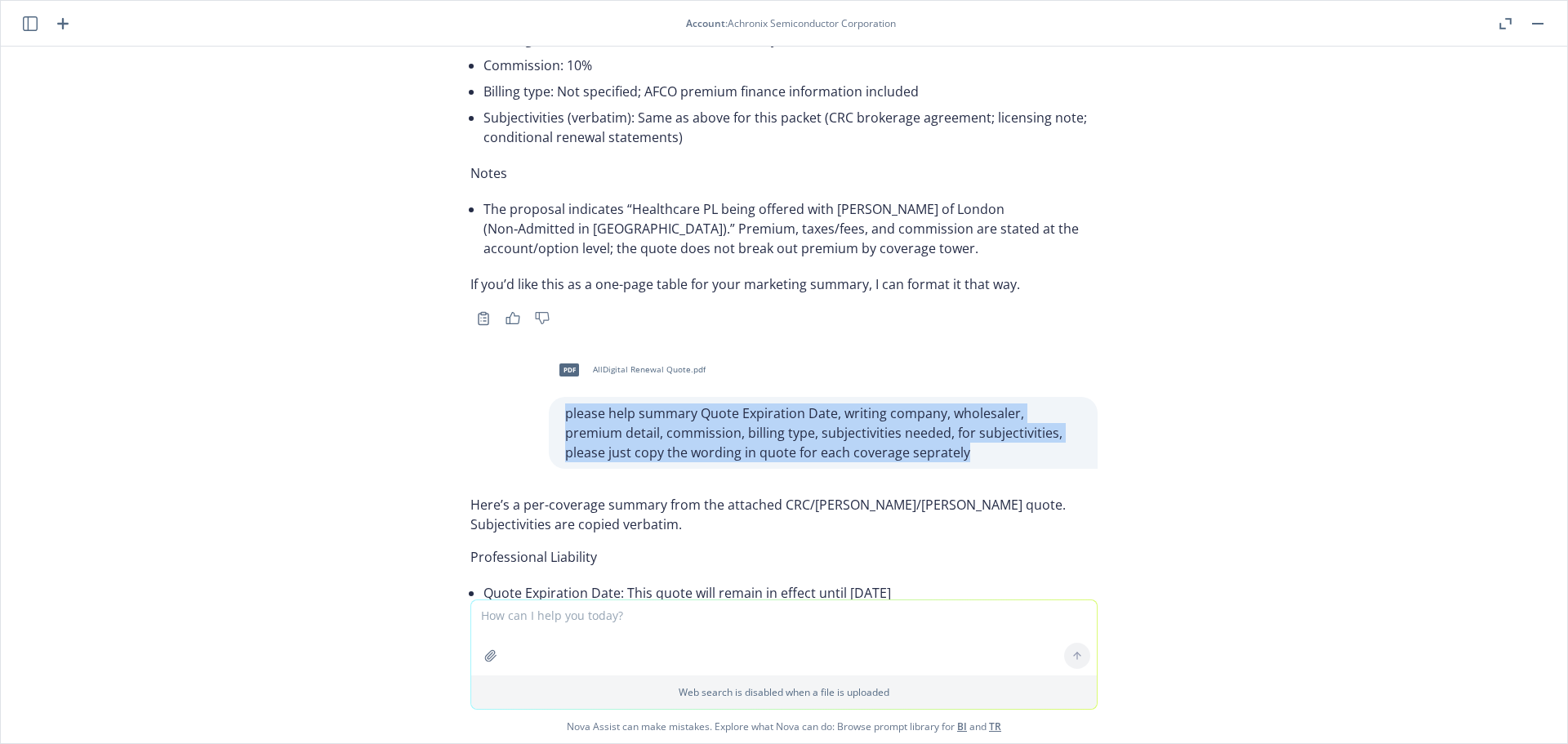
drag, startPoint x: 898, startPoint y: 433, endPoint x: 480, endPoint y: 384, distance: 420.9
click at [480, 384] on div "pdf AllDigital Renewal Quote.pdf please help summary Quote Expiration Date, wri…" at bounding box center [784, 409] width 654 height 119
copy p "please help summary Quote Expiration Date, writing company, wholesaler, premium…"
click at [24, 21] on icon "button" at bounding box center [30, 23] width 15 height 15
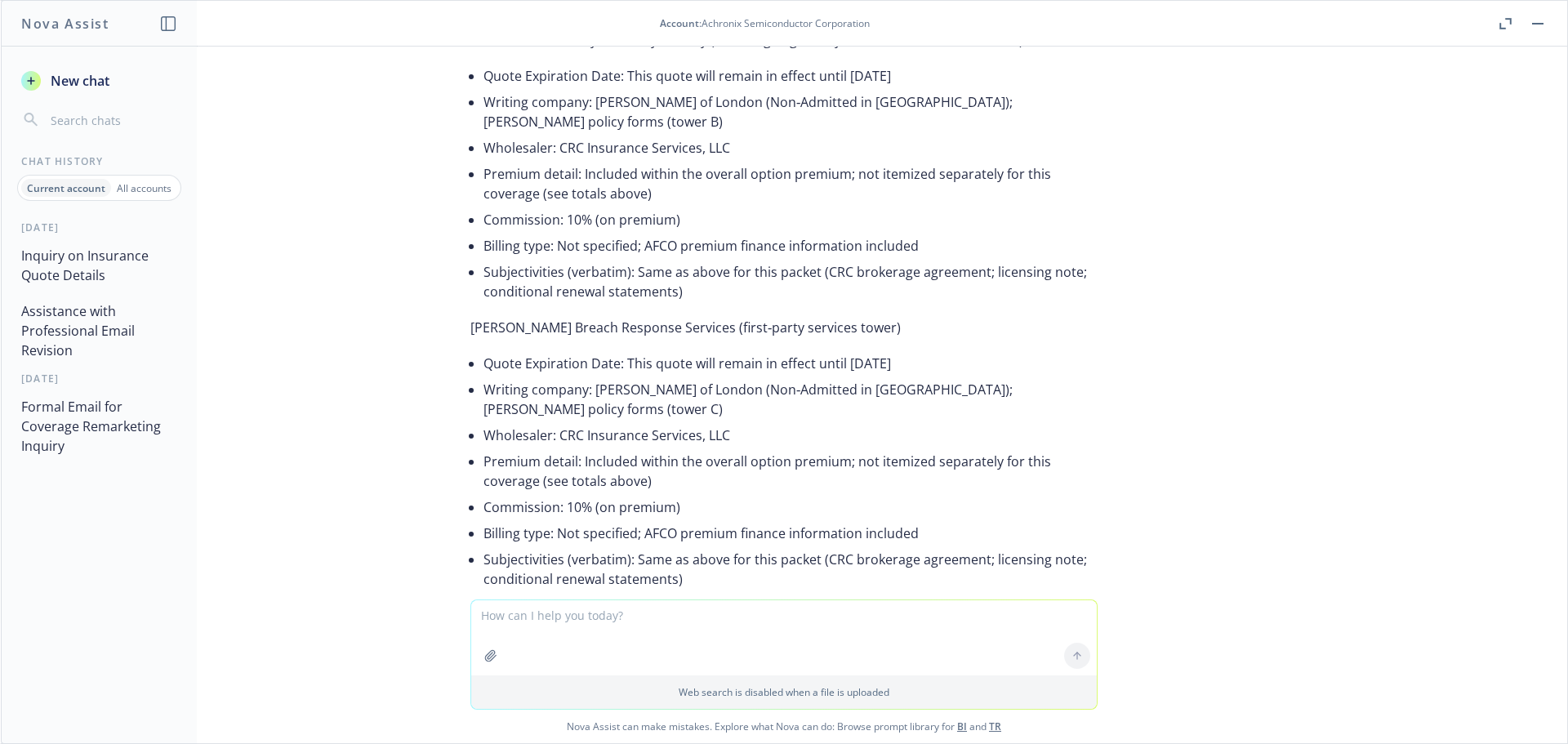
scroll to position [7920, 0]
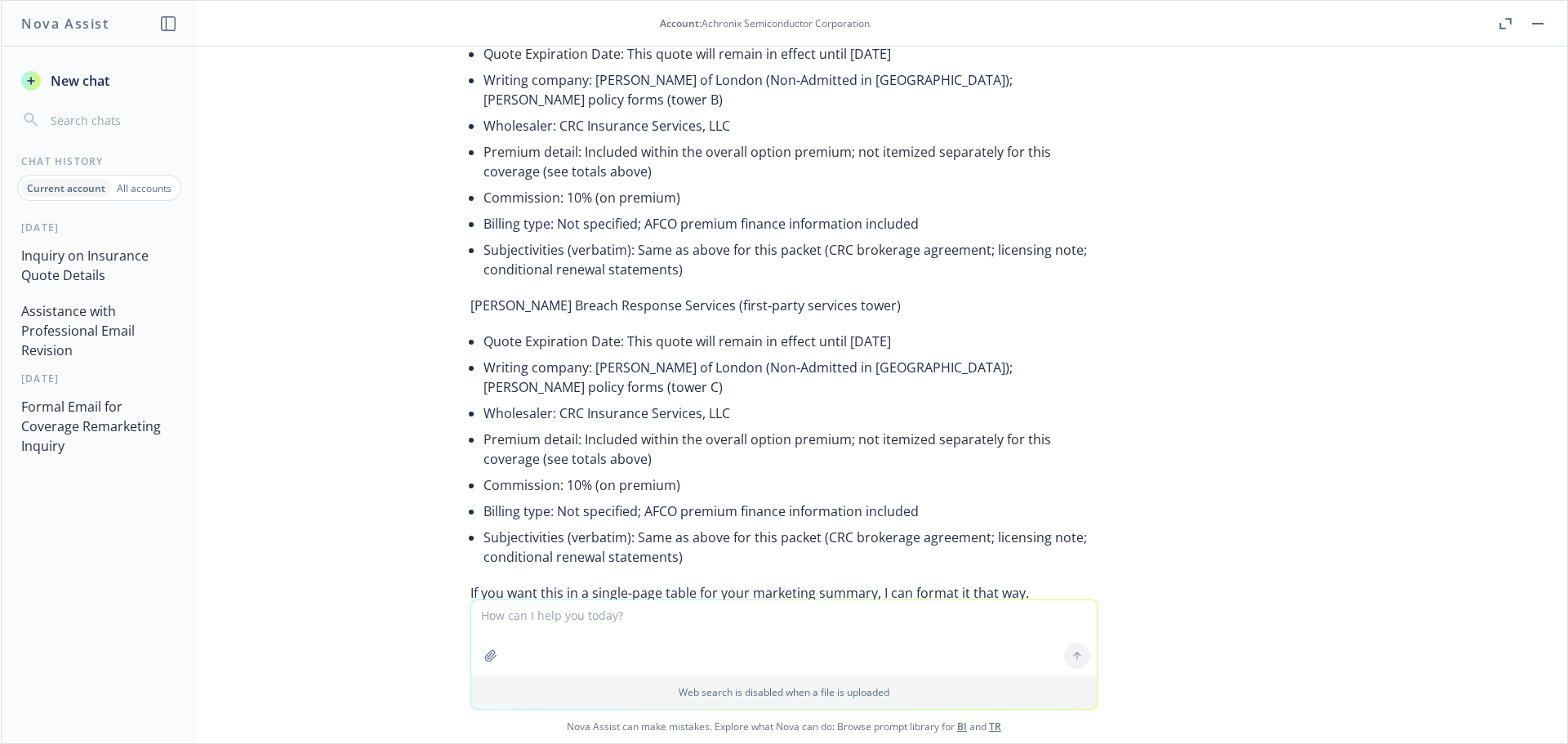
click at [40, 75] on div "button" at bounding box center [31, 81] width 20 height 20
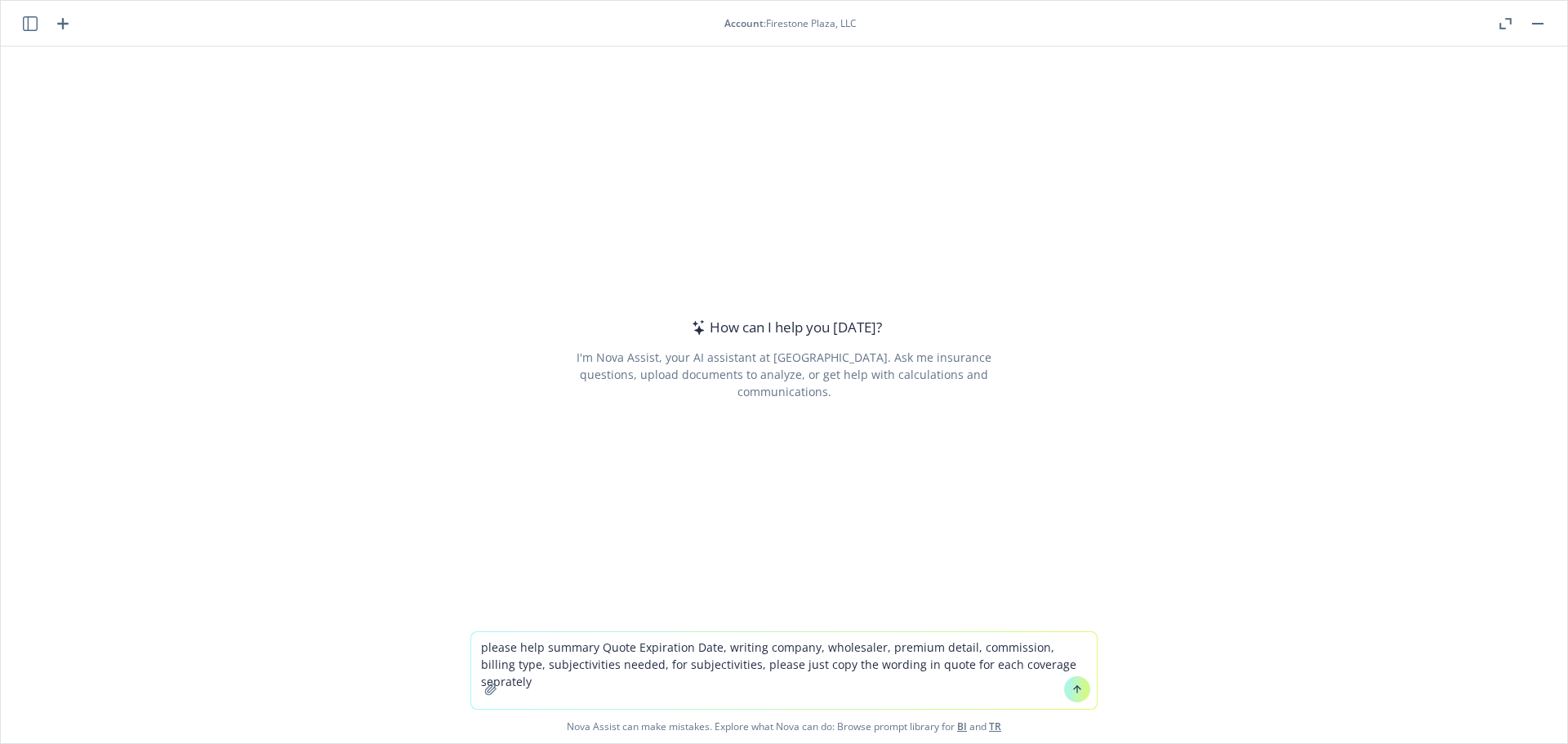
type textarea "please help summary Quote Expiration Date, writing company, wholesaler, premium…"
click at [485, 684] on icon "button" at bounding box center [490, 689] width 11 height 11
click at [477, 691] on button "button" at bounding box center [490, 690] width 26 height 26
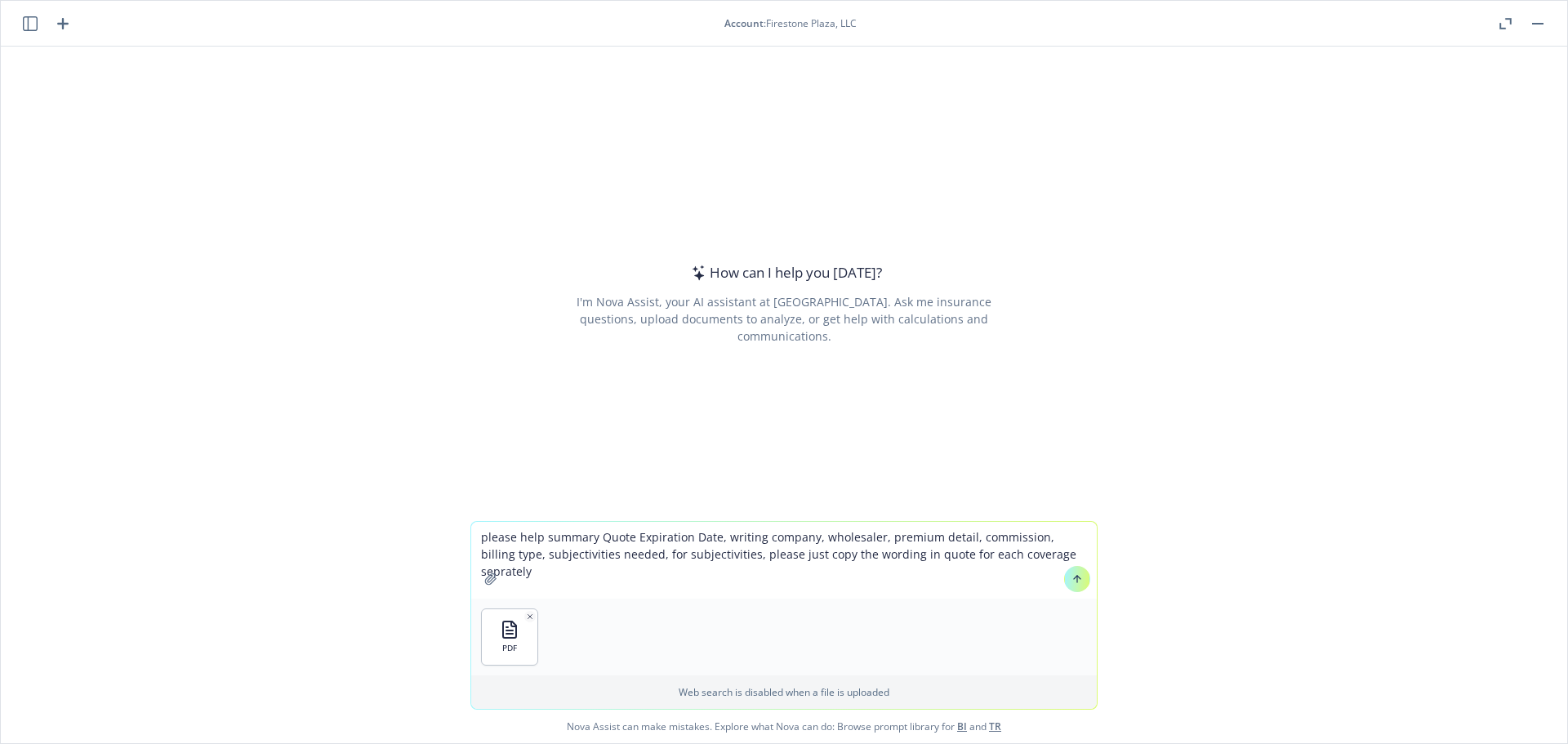
click at [1072, 581] on icon at bounding box center [1078, 580] width 12 height 12
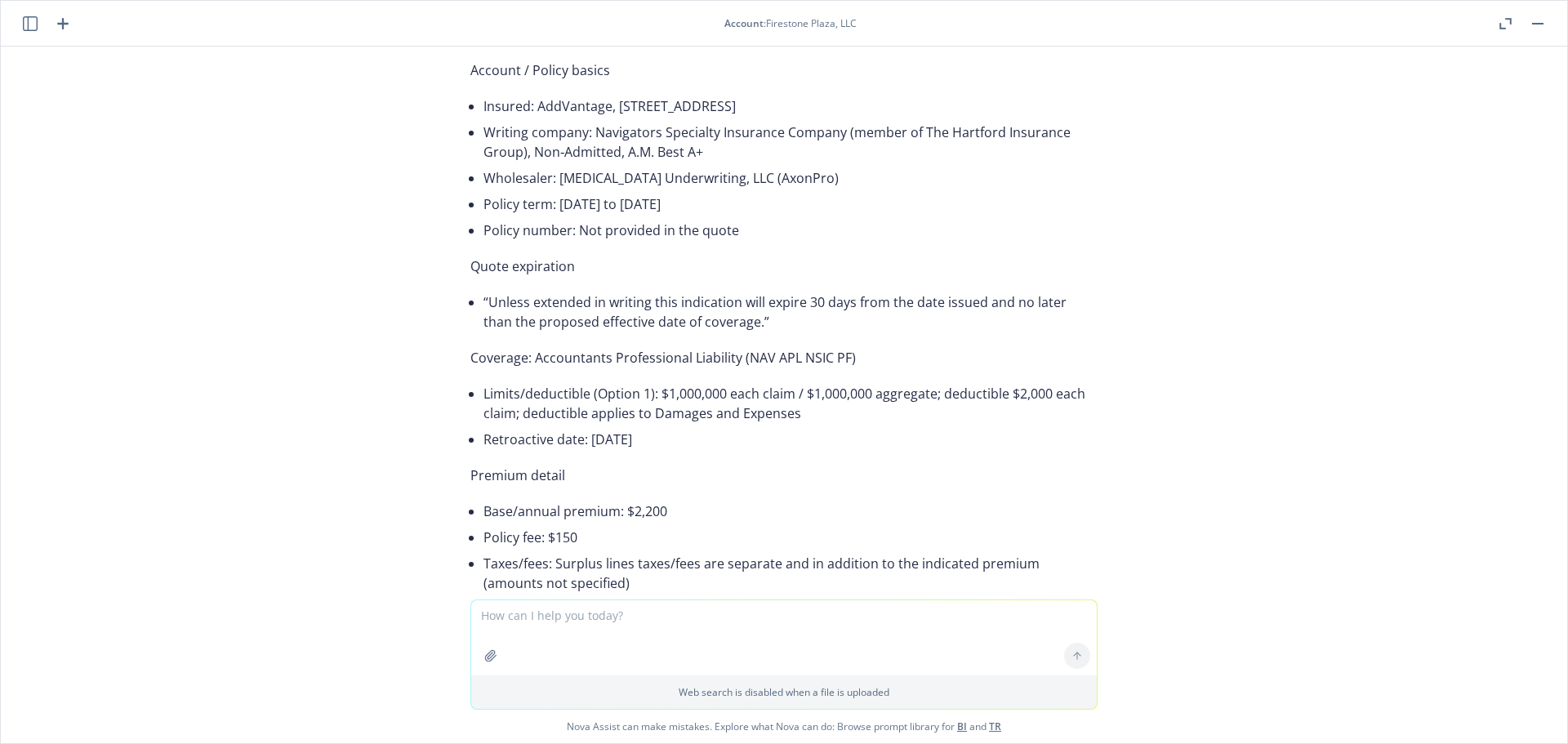
scroll to position [95, 0]
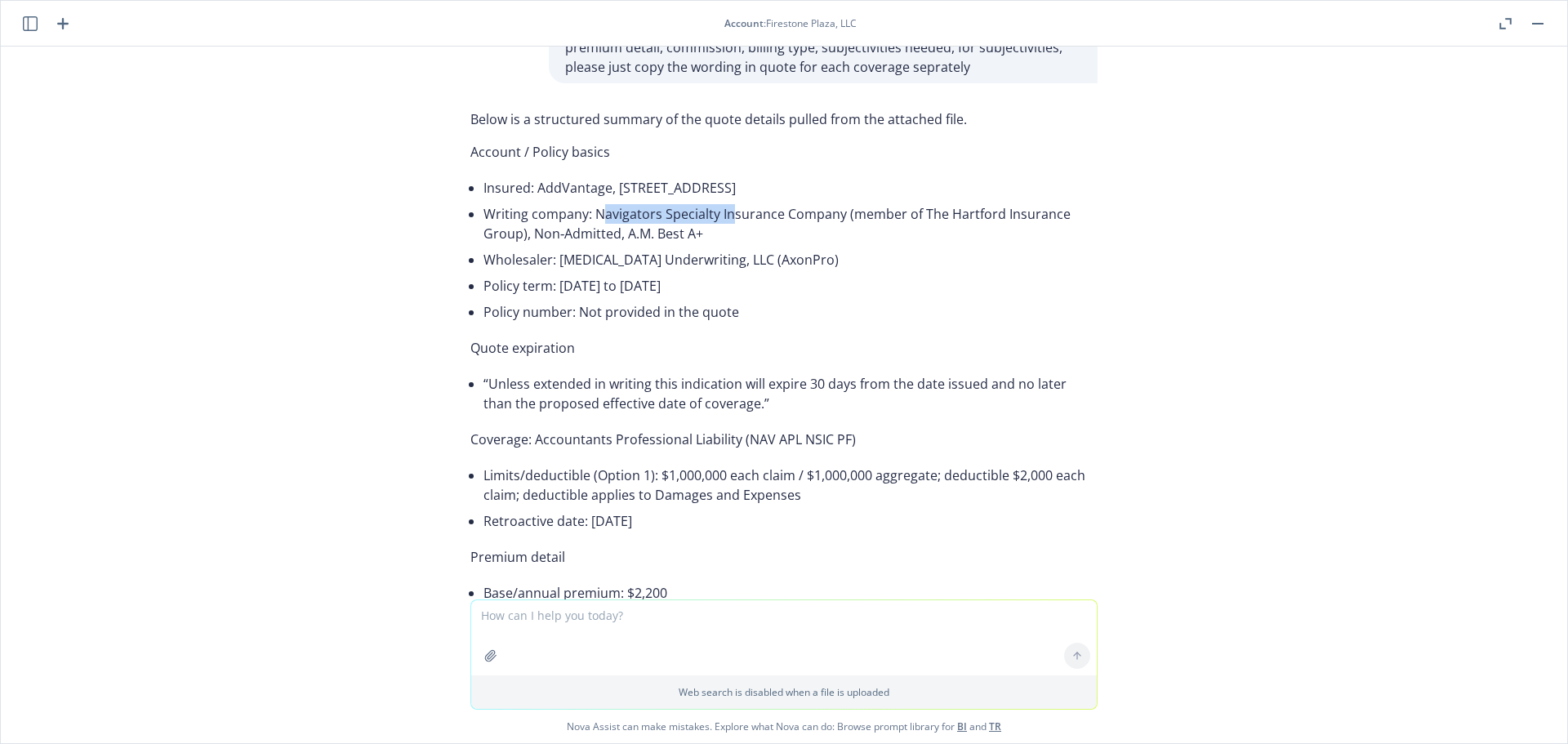
drag, startPoint x: 591, startPoint y: 215, endPoint x: 721, endPoint y: 215, distance: 130.0
click at [721, 215] on li "Writing company: Navigators Specialty Insurance Company (member of The Hartford…" at bounding box center [790, 224] width 614 height 46
drag, startPoint x: 734, startPoint y: 251, endPoint x: 747, endPoint y: 236, distance: 19.8
click at [734, 249] on li "Wholesaler: [MEDICAL_DATA] Underwriting, LLC (AxonPro)" at bounding box center [790, 260] width 614 height 26
drag, startPoint x: 829, startPoint y: 216, endPoint x: 579, endPoint y: 207, distance: 250.2
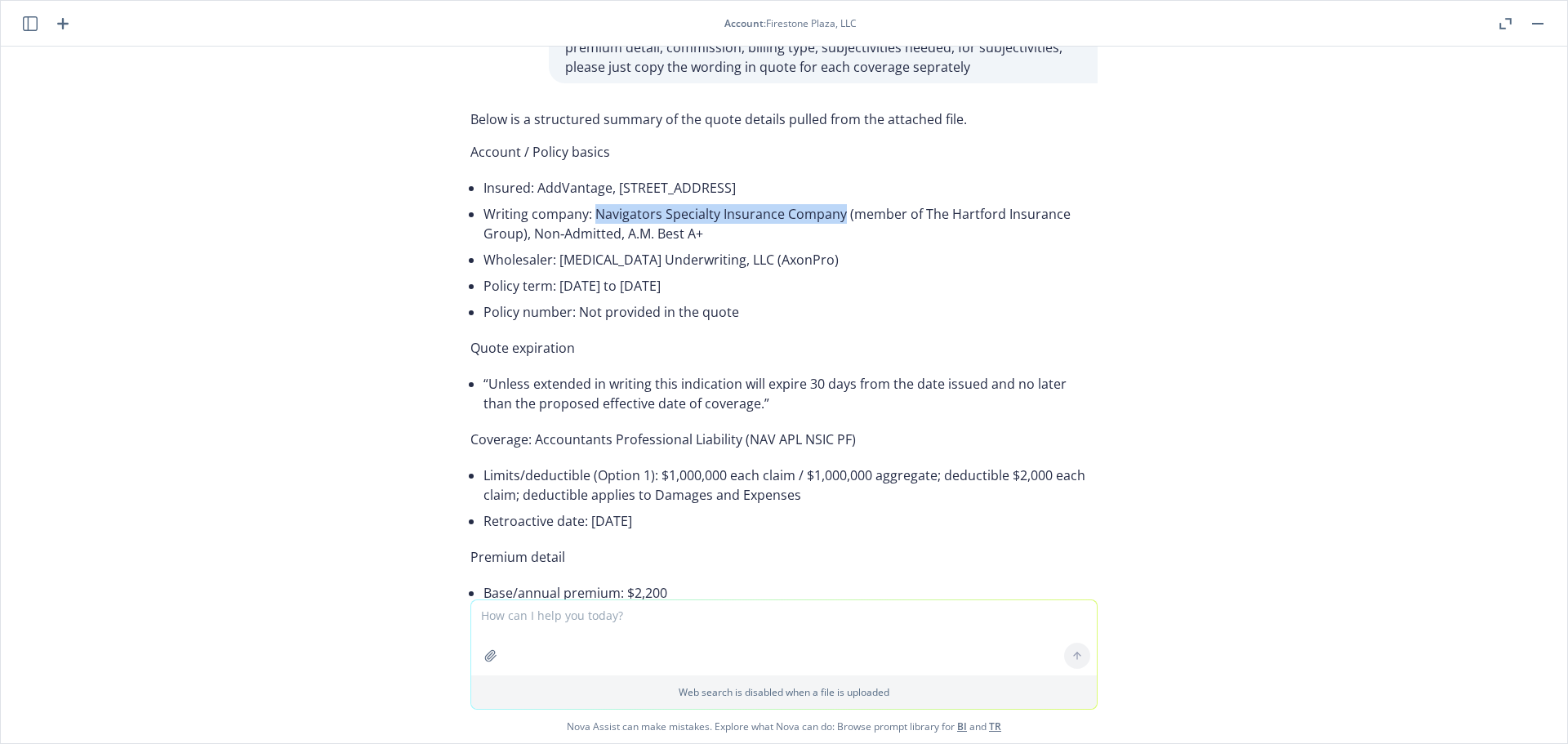
click at [579, 207] on li "Writing company: Navigators Specialty Insurance Company (member of The Hartford…" at bounding box center [790, 224] width 614 height 46
copy li "Navigators Specialty Insurance Company"
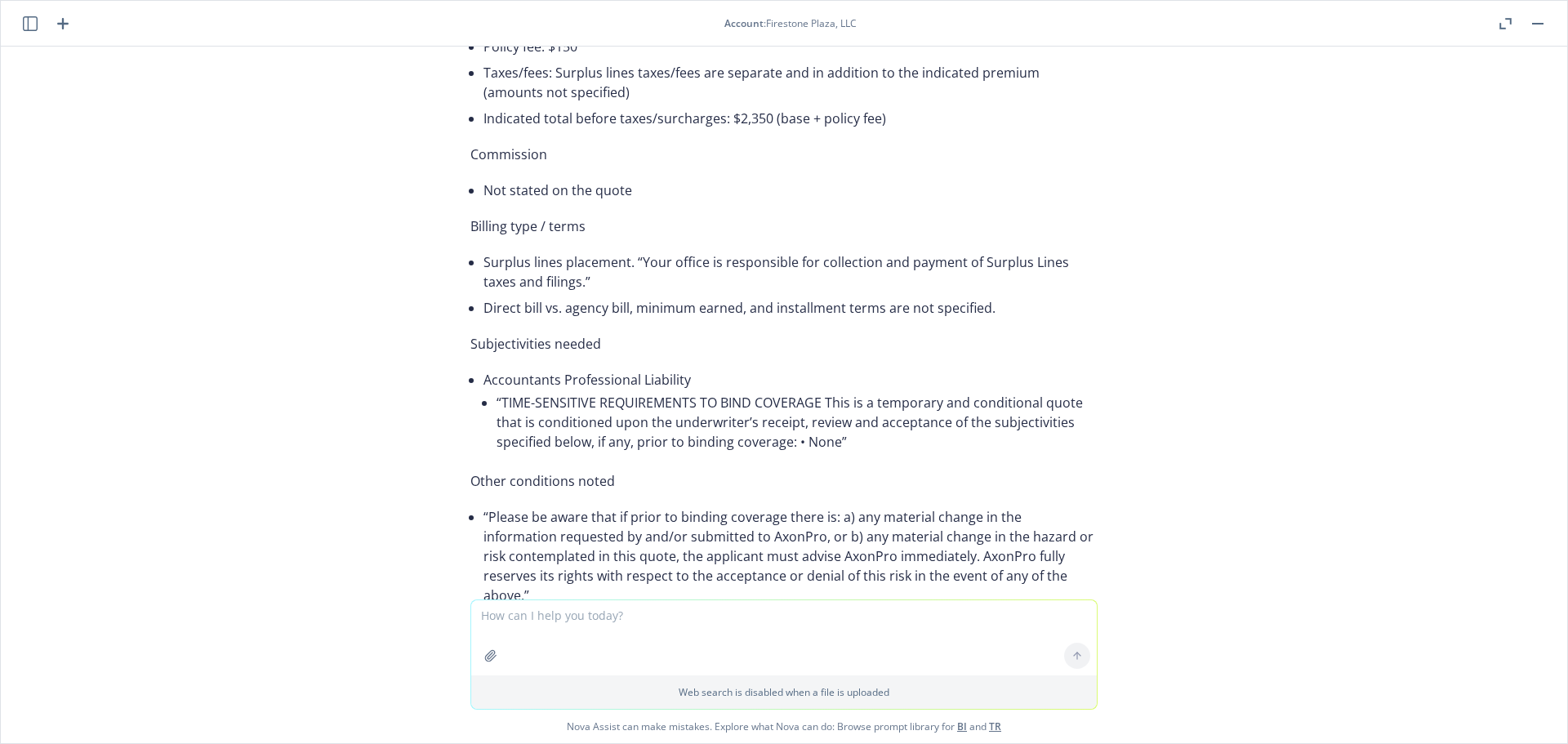
scroll to position [668, 0]
